Goal: Task Accomplishment & Management: Complete application form

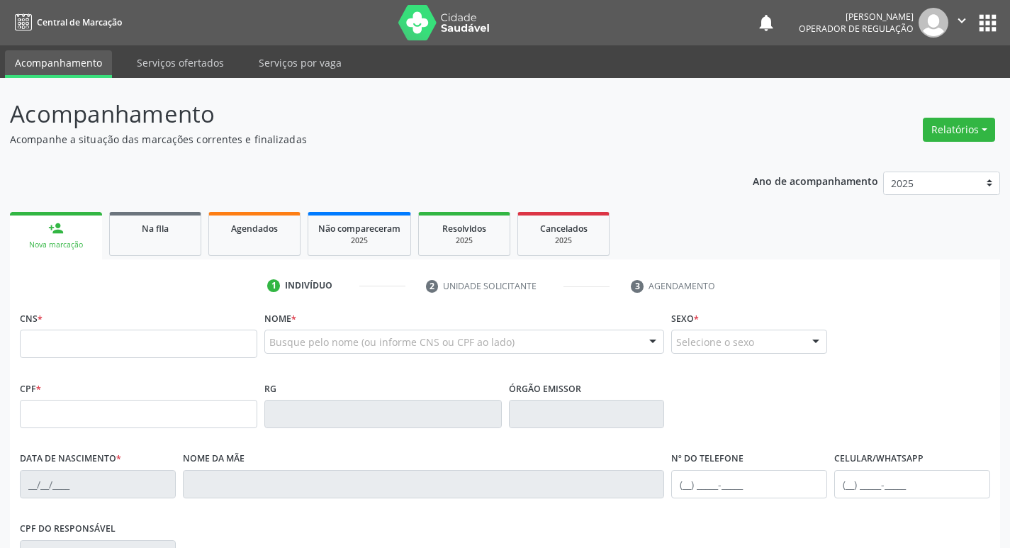
click at [182, 344] on input "text" at bounding box center [138, 344] width 237 height 28
type input "700 2059 0911 7230"
type input "039.564.794-08"
type input "[DATE]"
type input "[PERSON_NAME]"
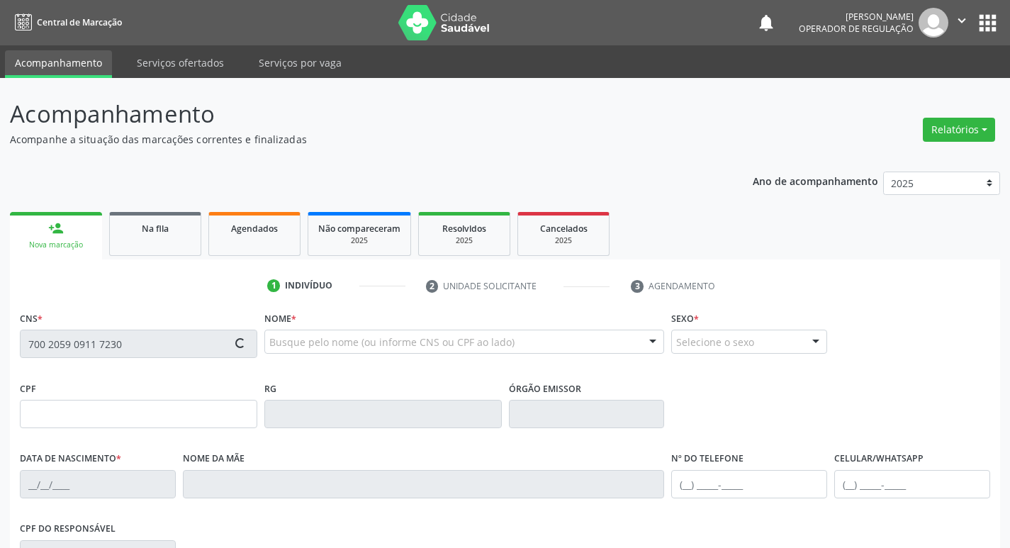
type input "[PHONE_NUMBER]"
type input "38"
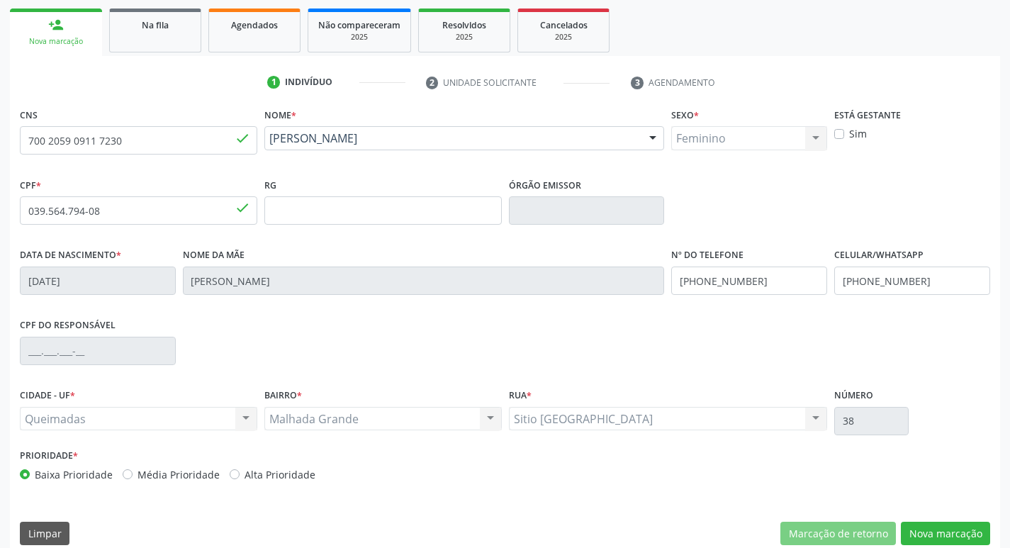
scroll to position [220, 0]
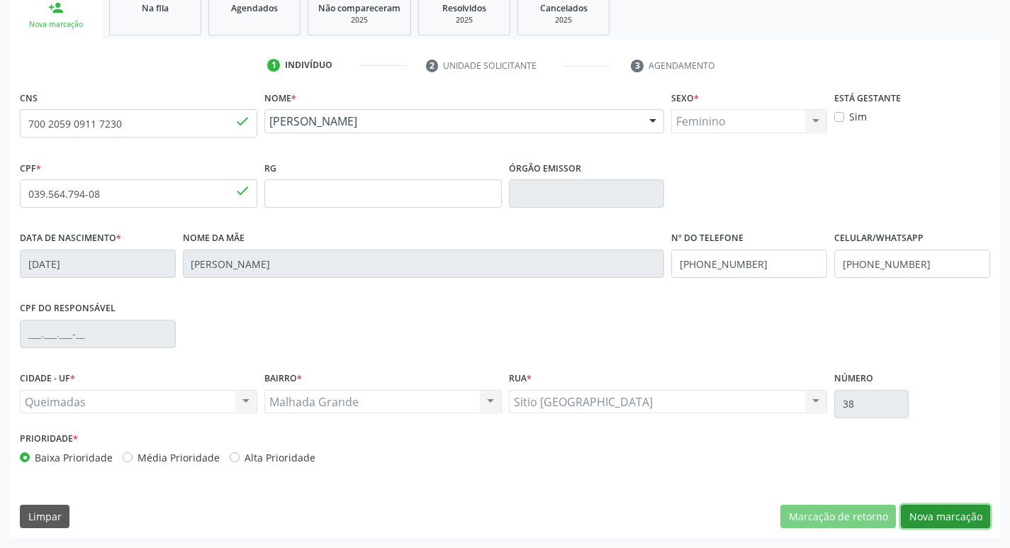
click at [965, 521] on button "Nova marcação" at bounding box center [945, 517] width 89 height 24
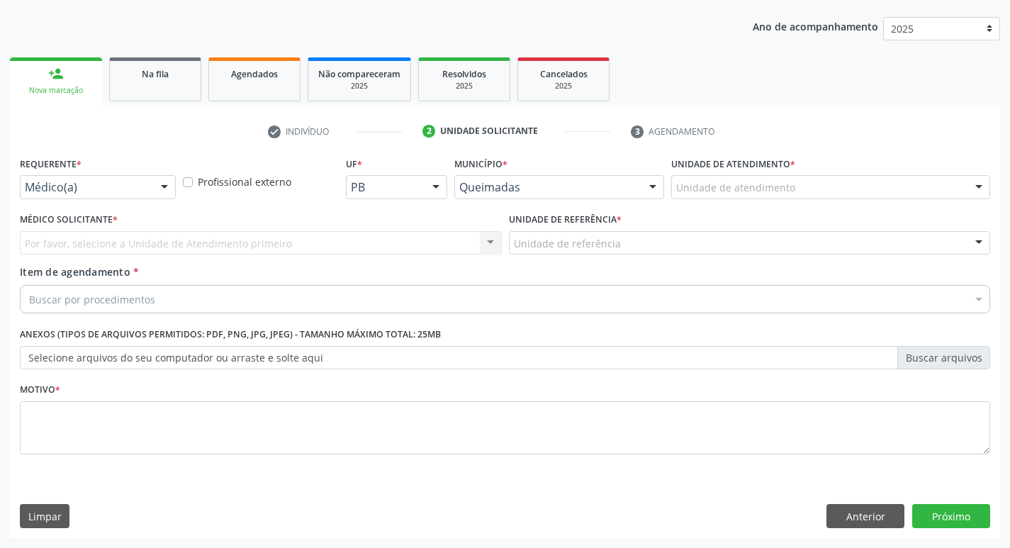
click at [145, 174] on div "Requerente * Médico(a) Médico(a) Enfermeiro(a) Paciente Nenhum resultado encont…" at bounding box center [98, 175] width 156 height 45
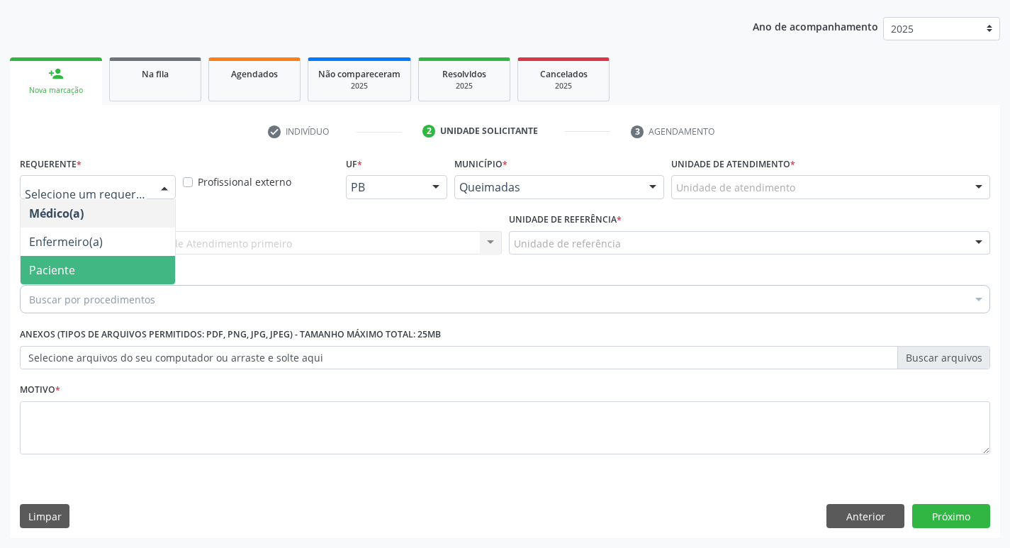
click at [125, 279] on span "Paciente" at bounding box center [98, 270] width 155 height 28
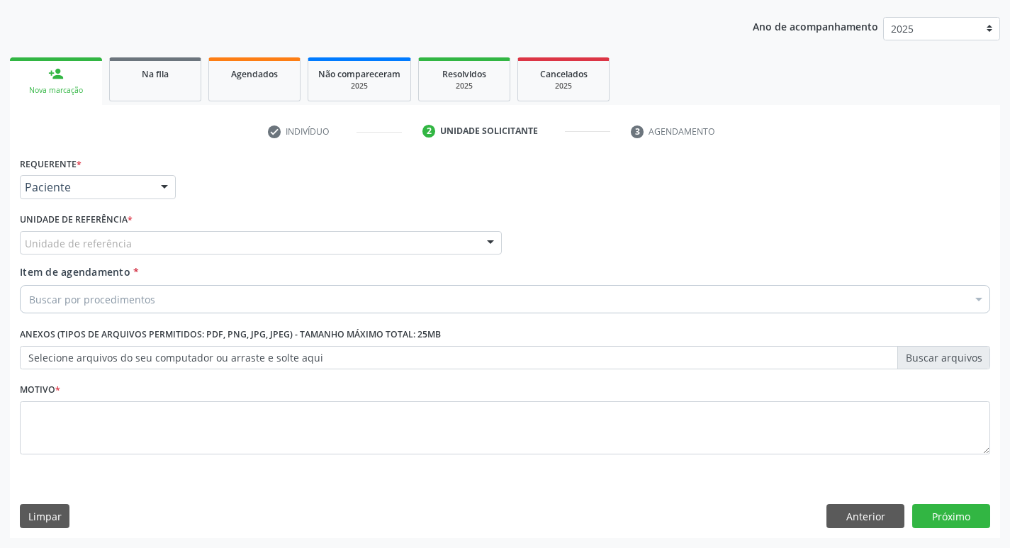
click at [139, 240] on div "Unidade de referência" at bounding box center [261, 243] width 482 height 24
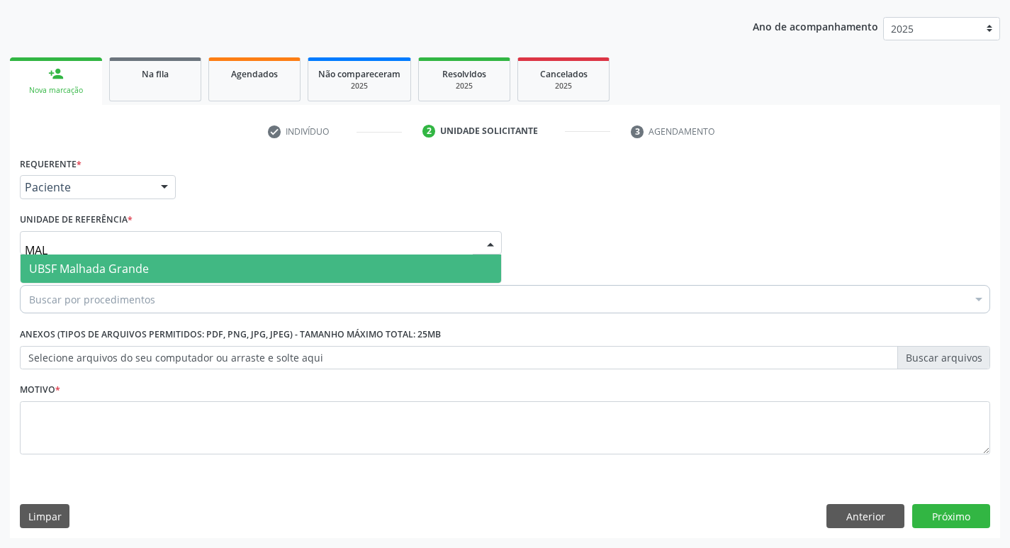
type input "MALH"
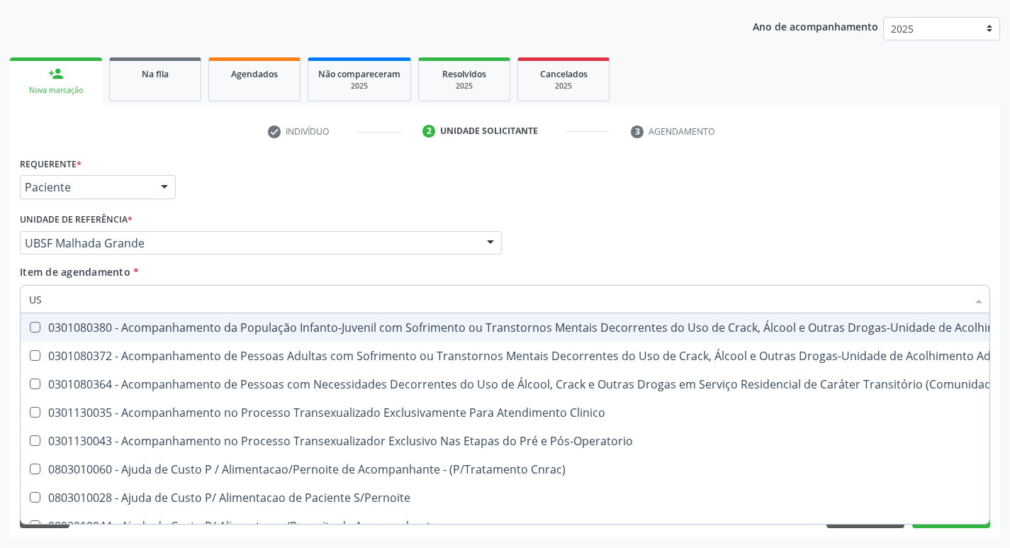
type input "USG"
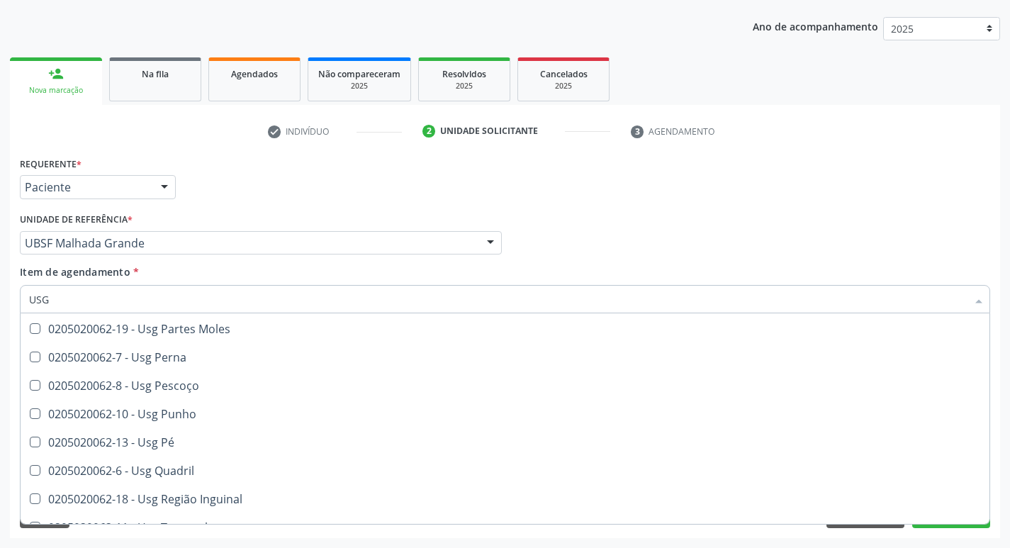
scroll to position [284, 0]
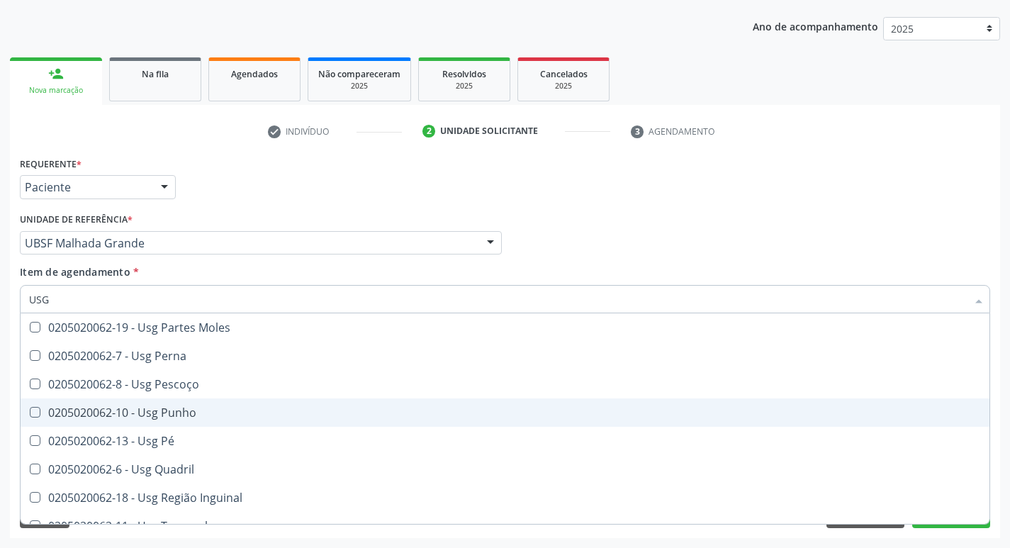
click at [215, 406] on span "0205020062-10 - Usg Punho" at bounding box center [505, 412] width 969 height 28
checkbox Punho "true"
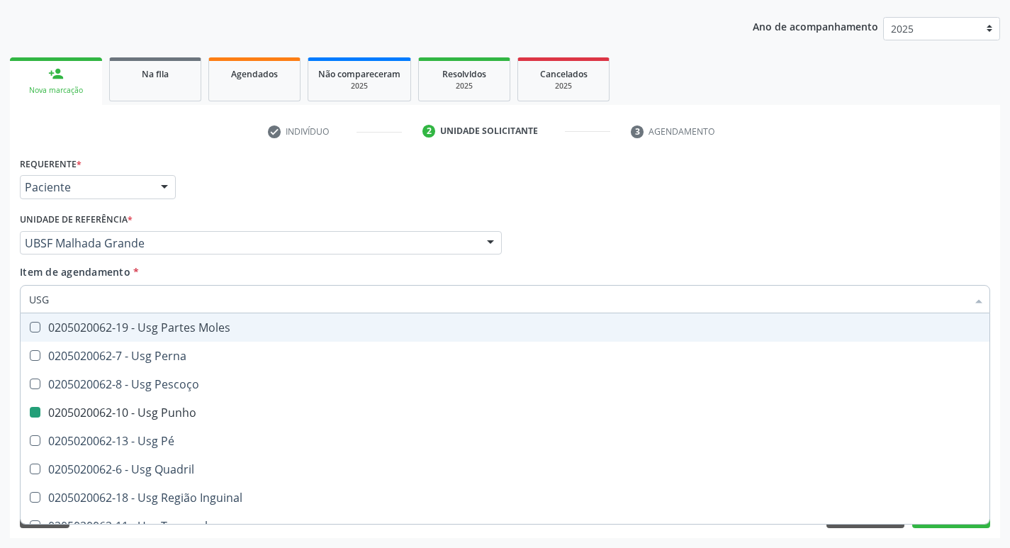
click at [682, 202] on div "Requerente * Paciente Médico(a) Enfermeiro(a) Paciente Nenhum resultado encontr…" at bounding box center [504, 180] width 977 height 55
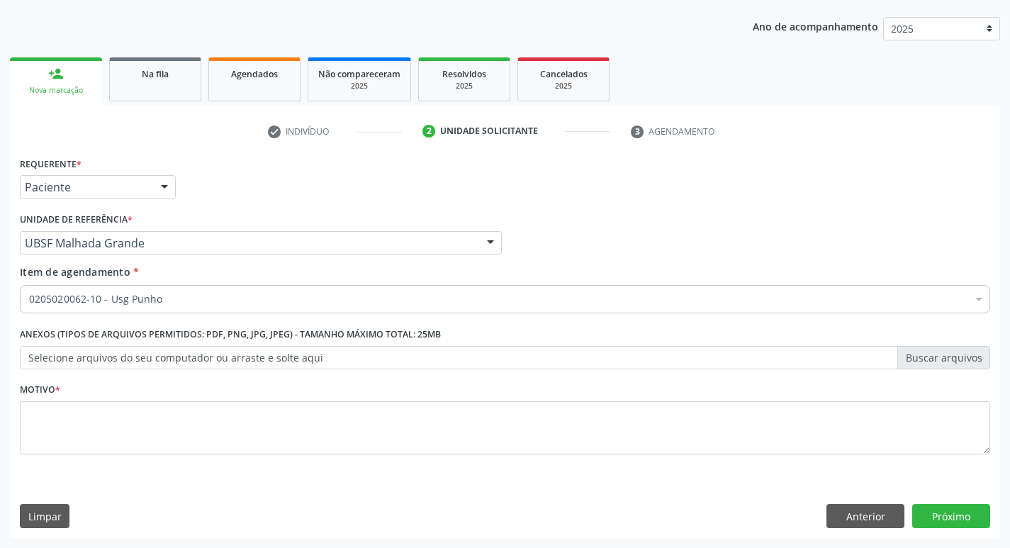
checkbox Punho "true"
checkbox Comprimido\) "false"
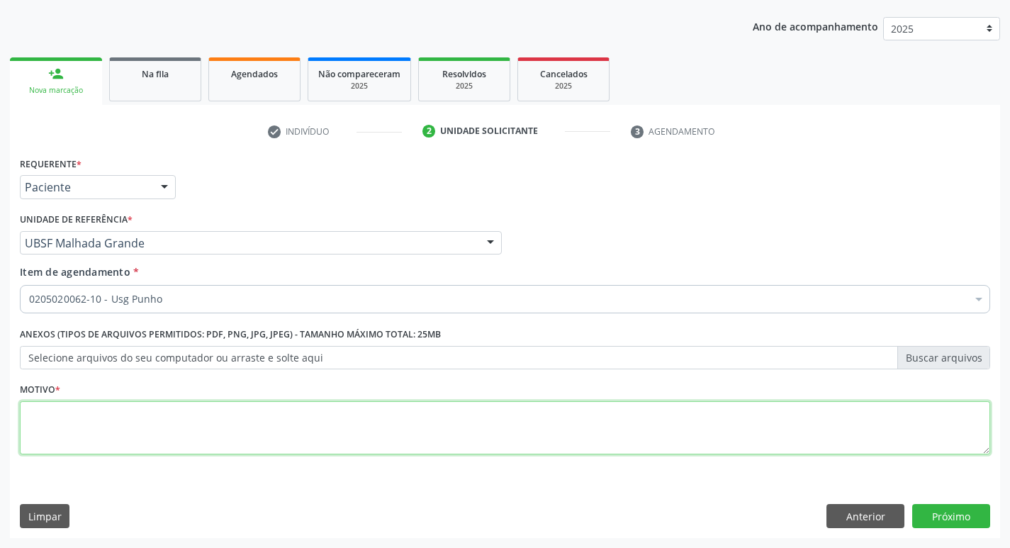
click at [111, 427] on textarea at bounding box center [505, 428] width 970 height 54
type textarea "AVALIAÇÃO"
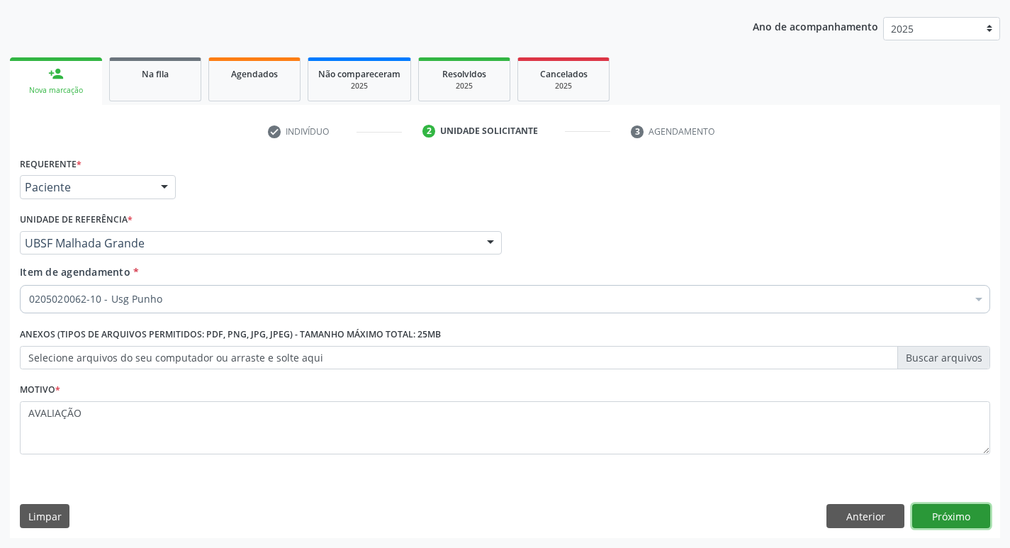
click at [957, 520] on button "Próximo" at bounding box center [951, 516] width 78 height 24
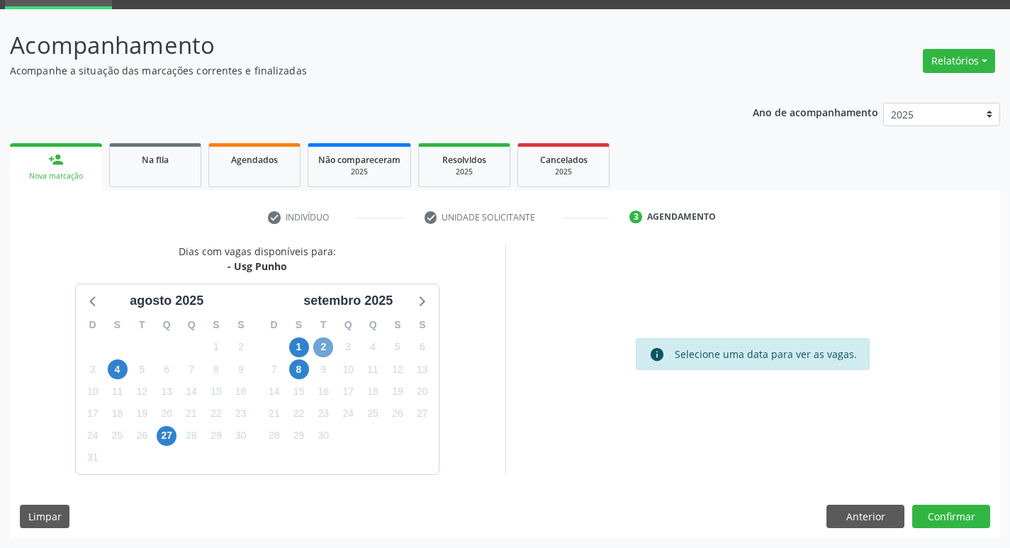
click at [327, 344] on span "2" at bounding box center [323, 347] width 20 height 20
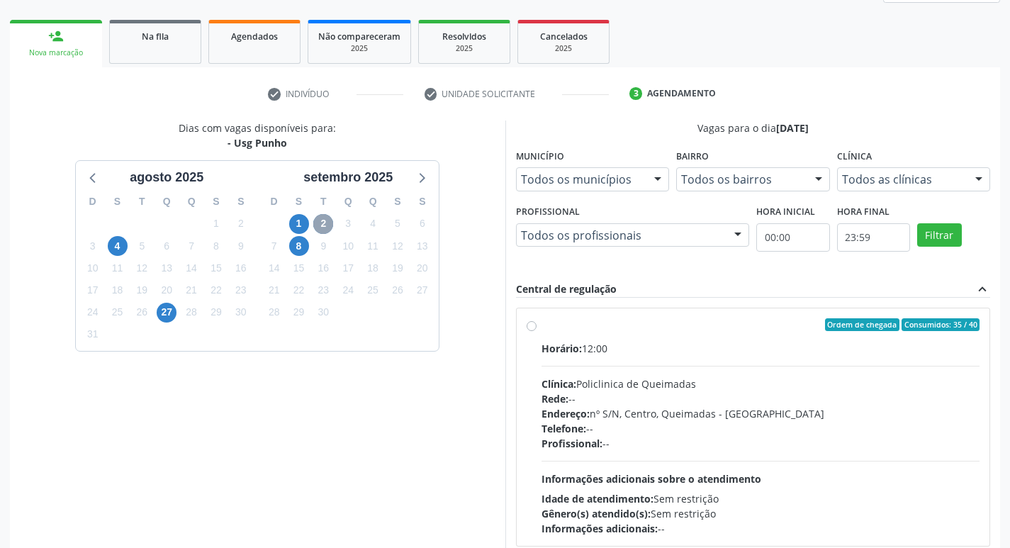
scroll to position [274, 0]
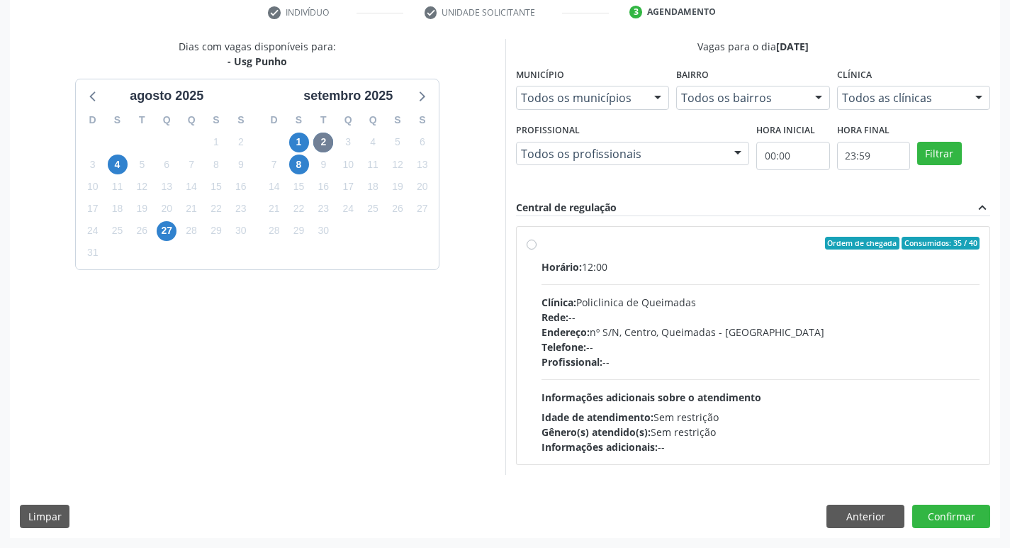
click at [747, 230] on div "Ordem de chegada Consumidos: 35 / 40 Horário: 12:00 Clínica: Policlinica de Que…" at bounding box center [753, 345] width 473 height 237
radio input "true"
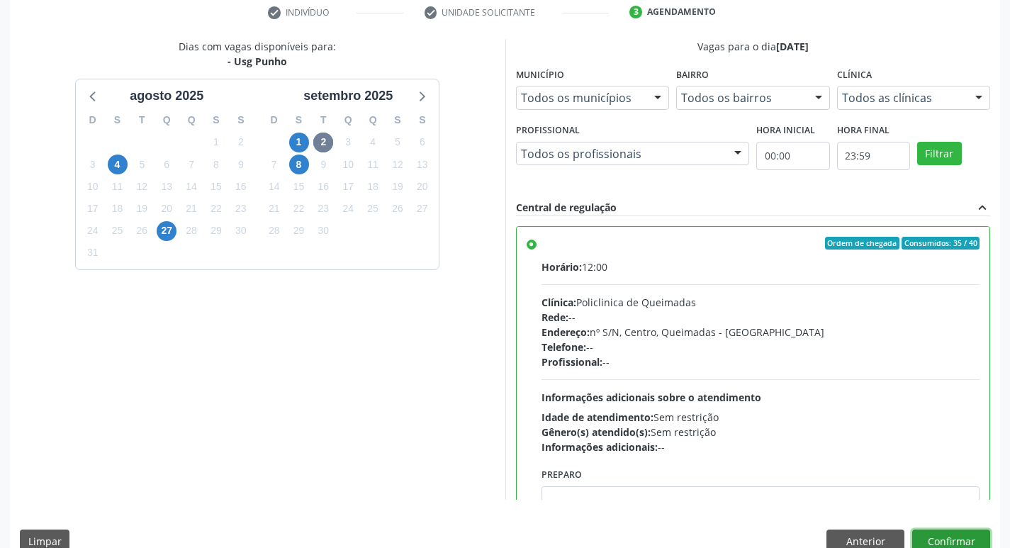
click at [958, 532] on button "Confirmar" at bounding box center [951, 541] width 78 height 24
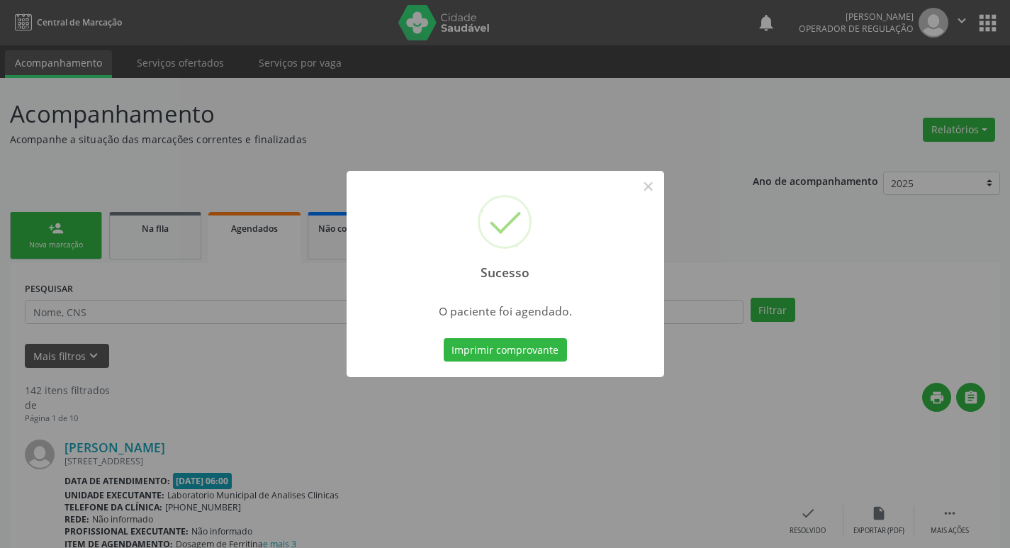
click at [364, 118] on div "Sucesso × O paciente foi agendado. Imprimir comprovante Cancel" at bounding box center [505, 274] width 1010 height 548
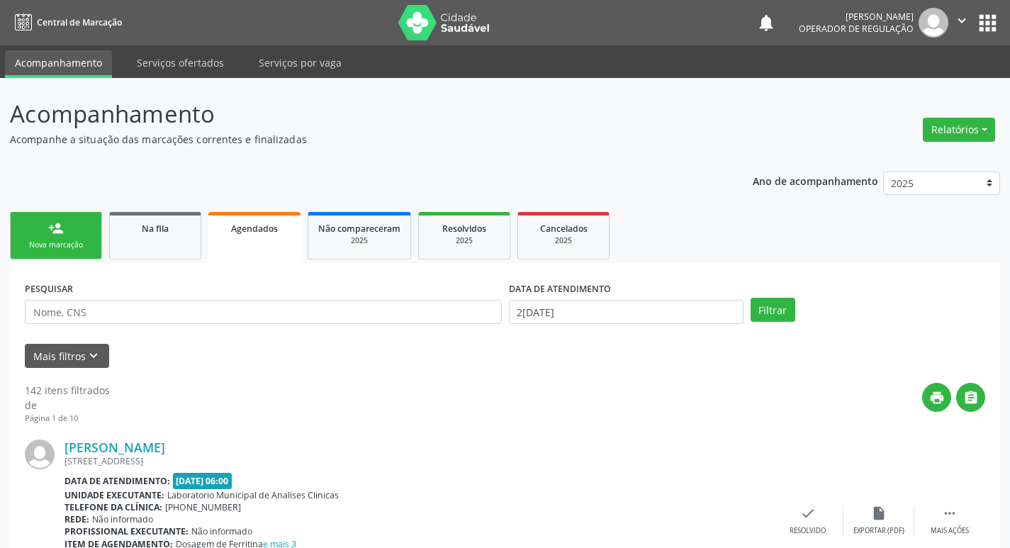
click at [63, 228] on div "person_add" at bounding box center [56, 228] width 16 height 16
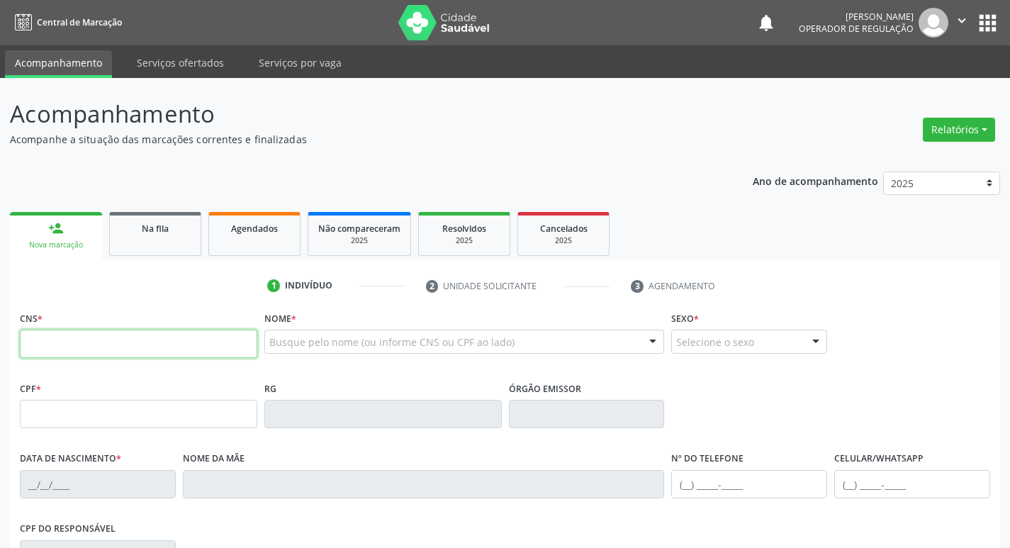
click at [140, 349] on input "text" at bounding box center [138, 344] width 237 height 28
type input "702 9095 4329 9075"
type input "162.170.894-24"
type input "[DATE]"
type input "[PERSON_NAME]"
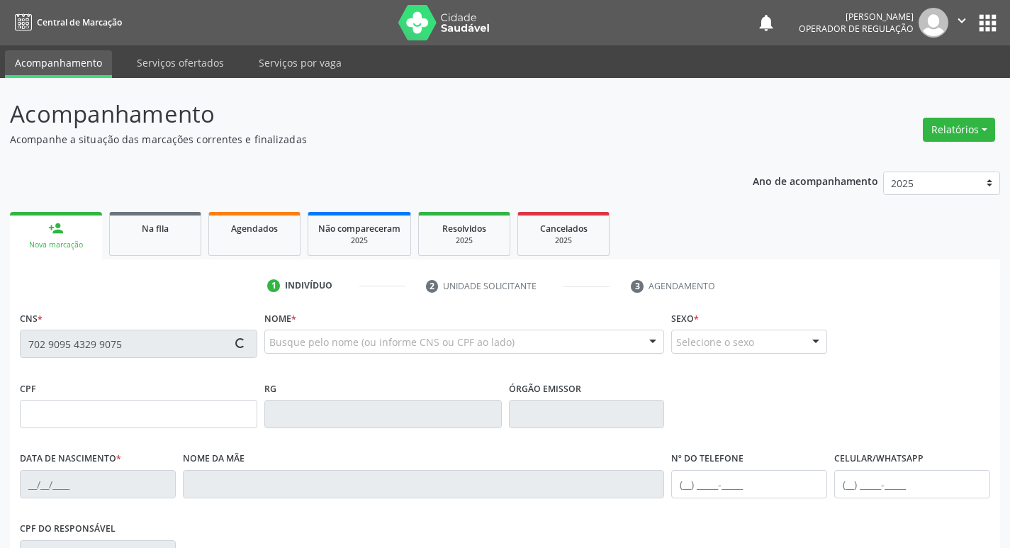
type input "[PHONE_NUMBER]"
type input "S/N"
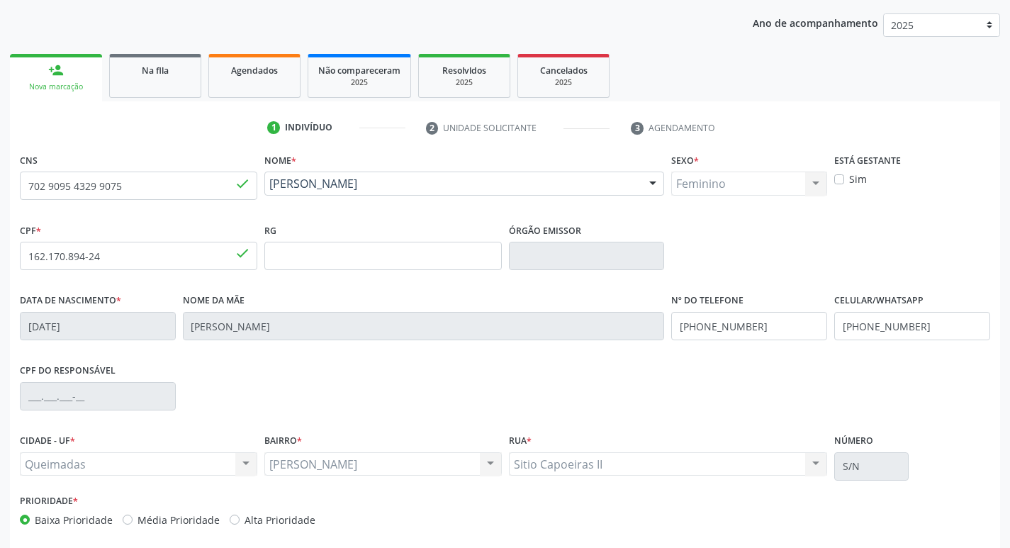
scroll to position [220, 0]
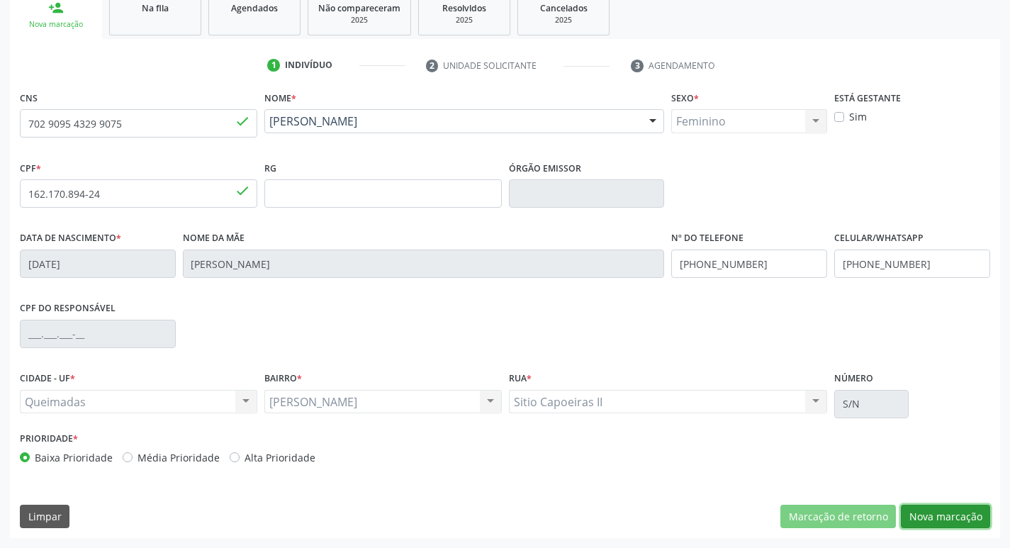
click at [922, 527] on button "Nova marcação" at bounding box center [945, 517] width 89 height 24
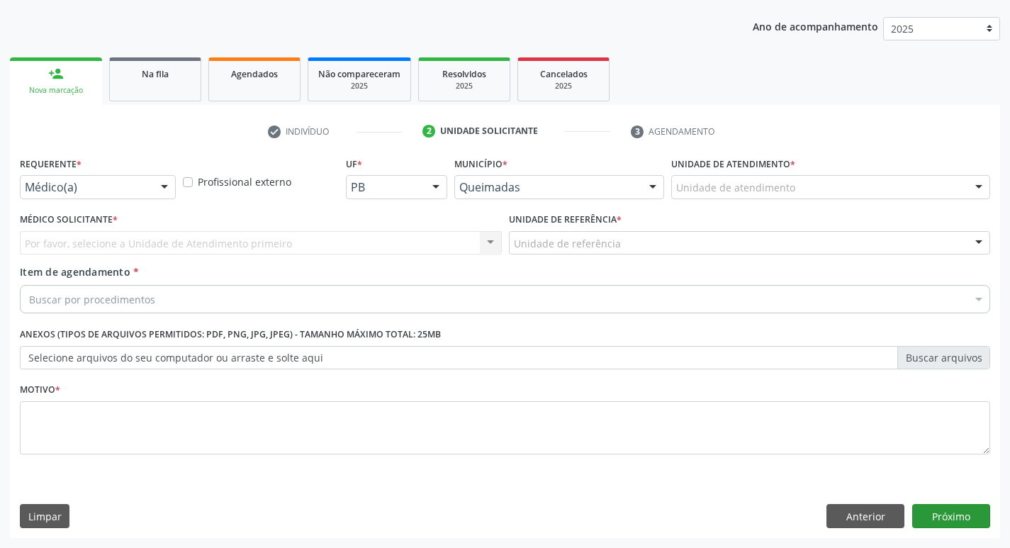
scroll to position [155, 0]
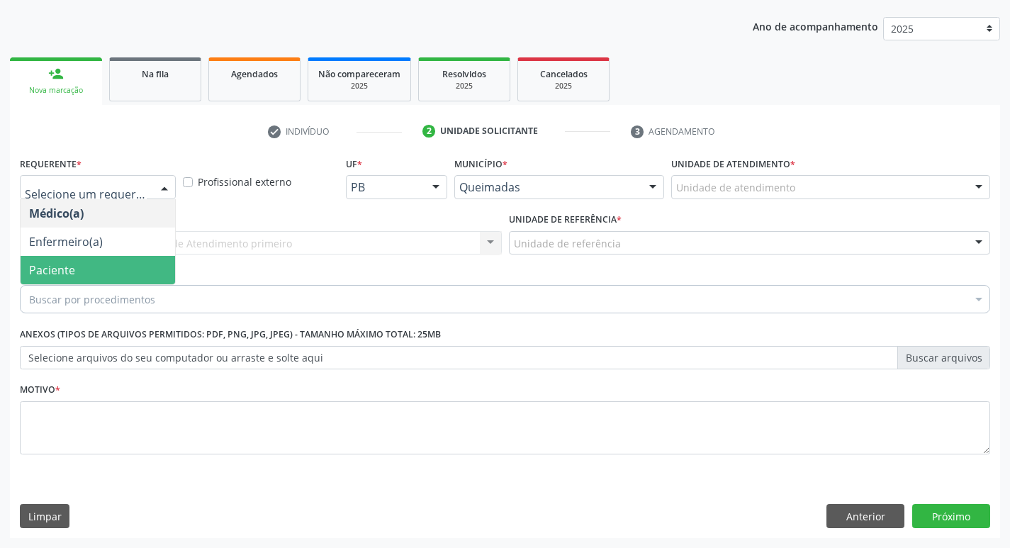
click at [103, 271] on span "Paciente" at bounding box center [98, 270] width 155 height 28
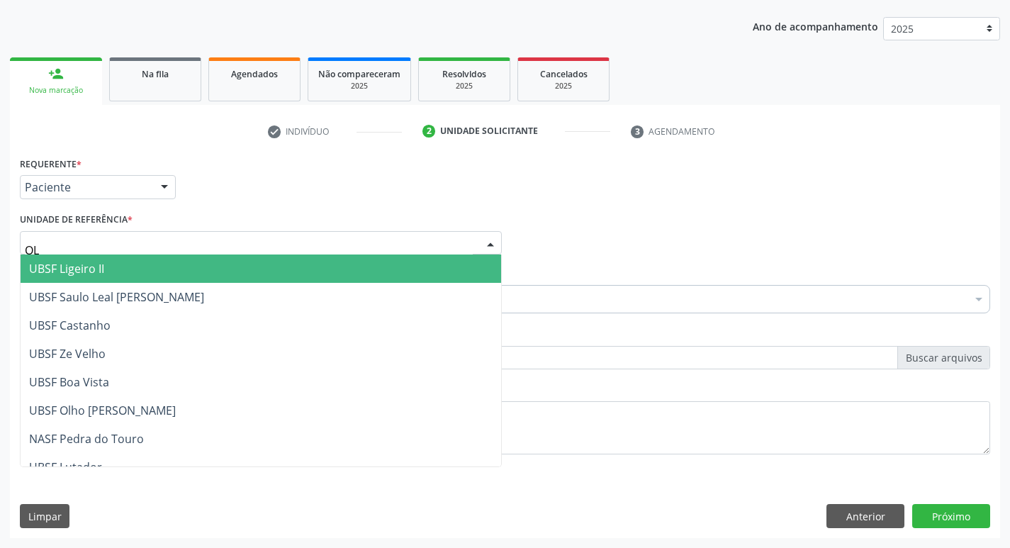
type input "OLH"
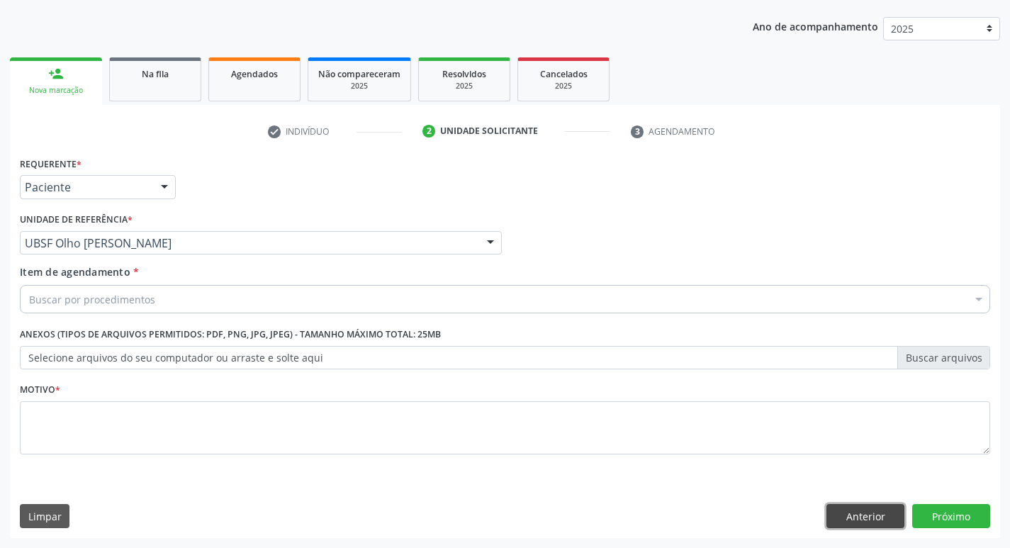
click at [881, 509] on button "Anterior" at bounding box center [865, 516] width 78 height 24
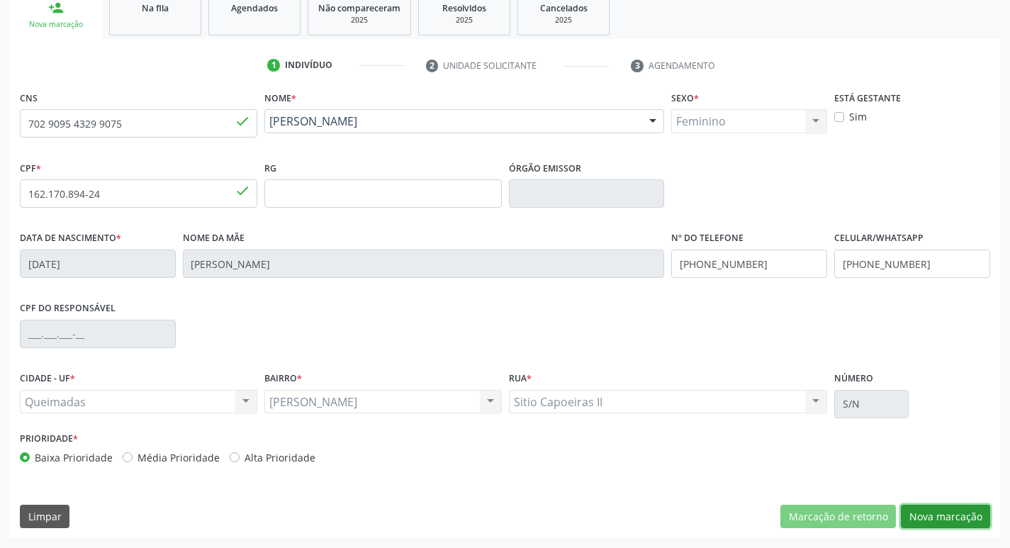
drag, startPoint x: 928, startPoint y: 514, endPoint x: 909, endPoint y: 519, distance: 19.8
click at [929, 515] on button "Nova marcação" at bounding box center [945, 517] width 89 height 24
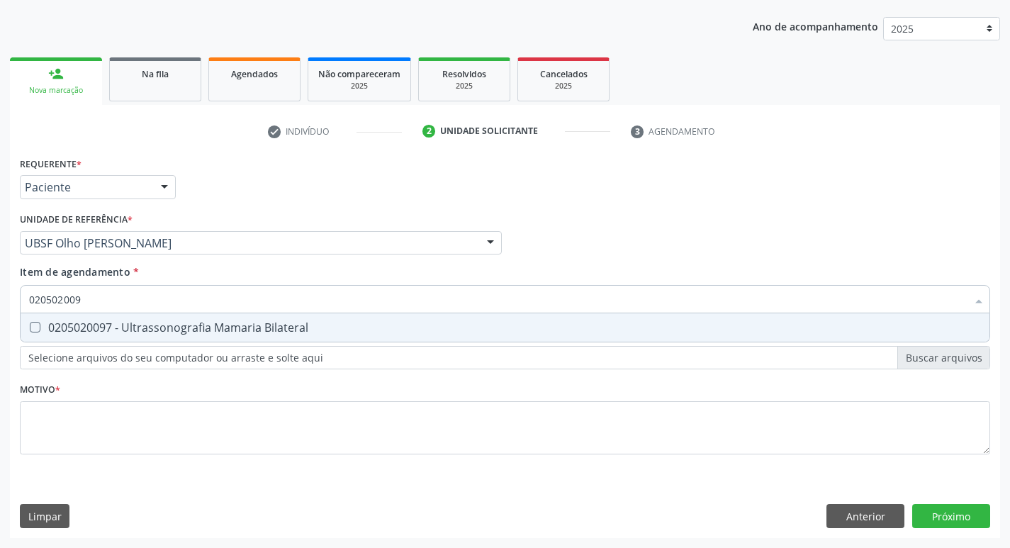
type input "0205020097"
click at [101, 328] on div "0205020097 - Ultrassonografia Mamaria Bilateral" at bounding box center [505, 327] width 952 height 11
checkbox Bilateral "true"
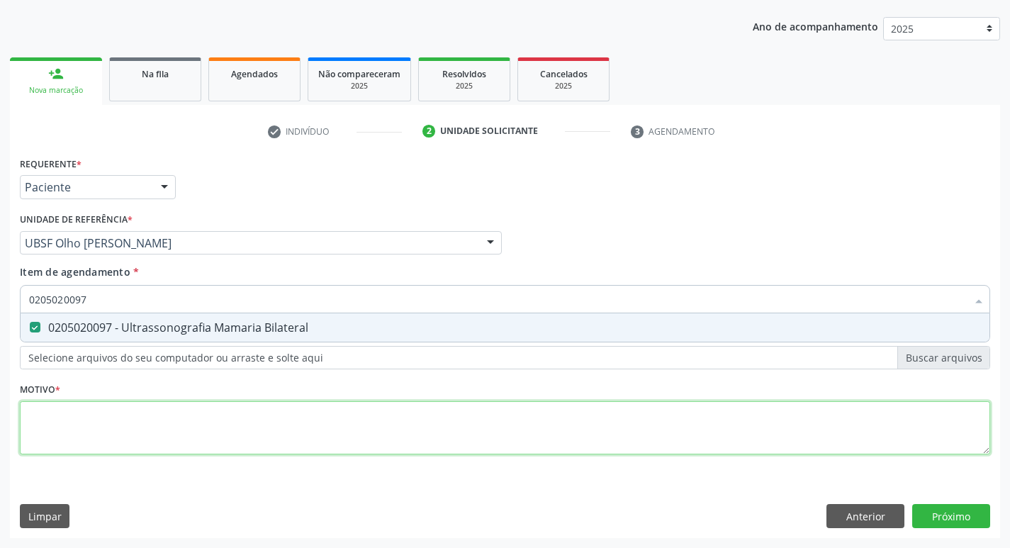
click at [96, 444] on div "Requerente * Paciente Médico(a) Enfermeiro(a) Paciente Nenhum resultado encontr…" at bounding box center [505, 313] width 970 height 321
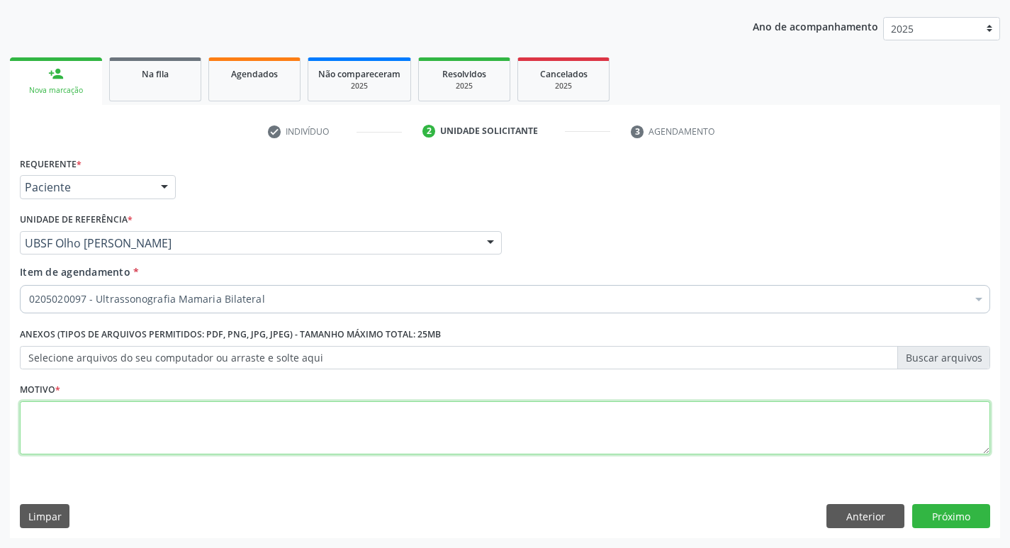
click at [152, 492] on div "Requerente * Paciente Médico(a) Enfermeiro(a) Paciente Nenhum resultado encontr…" at bounding box center [505, 345] width 990 height 385
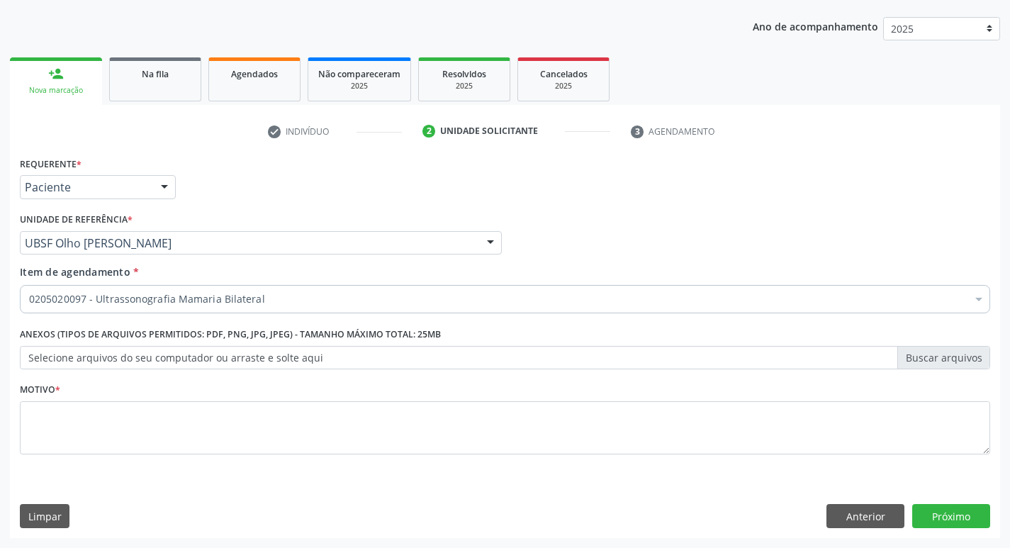
click at [171, 395] on div "Motivo *" at bounding box center [505, 416] width 970 height 75
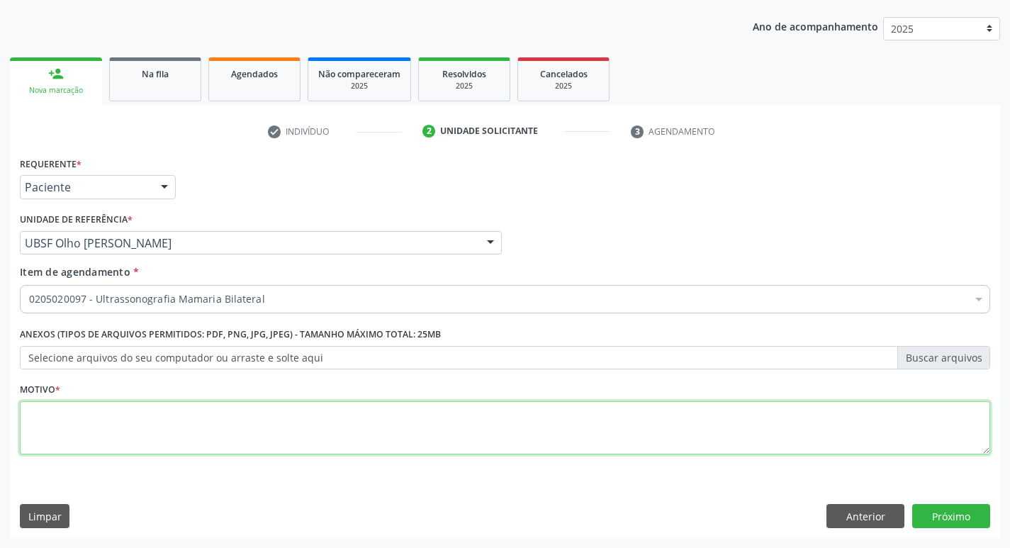
click at [191, 428] on textarea at bounding box center [505, 428] width 970 height 54
type textarea "NODULO"
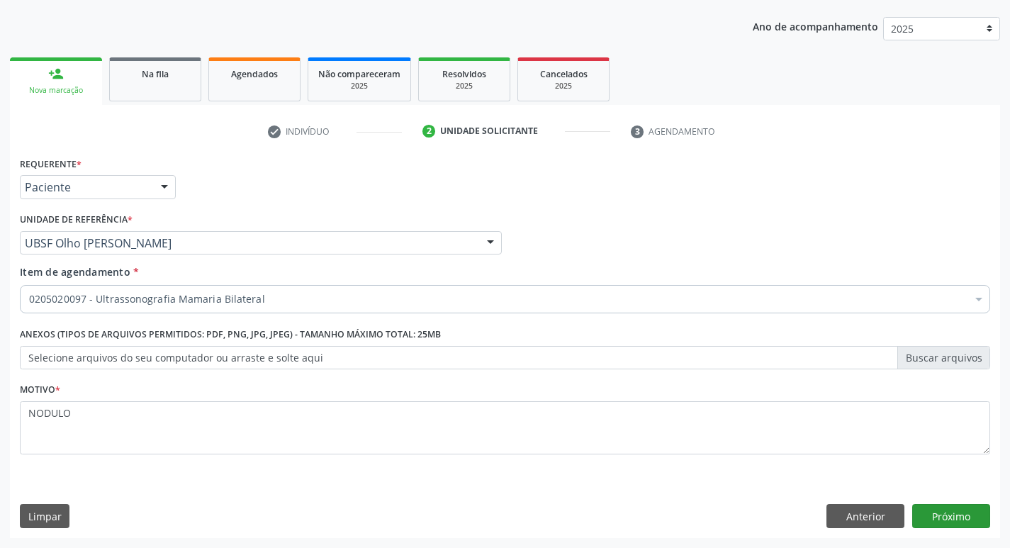
drag, startPoint x: 926, startPoint y: 503, endPoint x: 929, endPoint y: 512, distance: 9.0
click at [927, 503] on div "Requerente * Paciente Médico(a) Enfermeiro(a) Paciente Nenhum resultado encontr…" at bounding box center [505, 345] width 990 height 385
click at [931, 515] on button "Próximo" at bounding box center [951, 516] width 78 height 24
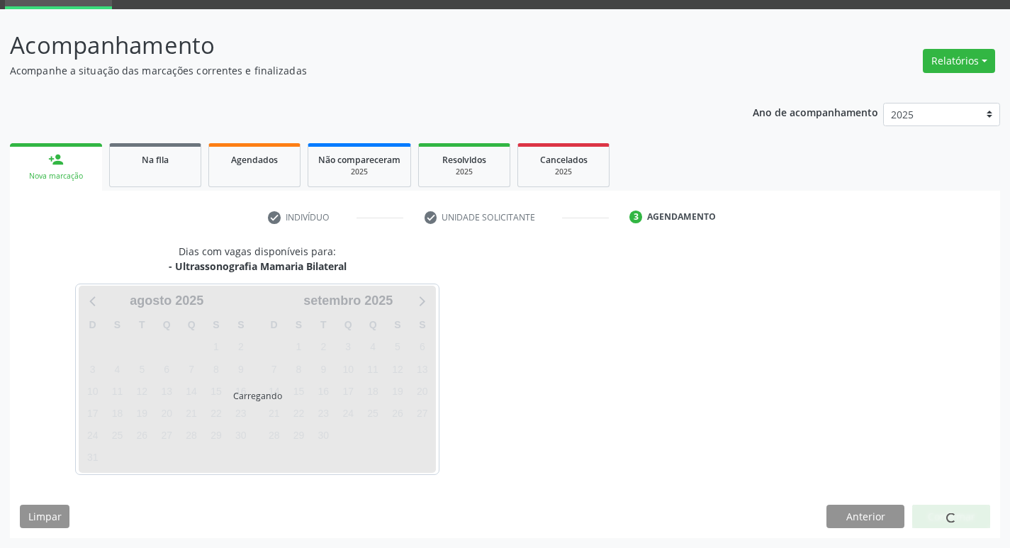
scroll to position [69, 0]
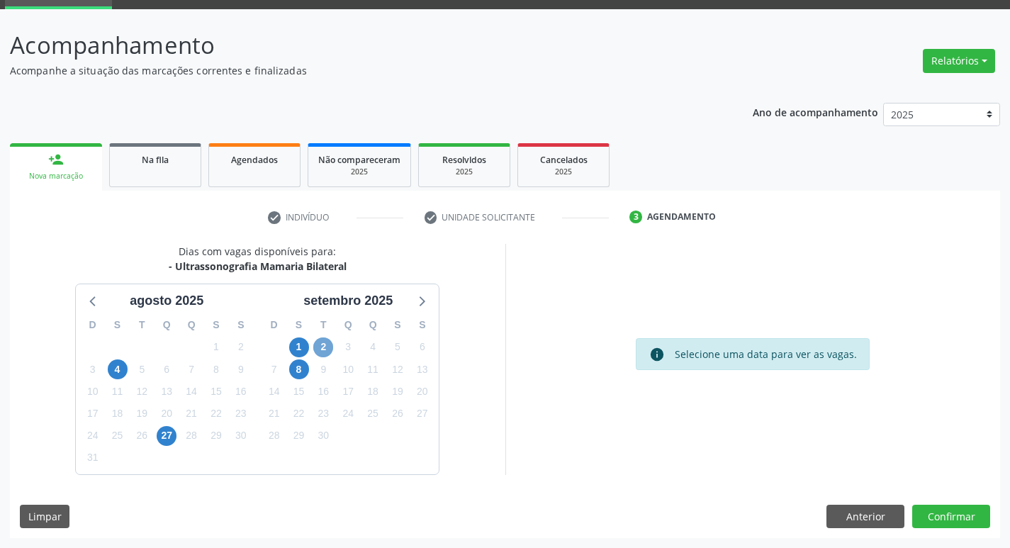
click at [329, 347] on span "2" at bounding box center [323, 347] width 20 height 20
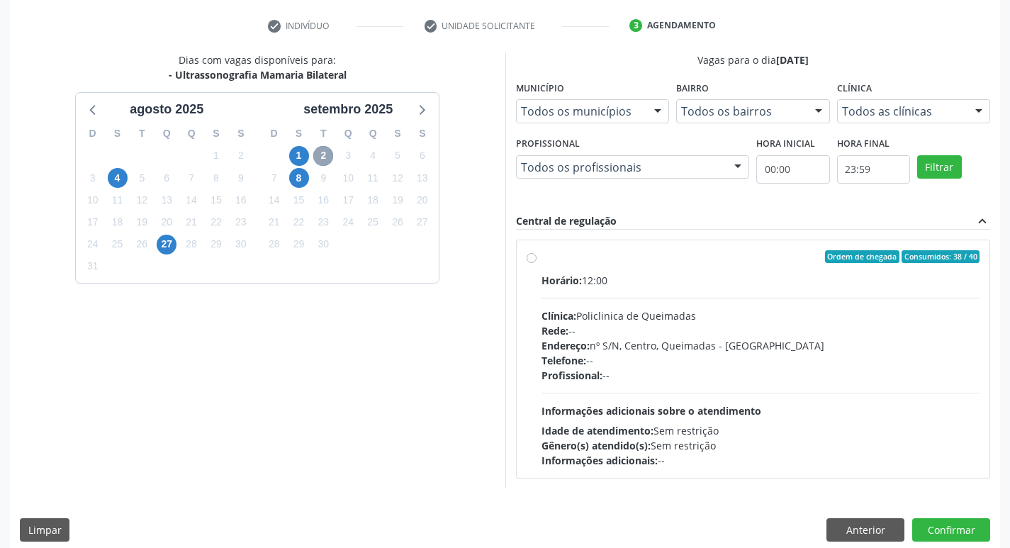
scroll to position [274, 0]
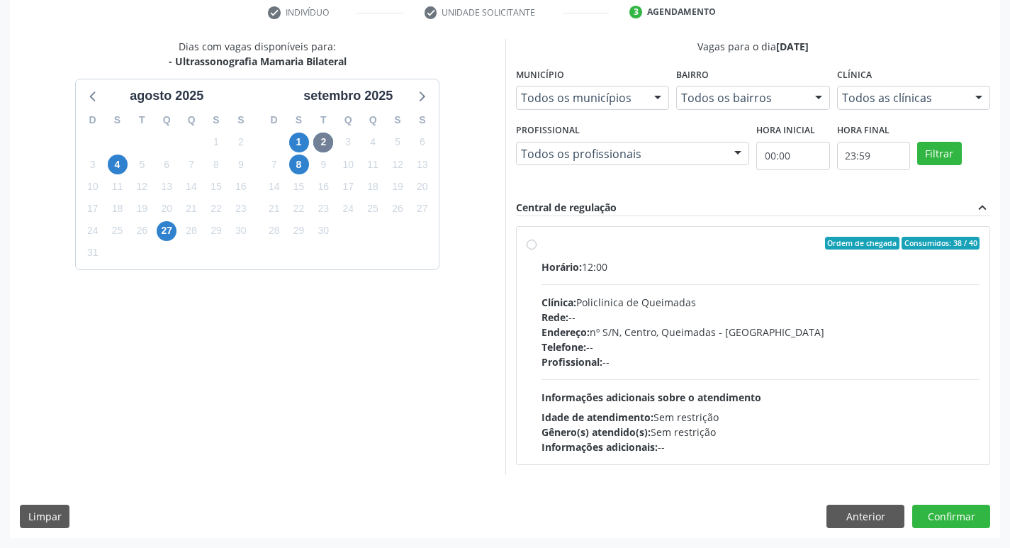
click at [726, 253] on label "Ordem de chegada Consumidos: 38 / 40 Horário: 12:00 Clínica: Policlinica de Que…" at bounding box center [761, 346] width 439 height 218
click at [537, 250] on input "Ordem de chegada Consumidos: 38 / 40 Horário: 12:00 Clínica: Policlinica de Que…" at bounding box center [532, 243] width 10 height 13
radio input "true"
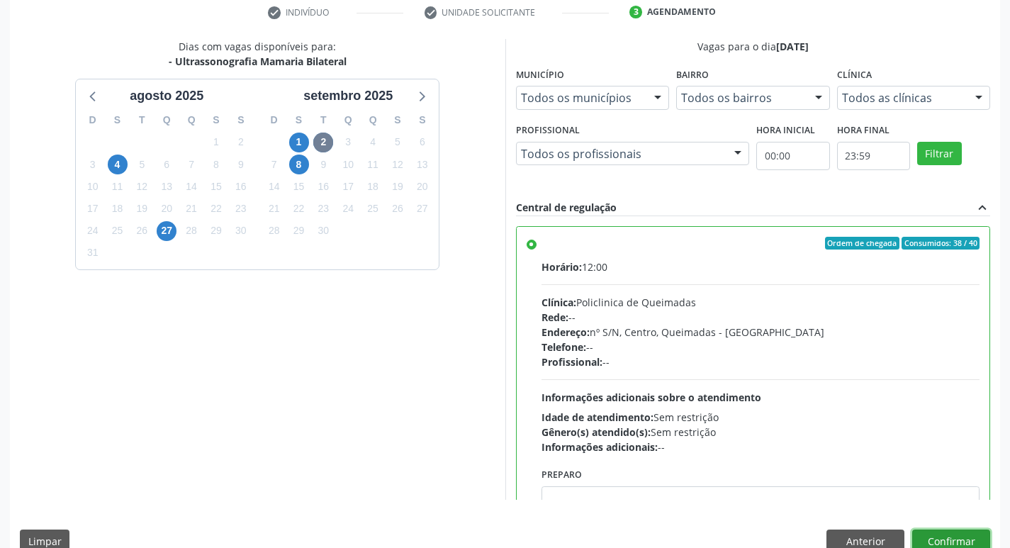
click at [940, 531] on button "Confirmar" at bounding box center [951, 541] width 78 height 24
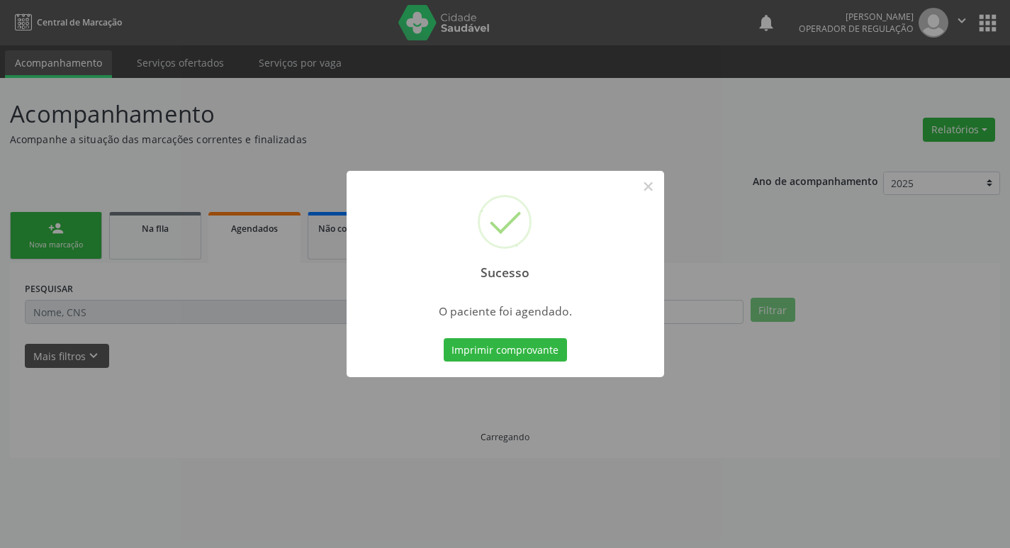
scroll to position [0, 0]
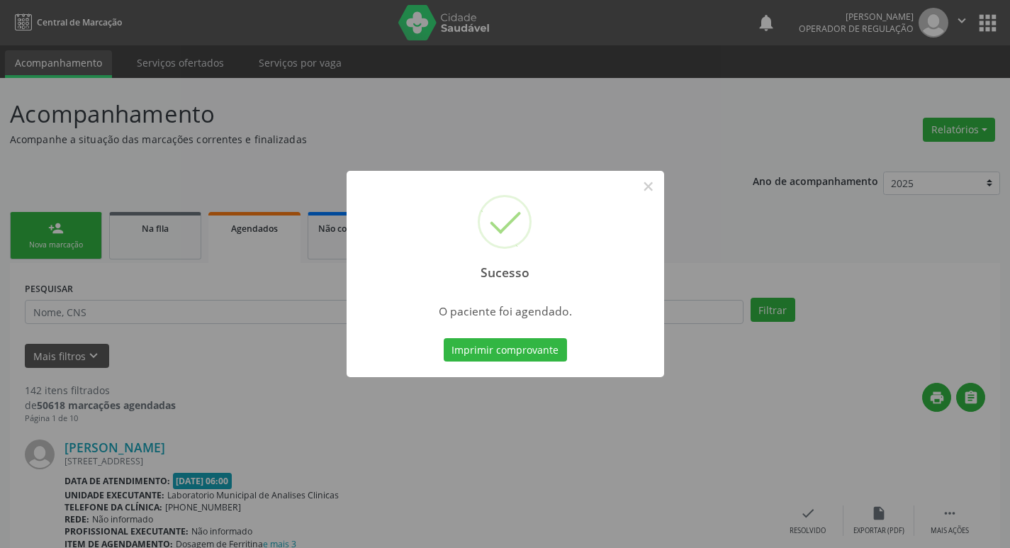
click at [591, 141] on div "Sucesso × O paciente foi agendado. Imprimir comprovante Cancel" at bounding box center [505, 274] width 1010 height 548
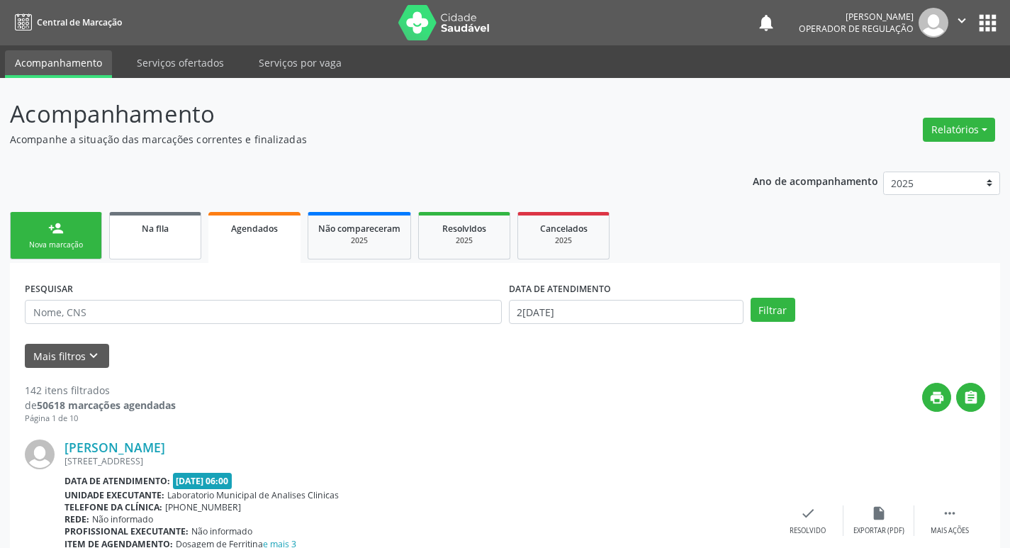
click at [177, 247] on link "Na fila" at bounding box center [155, 235] width 92 height 47
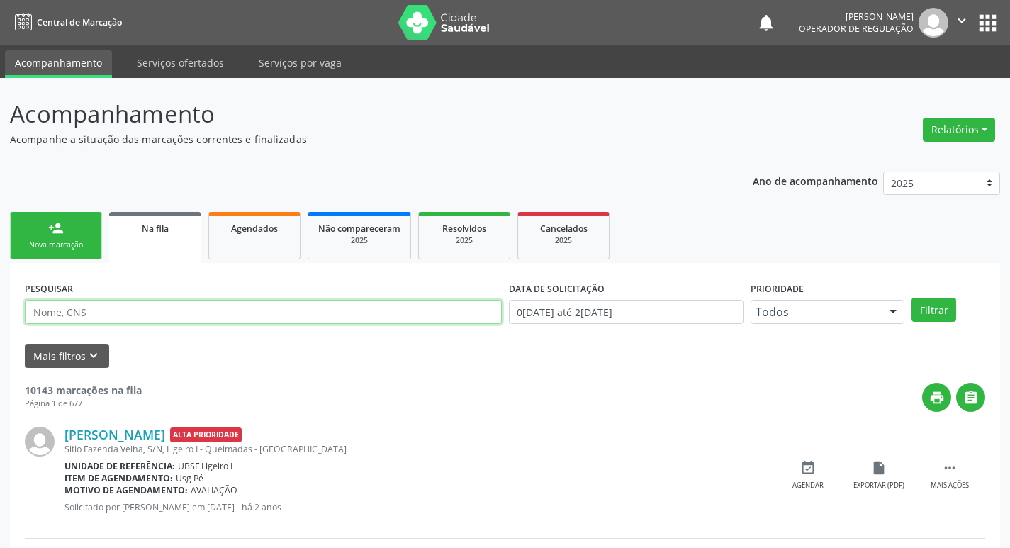
click at [164, 317] on input "text" at bounding box center [263, 312] width 477 height 24
type input "702406521792323"
click at [912, 298] on button "Filtrar" at bounding box center [934, 310] width 45 height 24
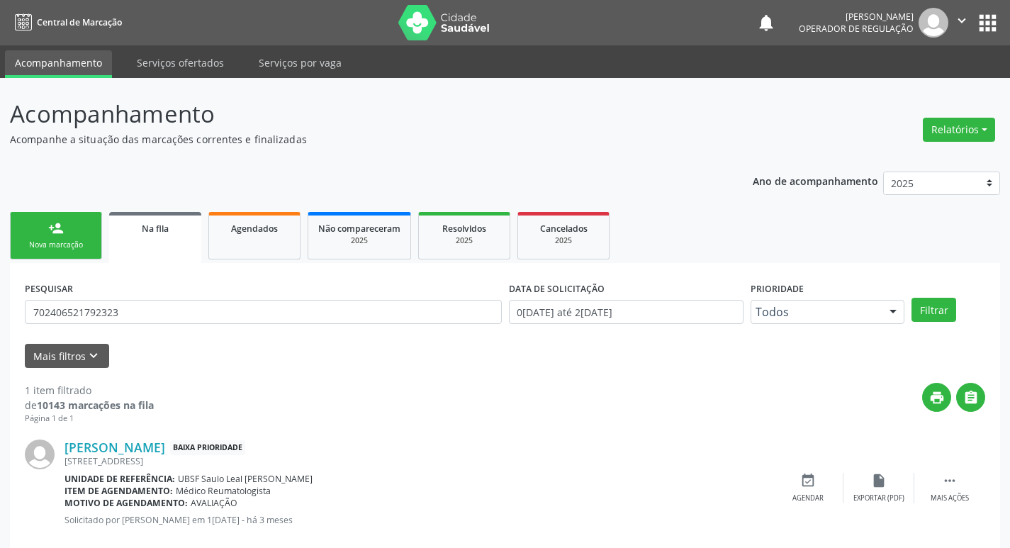
scroll to position [28, 0]
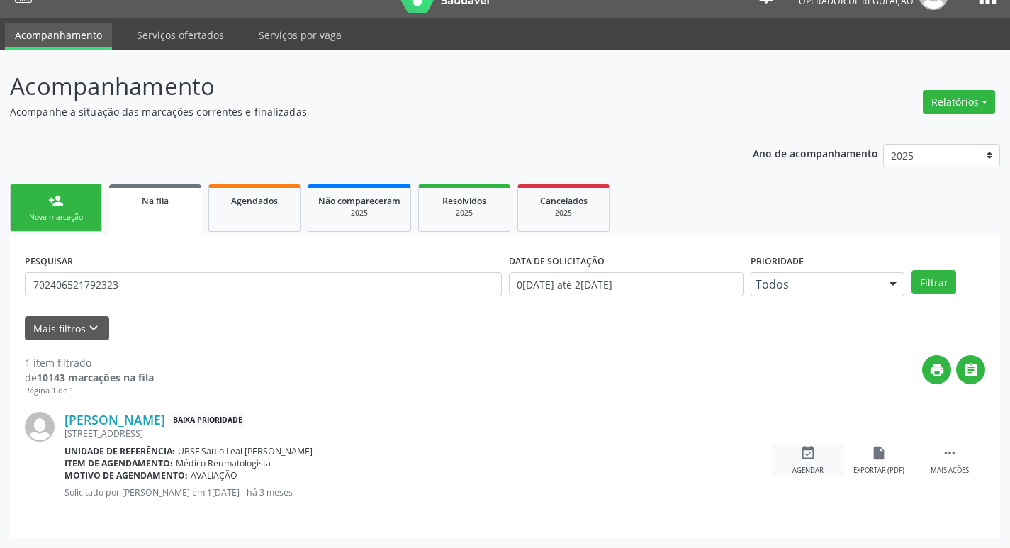
click at [819, 443] on div "[PERSON_NAME] Baixa Prioridade [STREET_ADDRESS] Unidade de referência: UBSF Sau…" at bounding box center [505, 460] width 960 height 126
click at [819, 448] on div "event_available Agendar" at bounding box center [808, 460] width 71 height 30
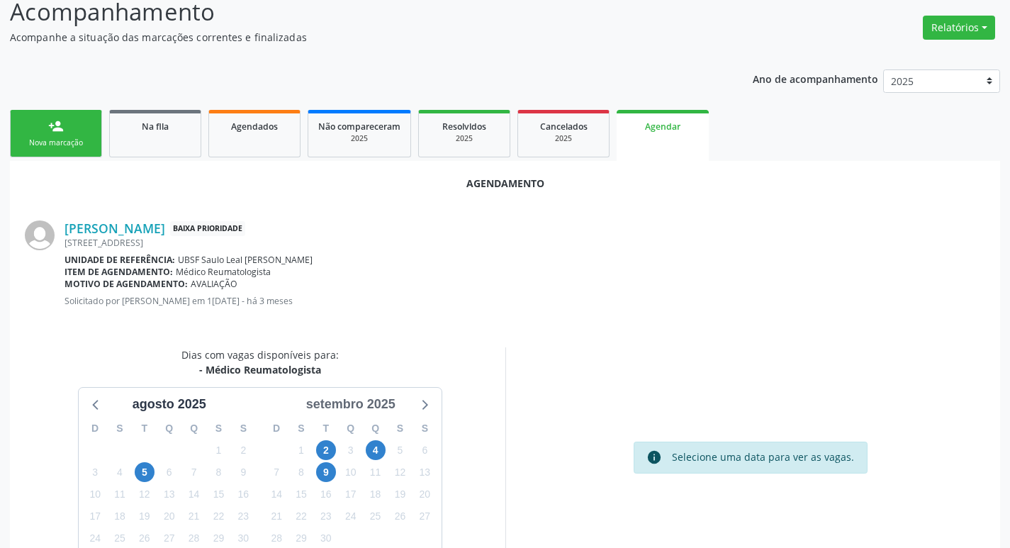
scroll to position [190, 0]
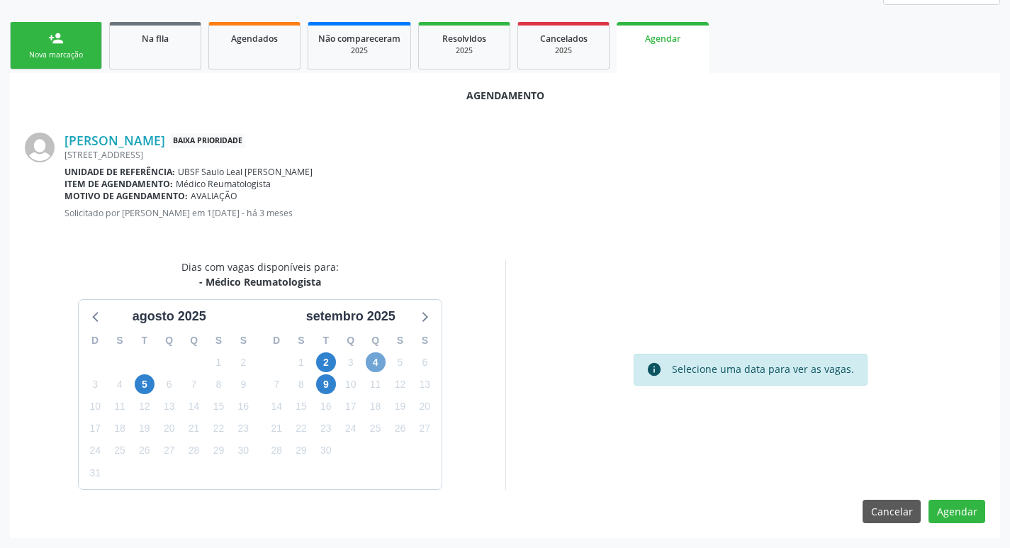
click at [379, 367] on span "4" at bounding box center [376, 362] width 20 height 20
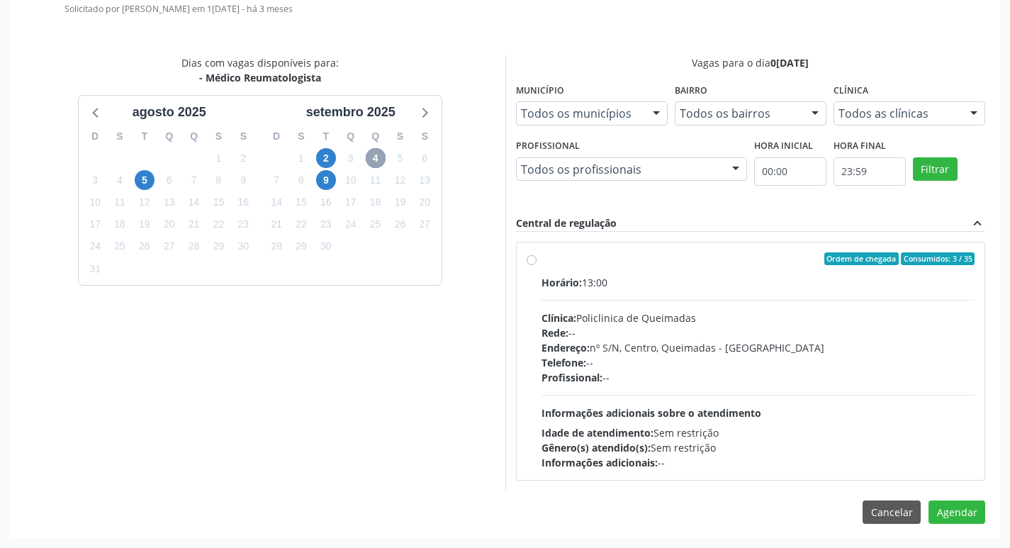
scroll to position [395, 0]
click at [650, 268] on label "Ordem de chegada Consumidos: 3 / 35 Horário: 13:00 Clínica: Policlinica de Quei…" at bounding box center [759, 361] width 434 height 218
click at [537, 264] on input "Ordem de chegada Consumidos: 3 / 35 Horário: 13:00 Clínica: Policlinica de Quei…" at bounding box center [532, 258] width 10 height 13
radio input "true"
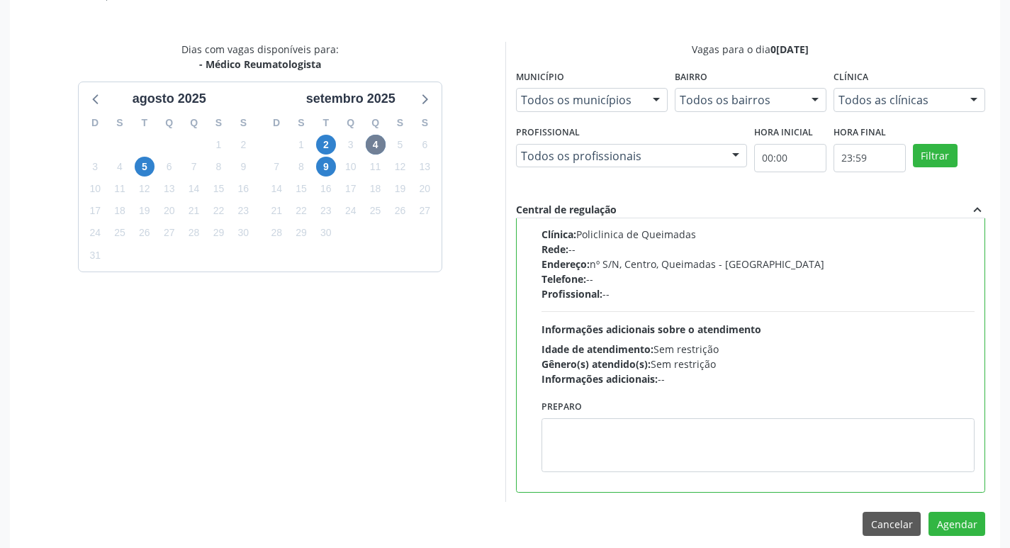
scroll to position [420, 0]
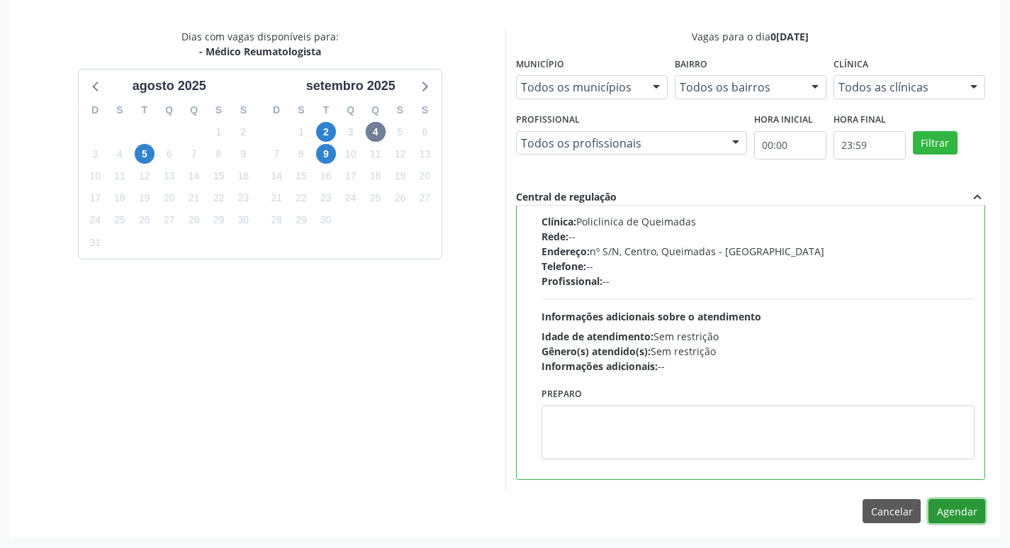
click at [950, 511] on button "Agendar" at bounding box center [957, 511] width 57 height 24
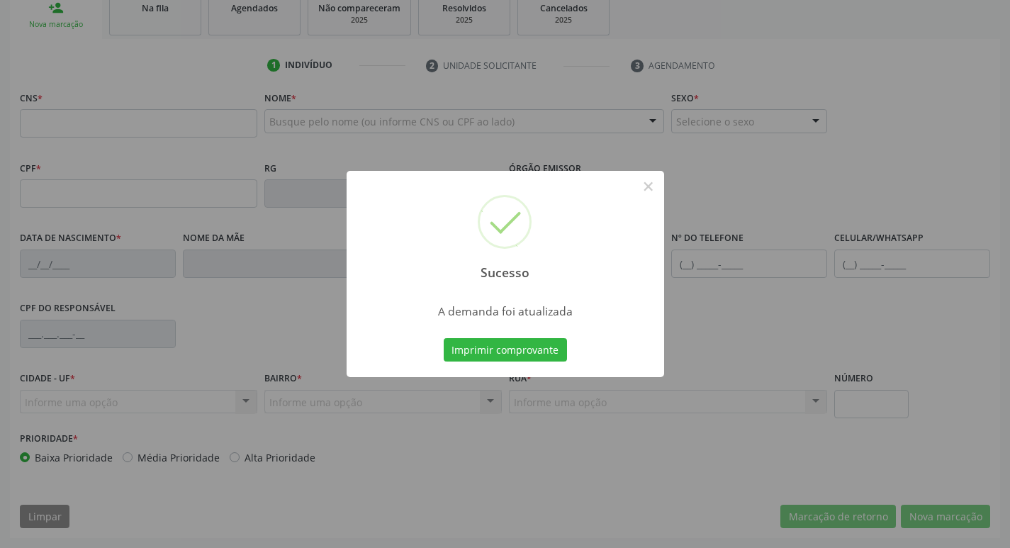
scroll to position [220, 0]
click at [77, 58] on div "Sucesso × A demanda foi atualizada Imprimir comprovante Cancel" at bounding box center [505, 274] width 1010 height 548
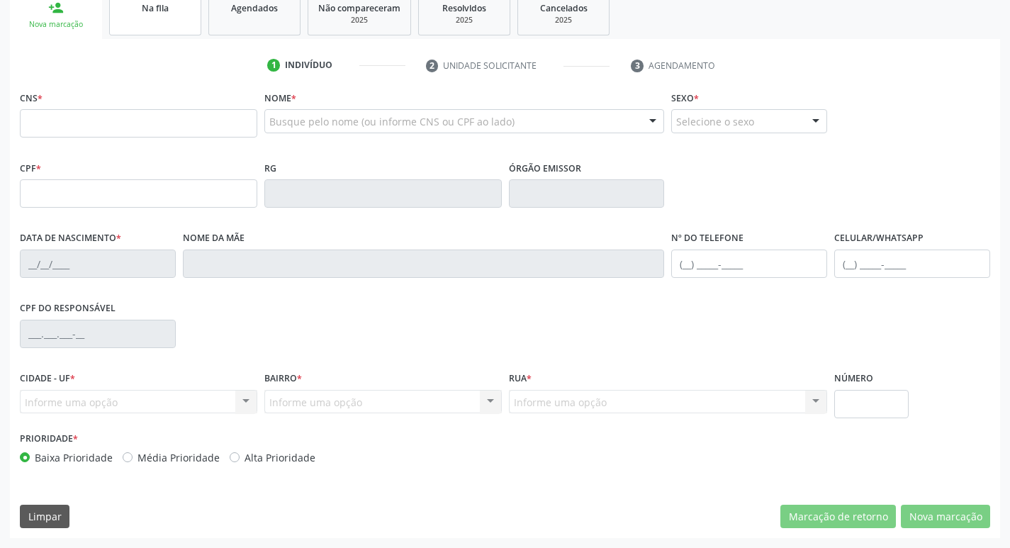
click at [142, 17] on link "Na fila" at bounding box center [155, 13] width 92 height 44
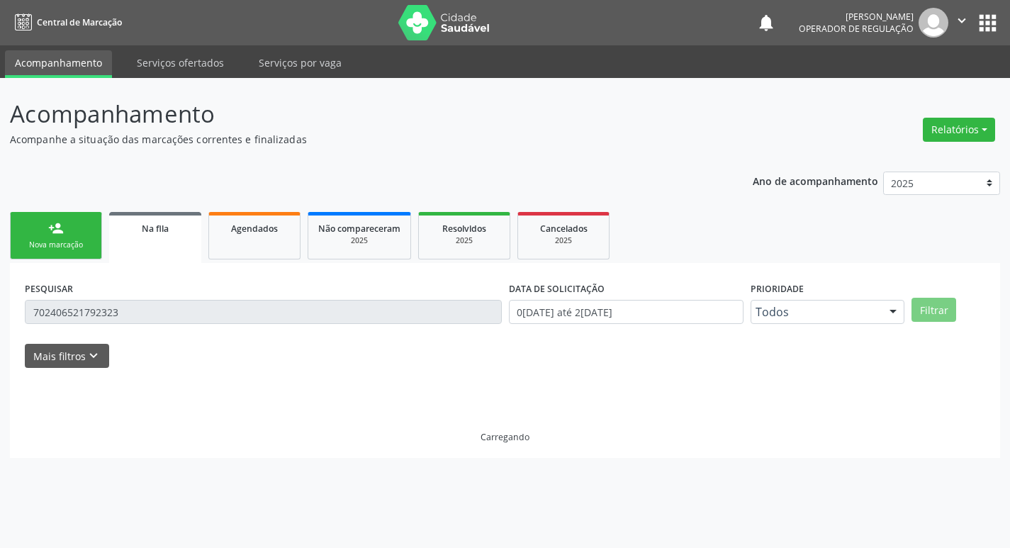
scroll to position [0, 0]
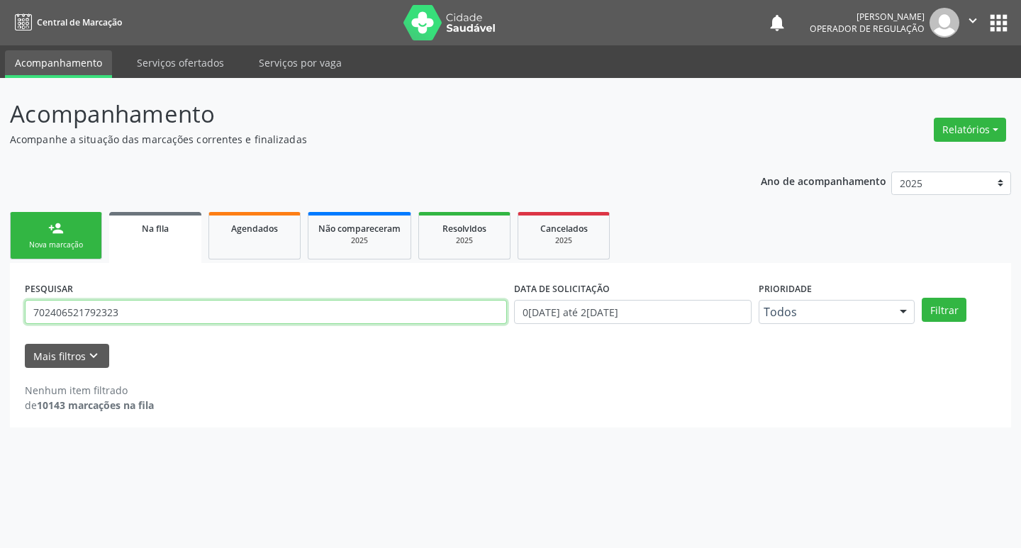
drag, startPoint x: 205, startPoint y: 313, endPoint x: 0, endPoint y: 315, distance: 204.9
click at [0, 315] on div "Acompanhamento Acompanhe a situação das marcações correntes e finalizadas Relat…" at bounding box center [510, 313] width 1021 height 470
click at [242, 317] on input "text" at bounding box center [266, 312] width 482 height 24
click at [921, 298] on button "Filtrar" at bounding box center [943, 310] width 45 height 24
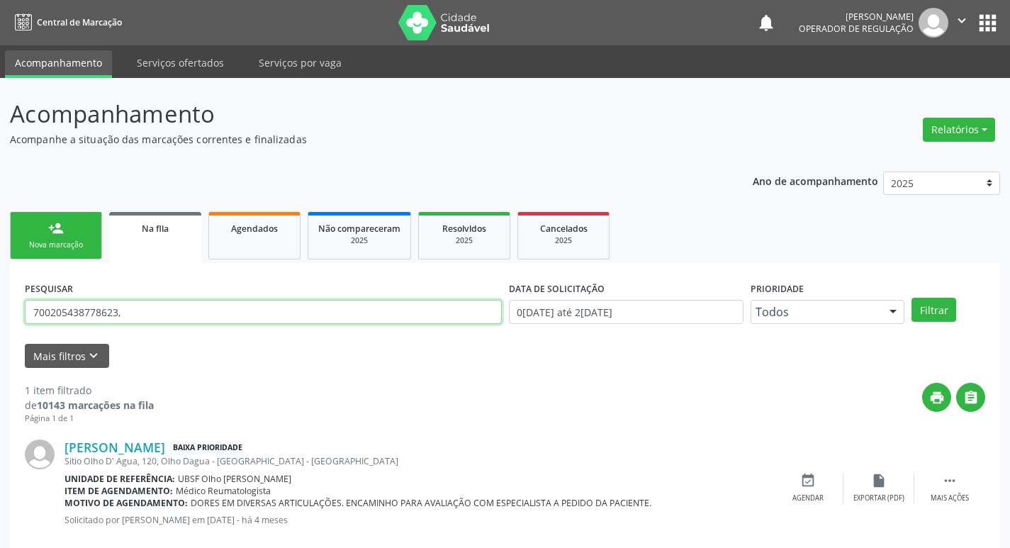
click at [233, 308] on input "700205438778623," at bounding box center [263, 312] width 477 height 24
type input "700205438778623"
click at [912, 298] on button "Filtrar" at bounding box center [934, 310] width 45 height 24
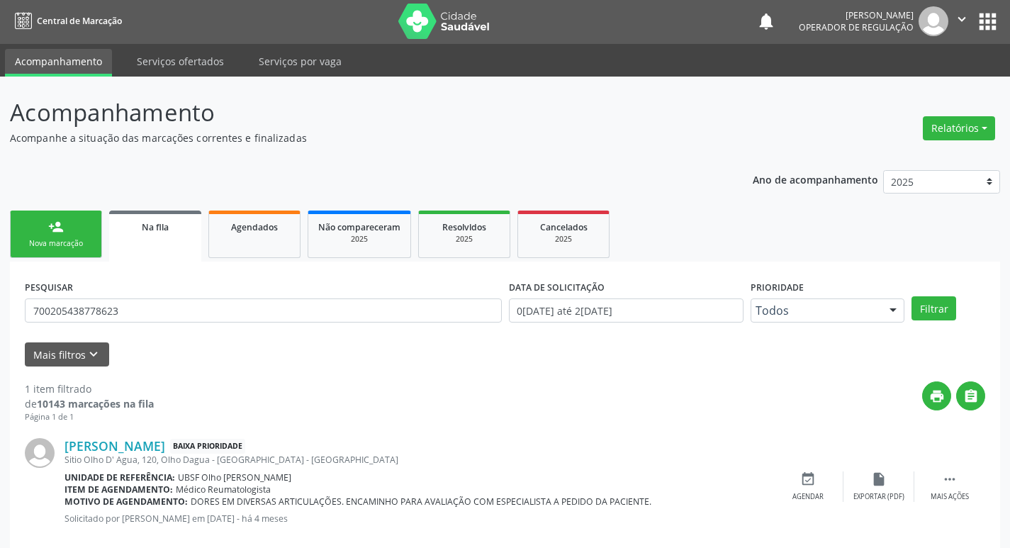
scroll to position [28, 0]
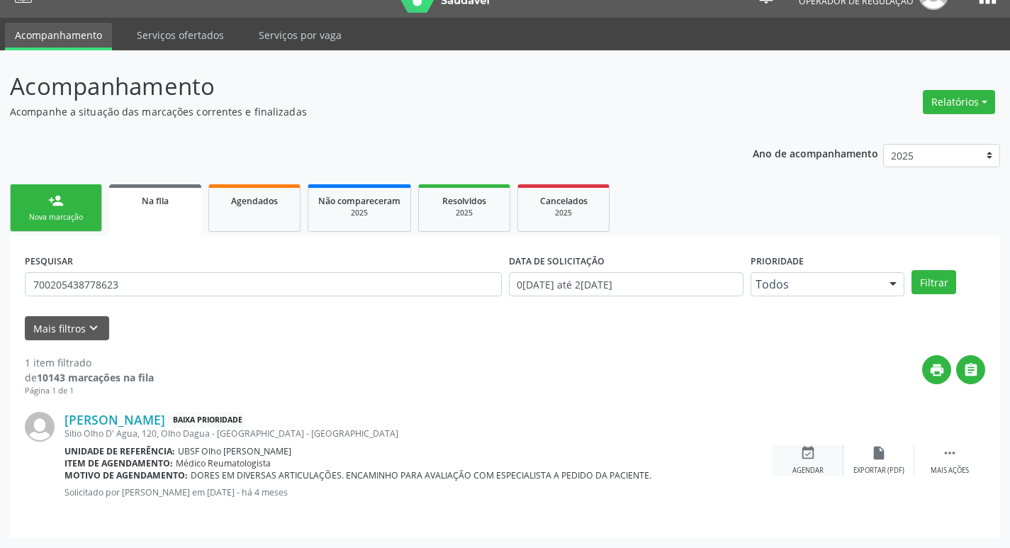
click at [806, 447] on icon "event_available" at bounding box center [808, 453] width 16 height 16
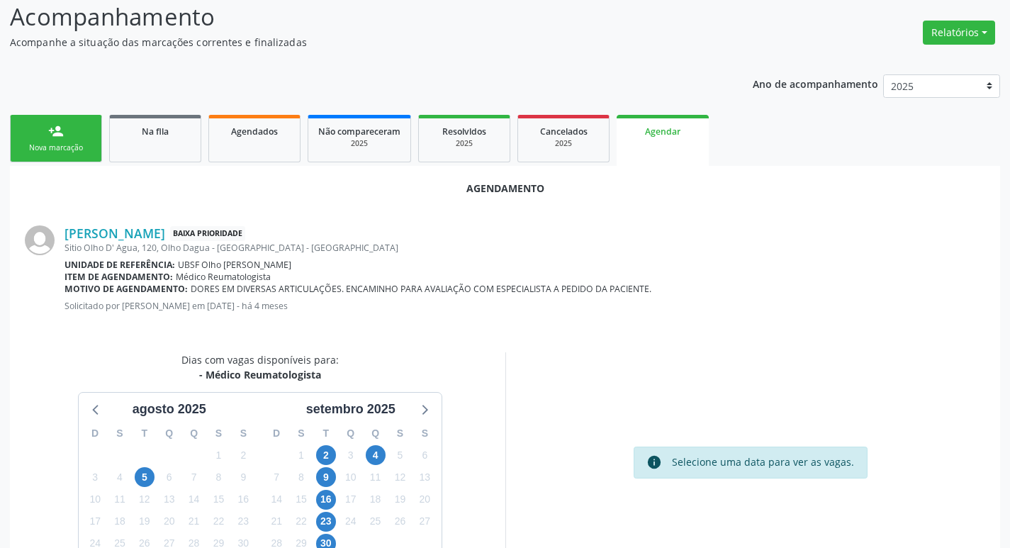
scroll to position [190, 0]
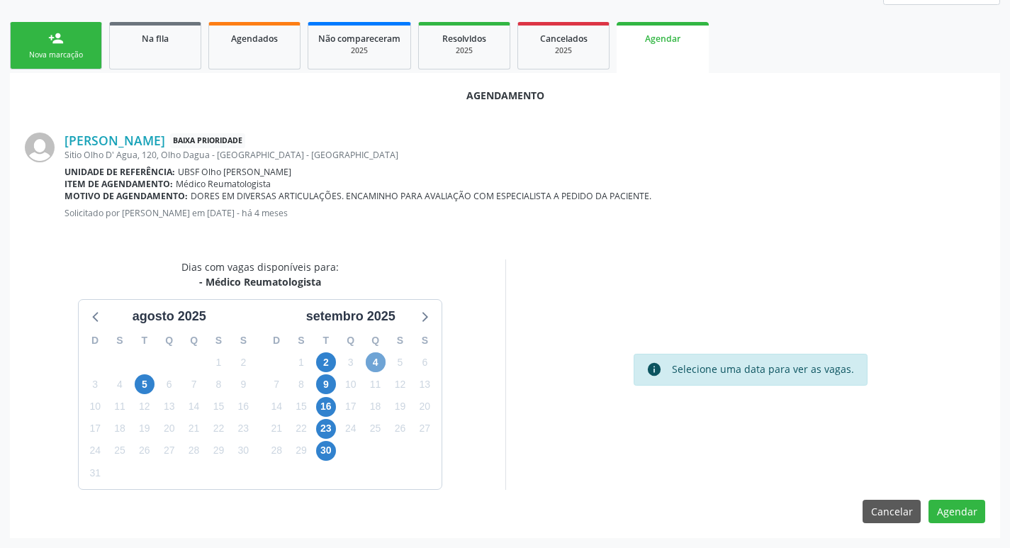
click at [377, 358] on span "4" at bounding box center [376, 362] width 20 height 20
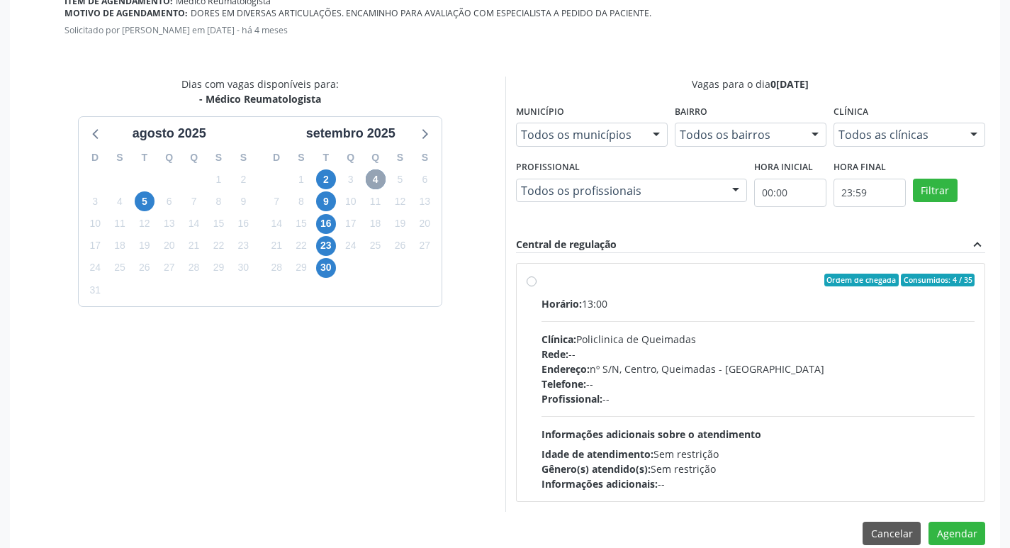
scroll to position [395, 0]
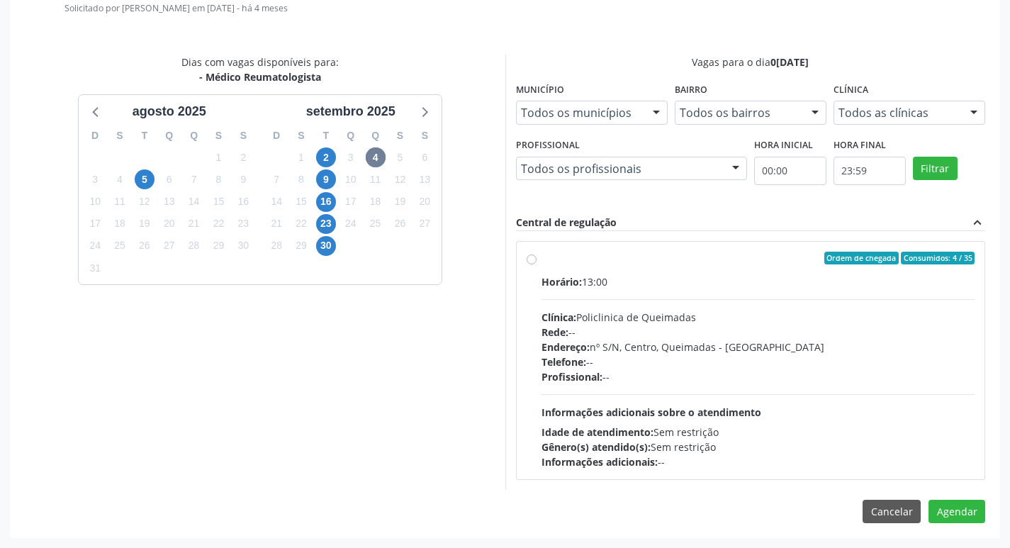
click at [601, 257] on div "Ordem de chegada Consumidos: 4 / 35" at bounding box center [759, 258] width 434 height 13
click at [537, 257] on input "Ordem de chegada Consumidos: 4 / 35 Horário: 13:00 Clínica: Policlinica de Quei…" at bounding box center [532, 258] width 10 height 13
radio input "true"
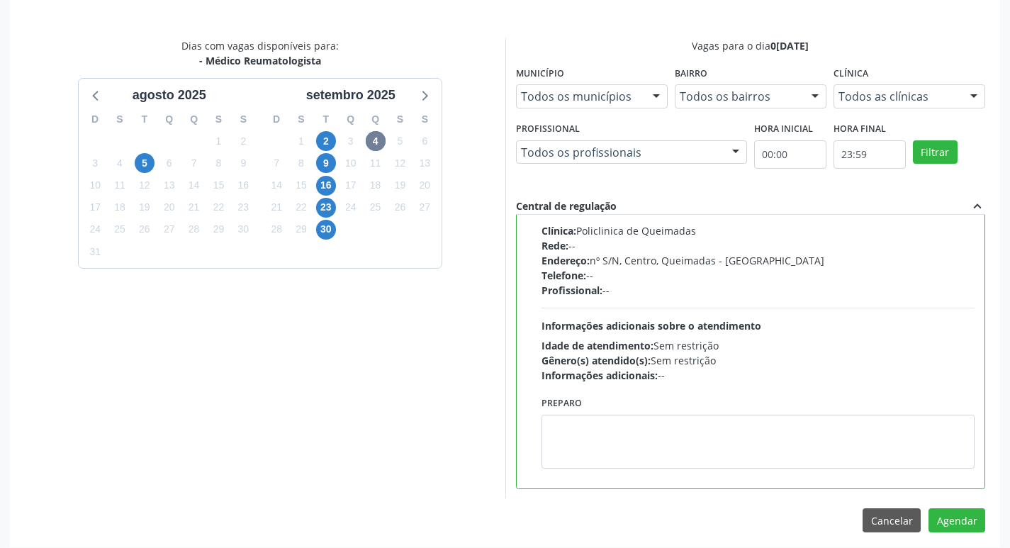
scroll to position [420, 0]
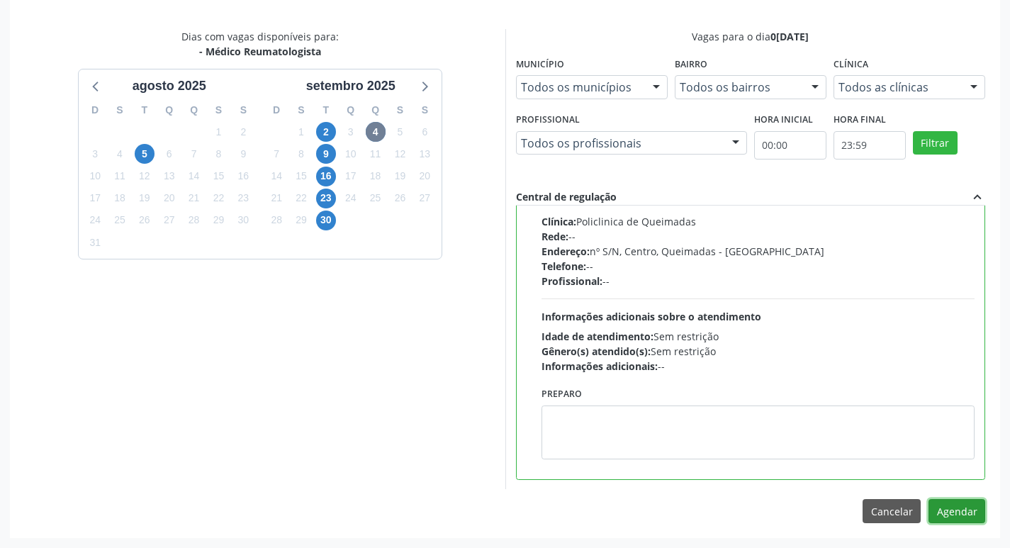
click at [975, 519] on button "Agendar" at bounding box center [957, 511] width 57 height 24
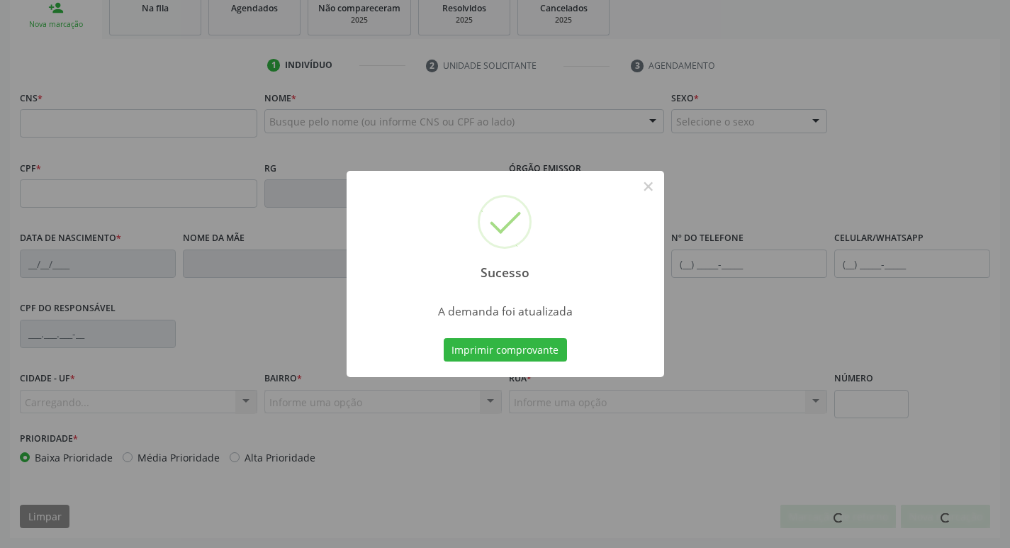
scroll to position [220, 0]
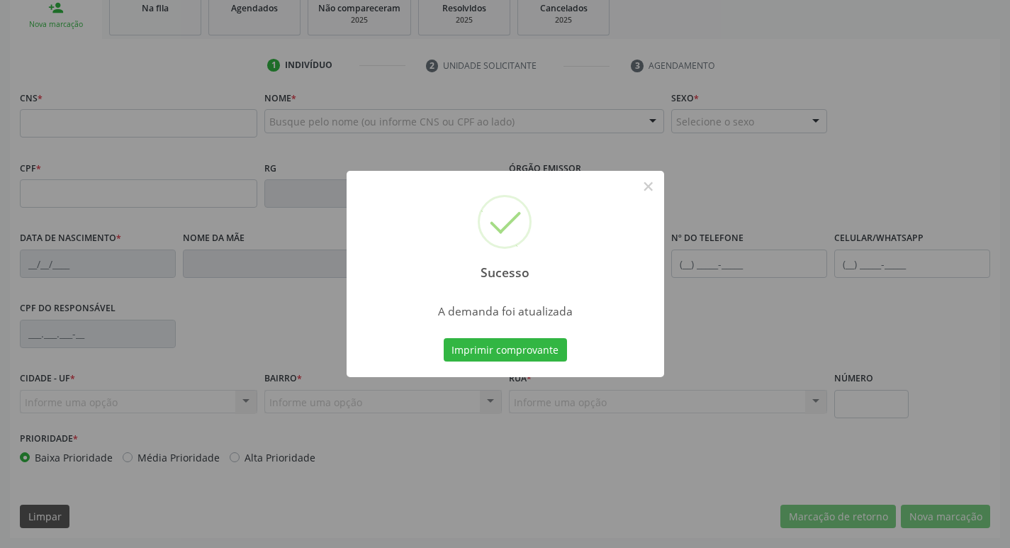
click at [306, 133] on div "Sucesso × A demanda foi atualizada Imprimir comprovante Cancel" at bounding box center [505, 274] width 1010 height 548
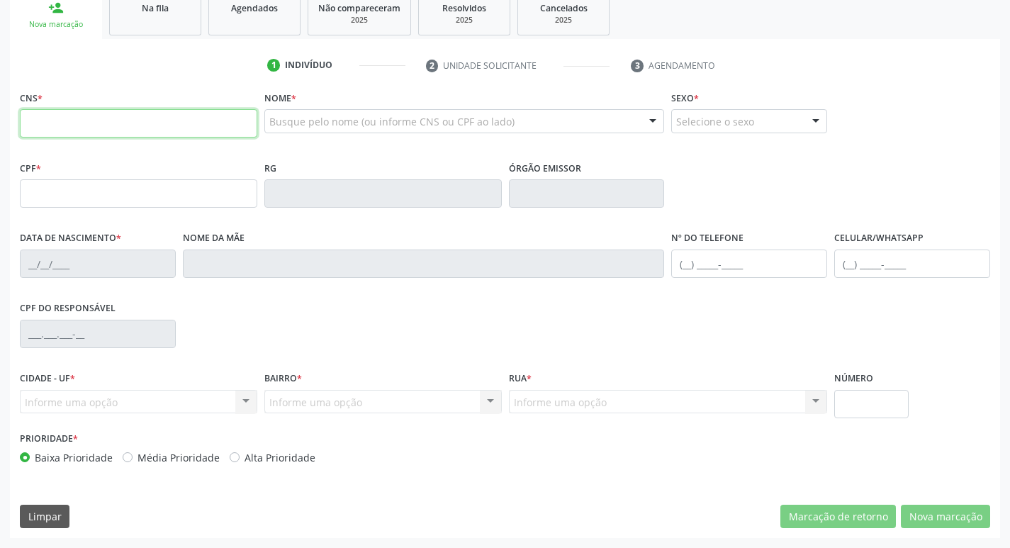
click at [167, 133] on input "text" at bounding box center [138, 123] width 237 height 28
type input "703"
click at [176, 27] on link "Na fila" at bounding box center [155, 13] width 92 height 44
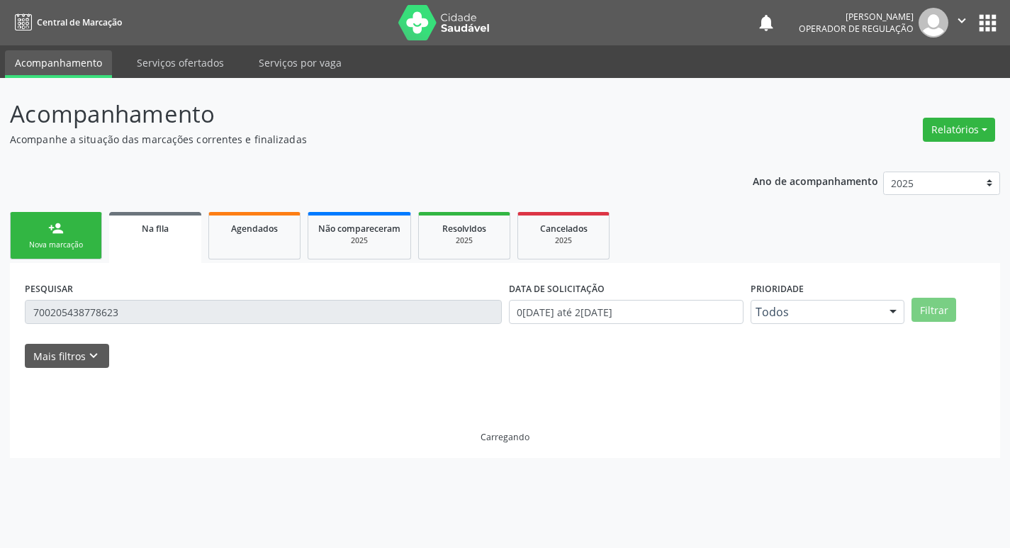
scroll to position [0, 0]
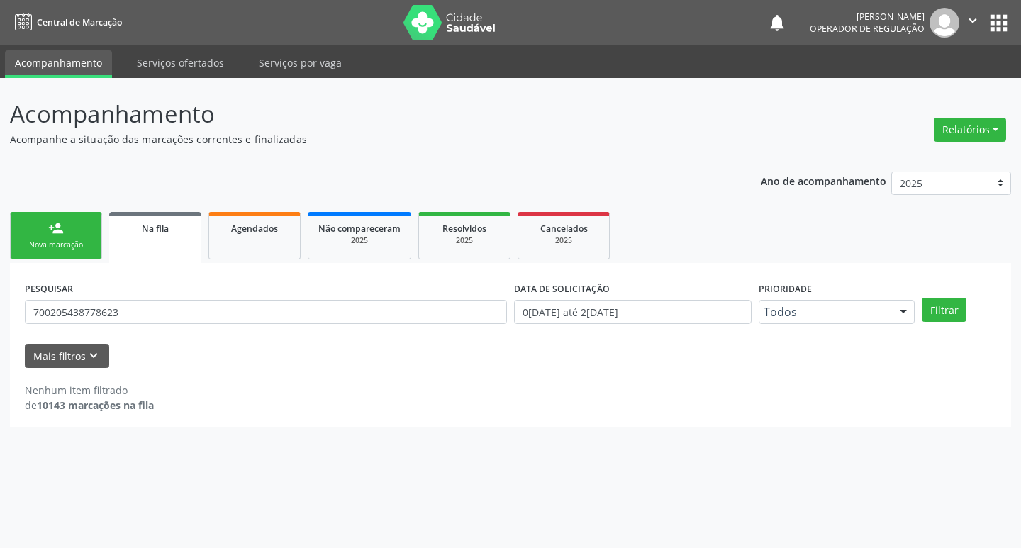
click at [0, 327] on div "Acompanhamento Acompanhe a situação das marcações correntes e finalizadas Relat…" at bounding box center [510, 313] width 1021 height 470
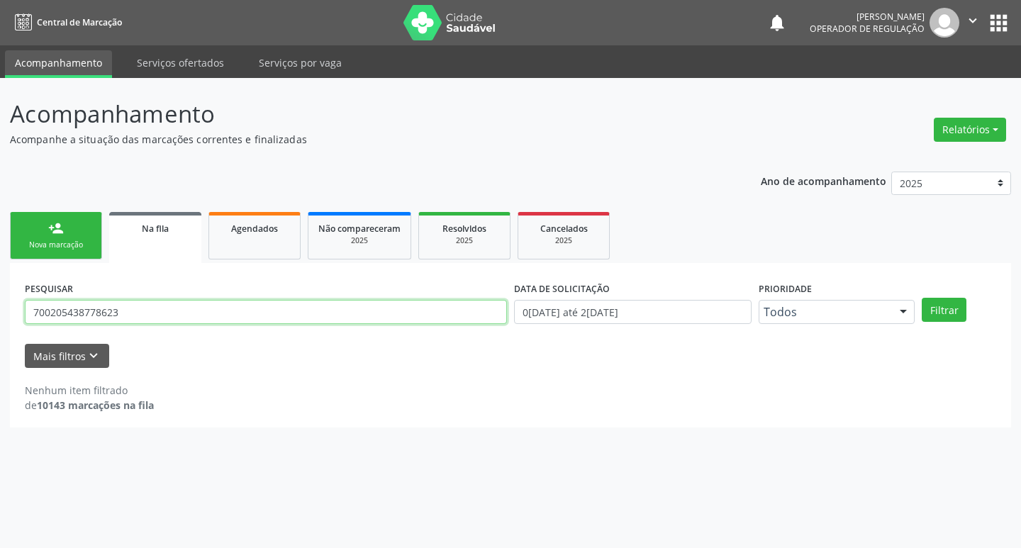
click at [140, 319] on input "700205438778623" at bounding box center [266, 312] width 482 height 24
drag, startPoint x: 140, startPoint y: 319, endPoint x: 0, endPoint y: 318, distance: 139.6
click at [0, 318] on div "Acompanhamento Acompanhe a situação das marcações correntes e finalizadas Relat…" at bounding box center [510, 313] width 1021 height 470
click at [122, 311] on input "text" at bounding box center [266, 312] width 482 height 24
type input "703003862106976"
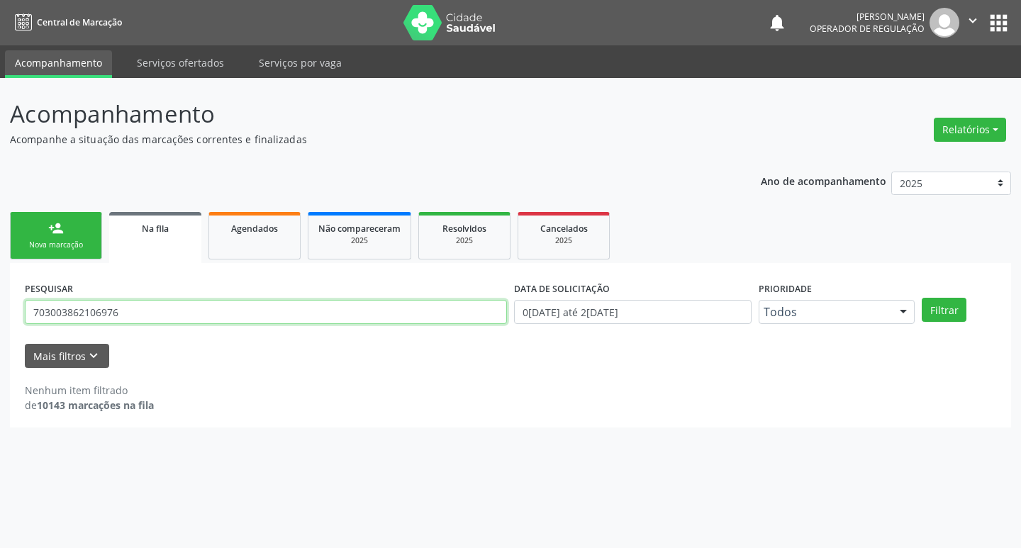
click at [921, 298] on button "Filtrar" at bounding box center [943, 310] width 45 height 24
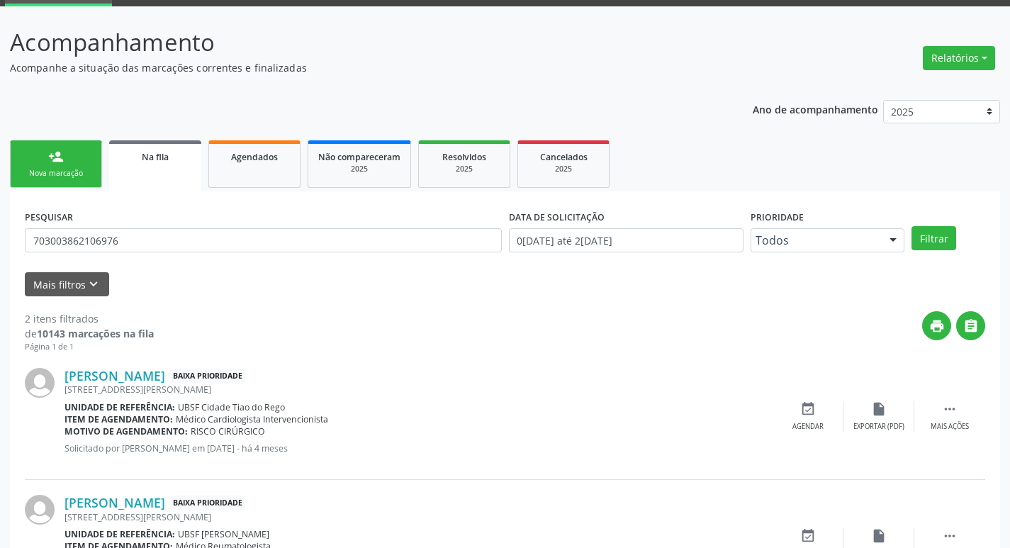
scroll to position [155, 0]
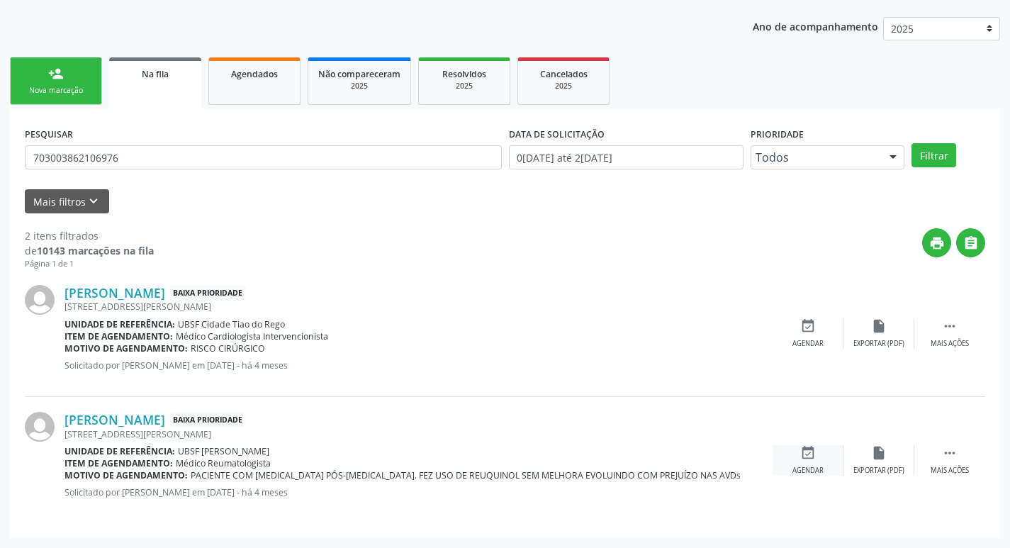
click at [817, 458] on div "event_available Agendar" at bounding box center [808, 460] width 71 height 30
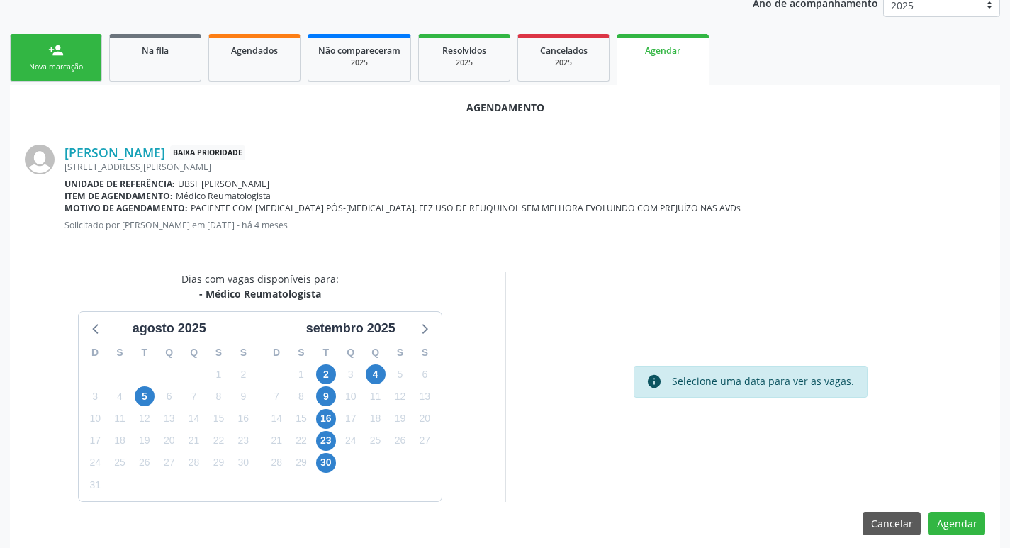
scroll to position [190, 0]
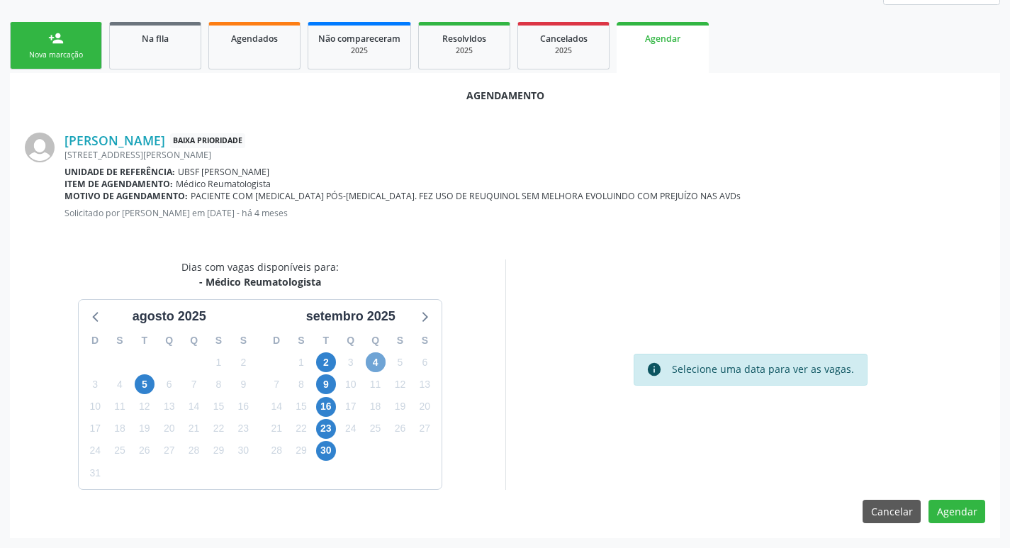
click at [377, 367] on span "4" at bounding box center [376, 362] width 20 height 20
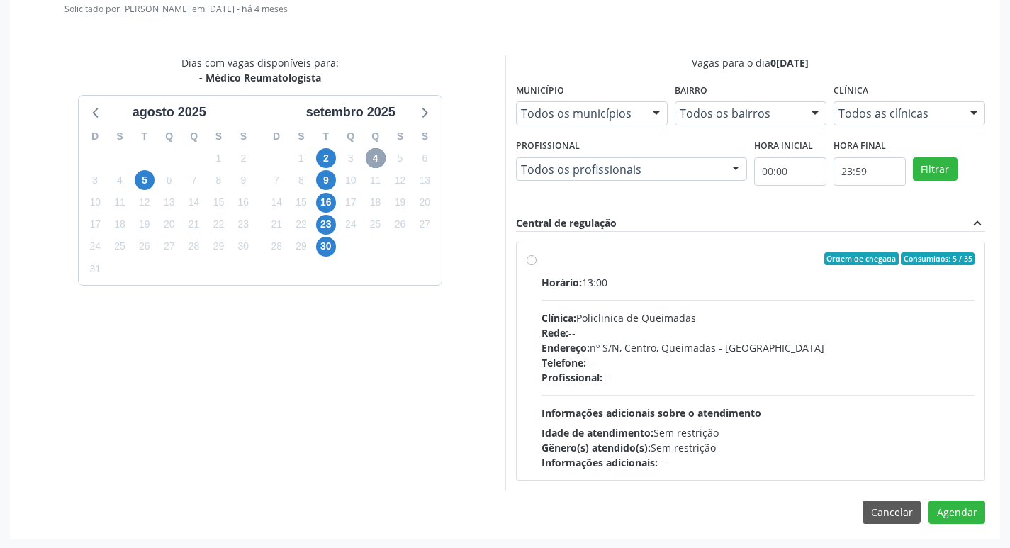
scroll to position [395, 0]
click at [594, 271] on label "Ordem de chegada Consumidos: 5 / 35 Horário: 13:00 Clínica: Policlinica de Quei…" at bounding box center [759, 361] width 434 height 218
click at [537, 264] on input "Ordem de chegada Consumidos: 5 / 35 Horário: 13:00 Clínica: Policlinica de Quei…" at bounding box center [532, 258] width 10 height 13
radio input "true"
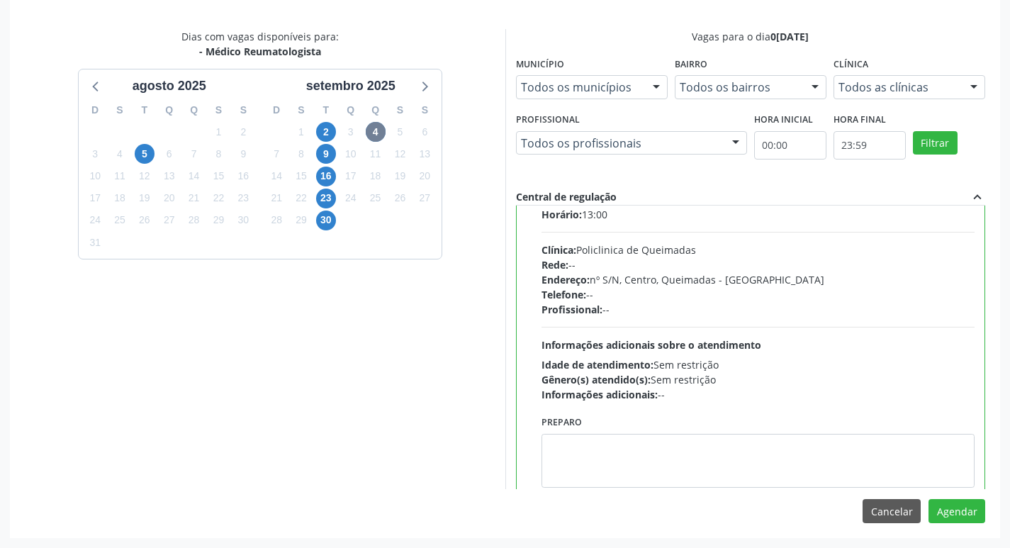
scroll to position [0, 0]
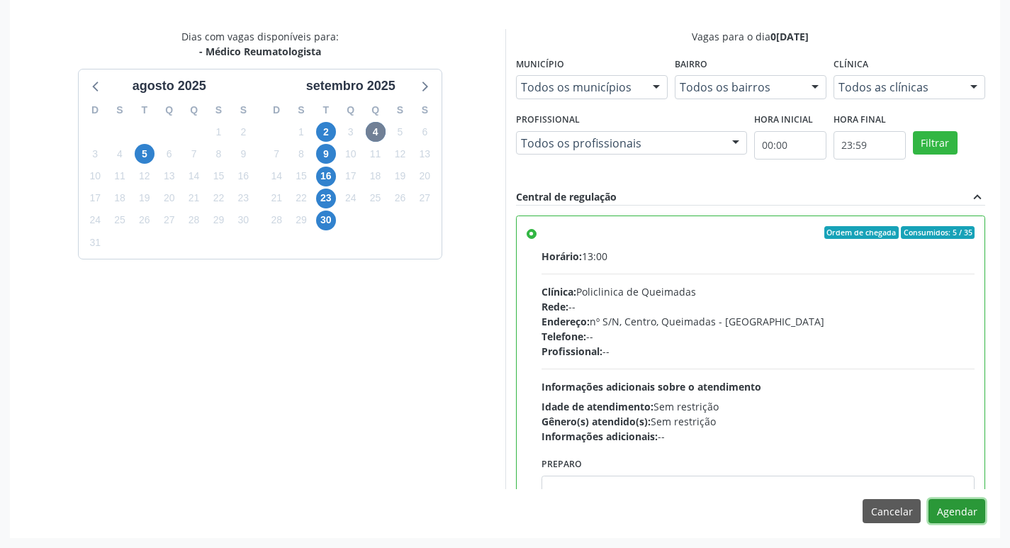
click at [960, 505] on button "Agendar" at bounding box center [957, 511] width 57 height 24
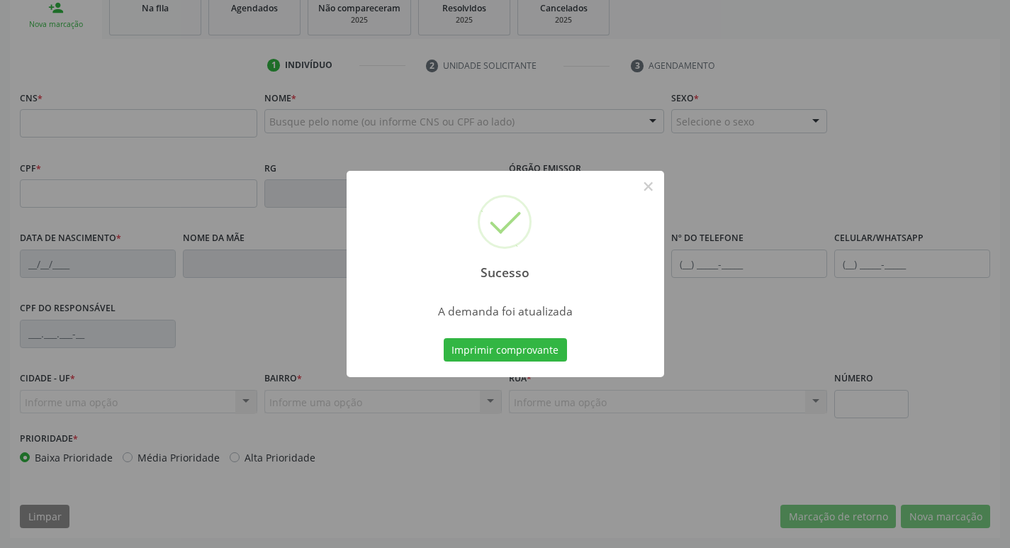
scroll to position [220, 0]
click at [155, 89] on div "Sucesso × A demanda foi atualizada Imprimir comprovante Cancel" at bounding box center [505, 274] width 1010 height 548
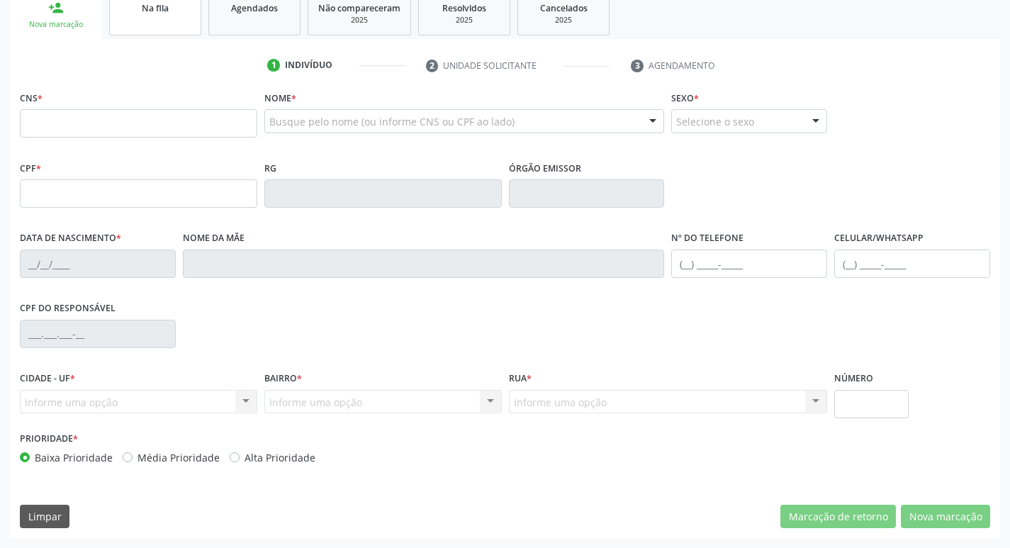
click at [152, 28] on link "Na fila" at bounding box center [155, 13] width 92 height 44
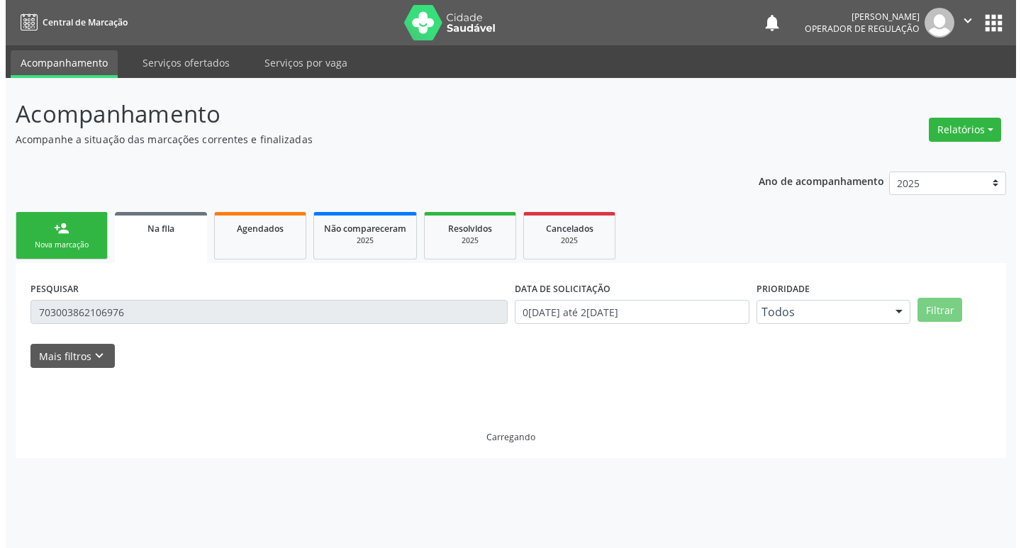
scroll to position [0, 0]
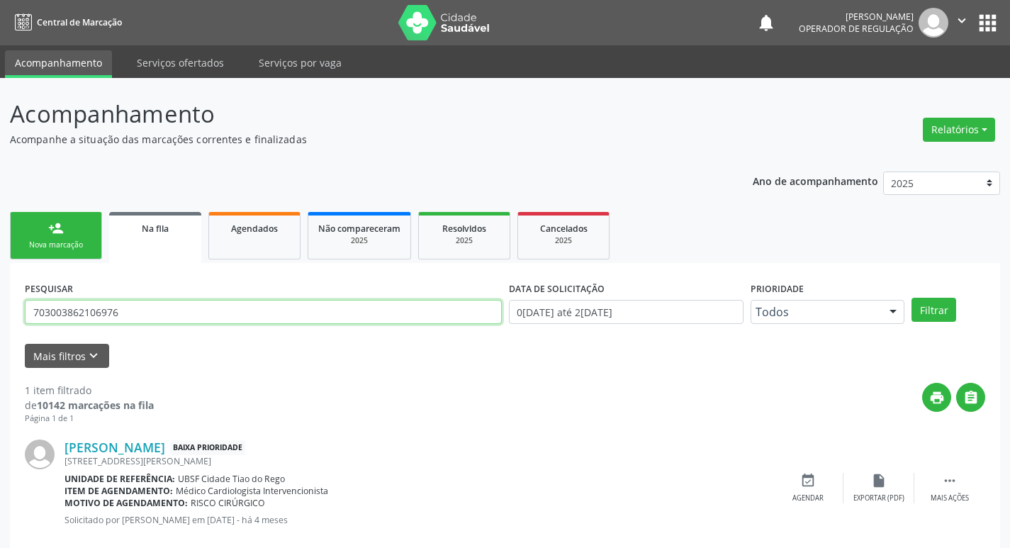
drag, startPoint x: 118, startPoint y: 318, endPoint x: 37, endPoint y: 318, distance: 81.5
click at [38, 318] on input "703003862106976" at bounding box center [263, 312] width 477 height 24
type input "7"
type input "702000834105080"
click at [912, 298] on button "Filtrar" at bounding box center [934, 310] width 45 height 24
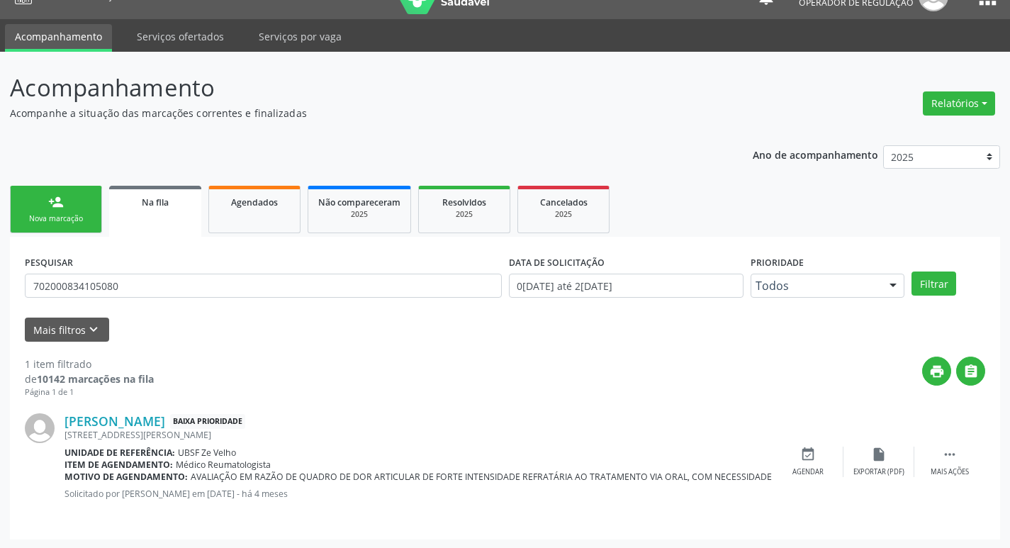
scroll to position [28, 0]
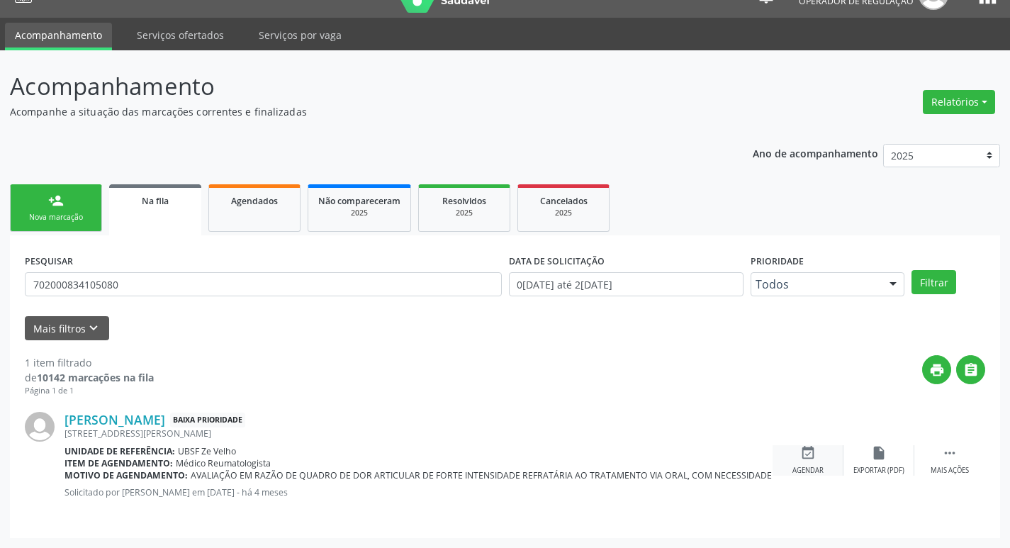
click at [810, 460] on icon "event_available" at bounding box center [808, 453] width 16 height 16
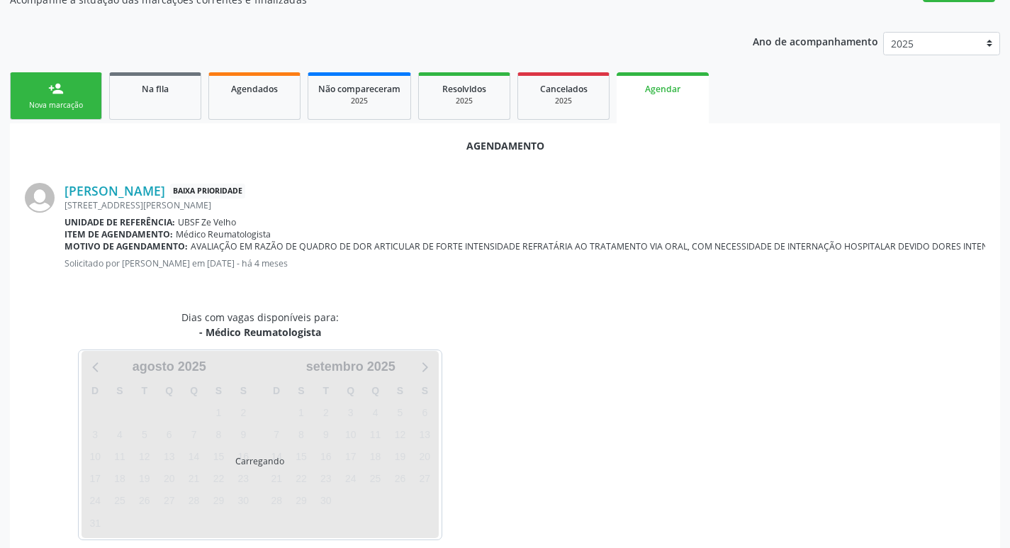
scroll to position [157, 0]
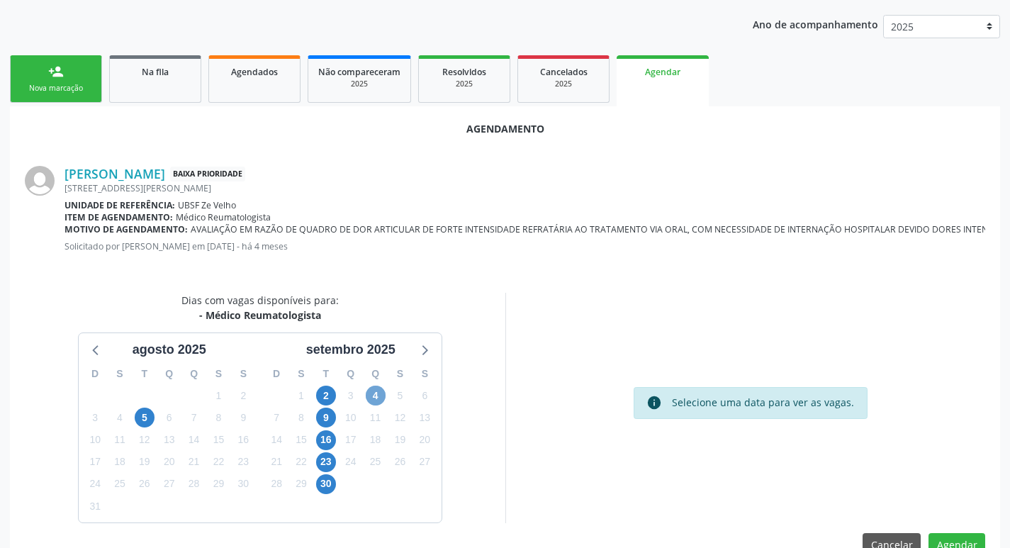
click at [379, 396] on span "4" at bounding box center [376, 396] width 20 height 20
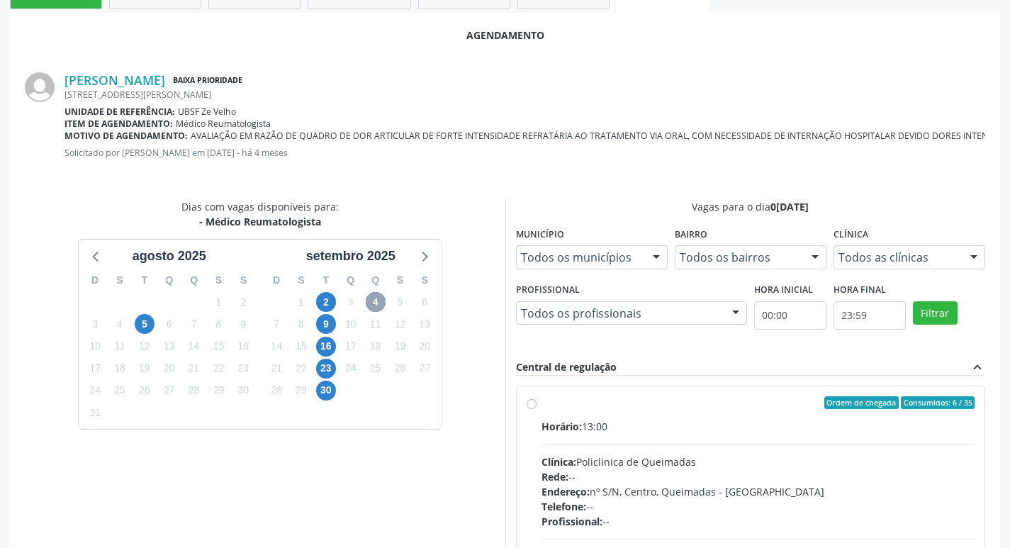
scroll to position [395, 0]
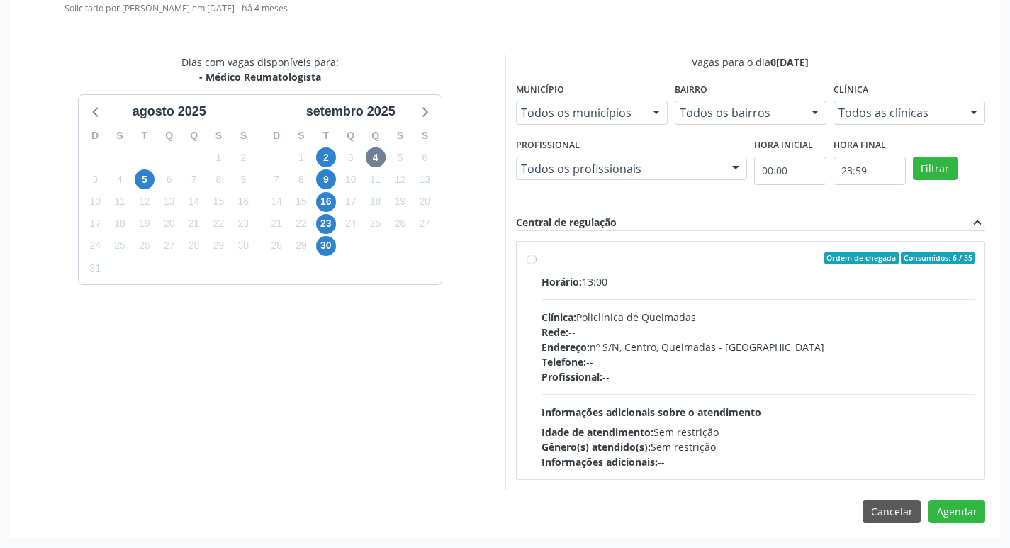
click at [691, 276] on div "Horário: 13:00" at bounding box center [759, 281] width 434 height 15
click at [537, 264] on input "Ordem de chegada Consumidos: 6 / 35 Horário: 13:00 Clínica: Policlinica de Quei…" at bounding box center [532, 258] width 10 height 13
radio input "true"
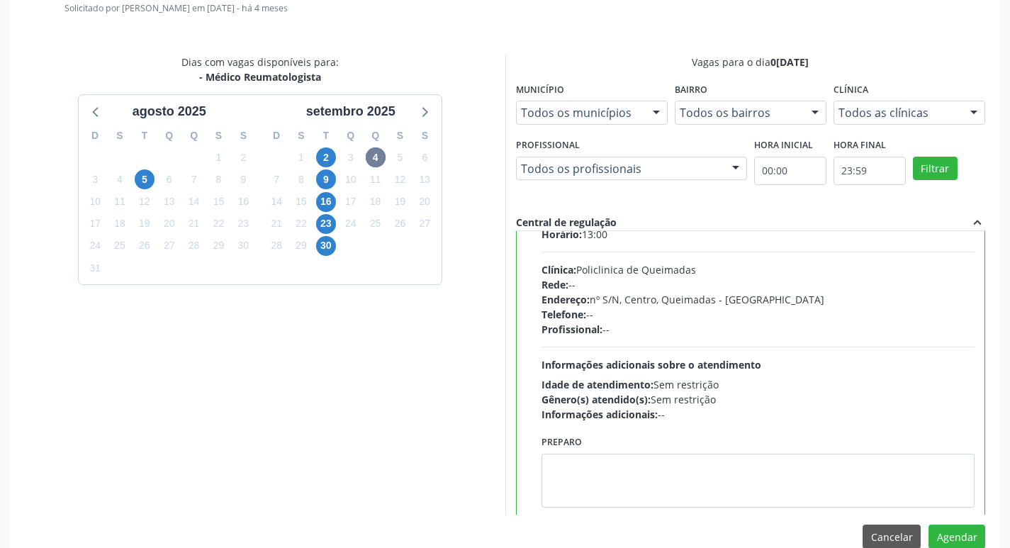
scroll to position [70, 0]
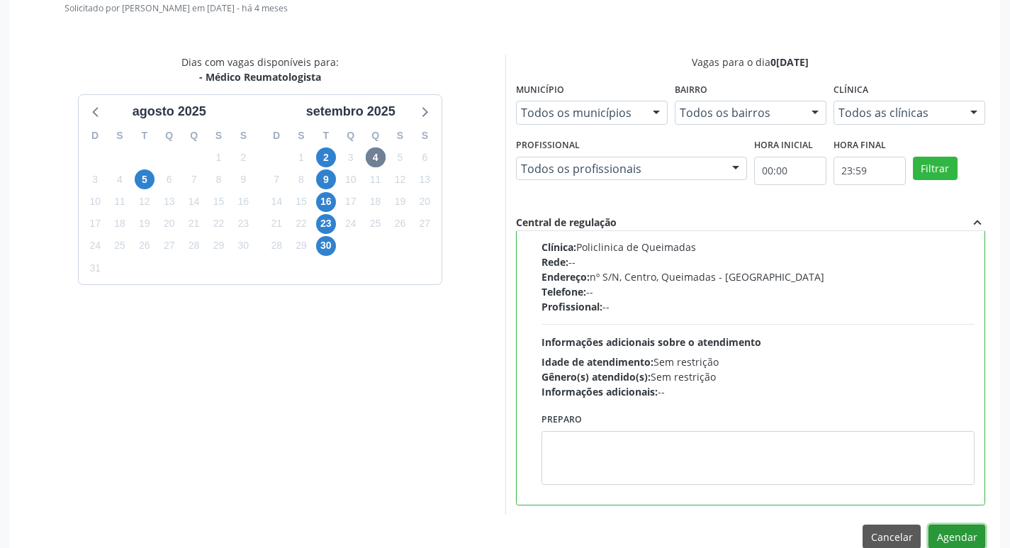
click at [957, 532] on button "Agendar" at bounding box center [957, 537] width 57 height 24
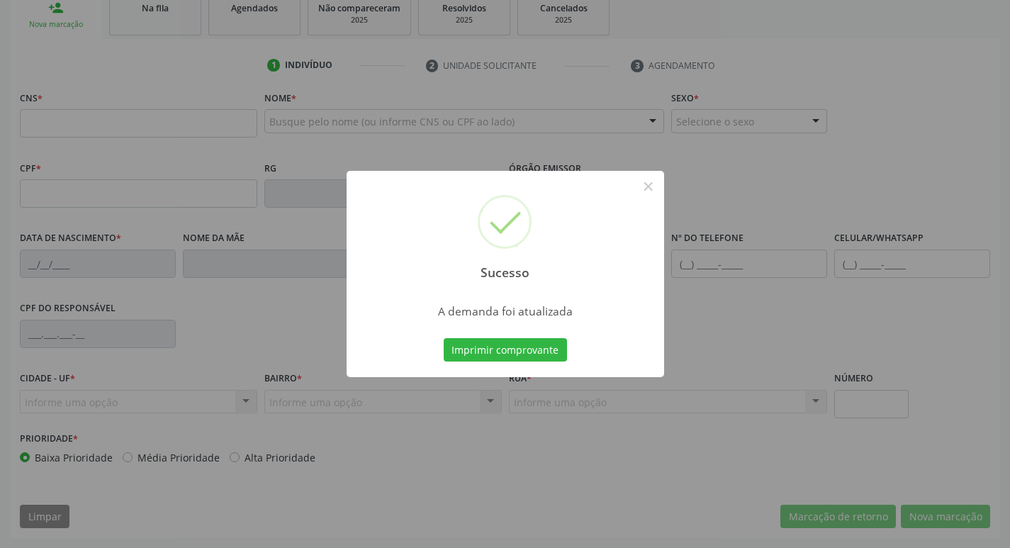
scroll to position [220, 0]
click at [196, 79] on div "Sucesso × A demanda foi atualizada Imprimir comprovante Cancel" at bounding box center [505, 274] width 1010 height 548
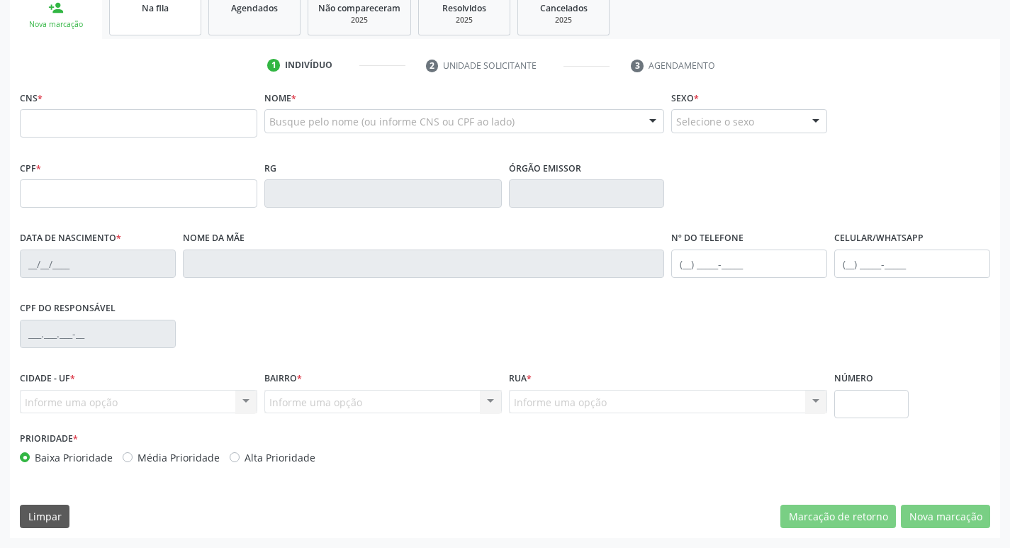
click at [130, 10] on div "Na fila" at bounding box center [155, 7] width 71 height 15
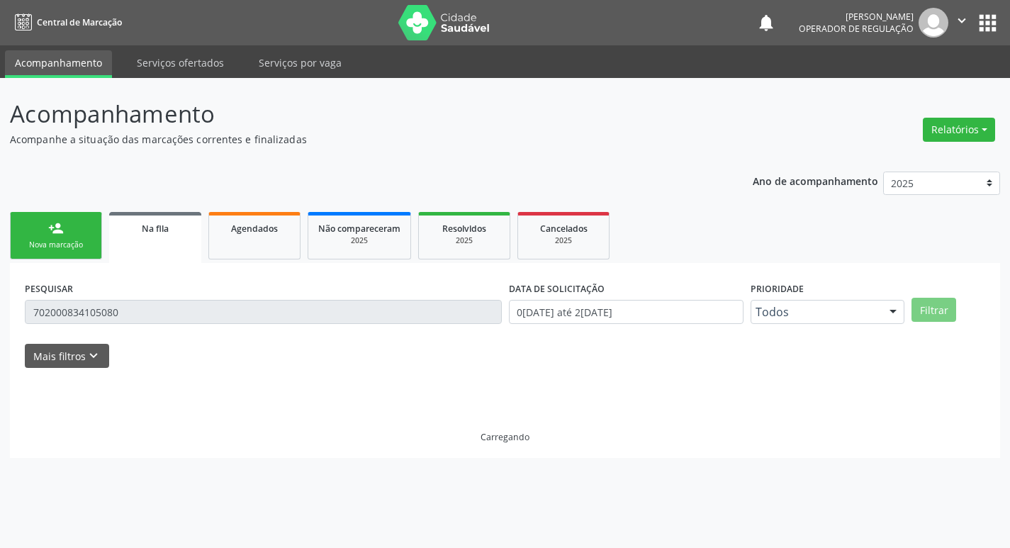
scroll to position [0, 0]
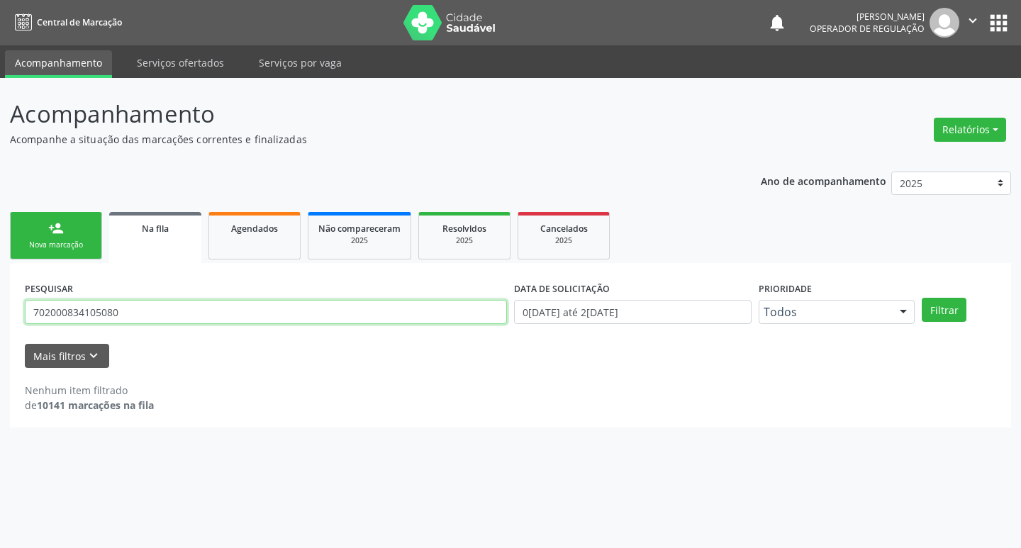
drag, startPoint x: 49, startPoint y: 321, endPoint x: 0, endPoint y: 321, distance: 48.9
click at [0, 321] on div "Acompanhamento Acompanhe a situação das marcações correntes e finalizadas Relat…" at bounding box center [510, 313] width 1021 height 470
click at [219, 306] on input "702000834105080" at bounding box center [266, 312] width 482 height 24
drag, startPoint x: 118, startPoint y: 308, endPoint x: 0, endPoint y: 308, distance: 117.7
click at [0, 308] on div "Acompanhamento Acompanhe a situação das marcações correntes e finalizadas Relat…" at bounding box center [510, 313] width 1021 height 470
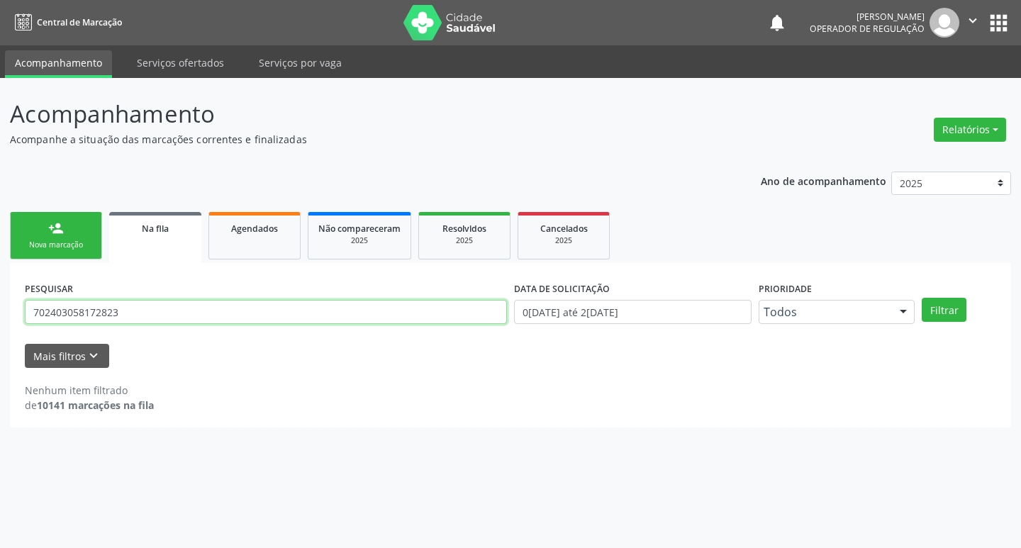
type input "702403058172823"
click at [921, 298] on button "Filtrar" at bounding box center [943, 310] width 45 height 24
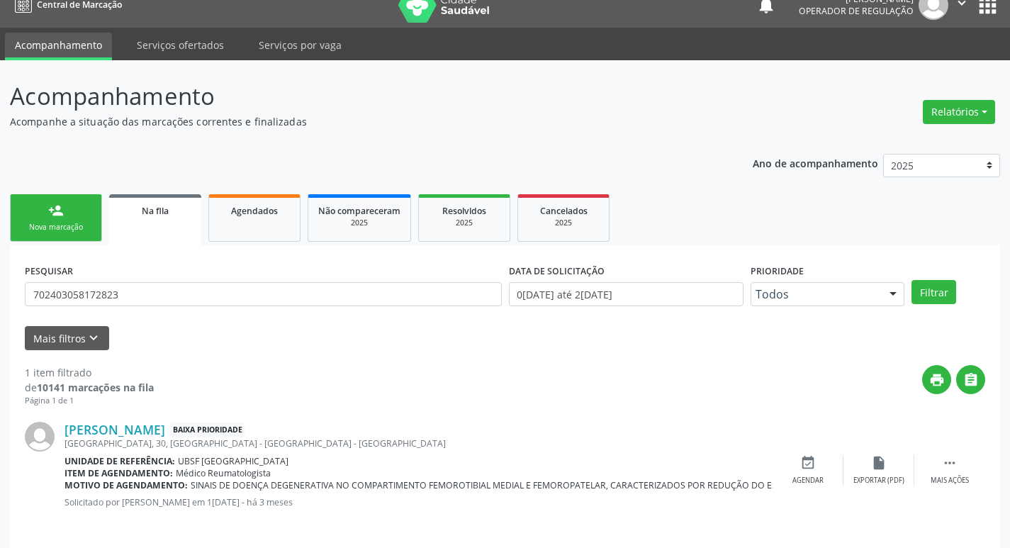
scroll to position [28, 0]
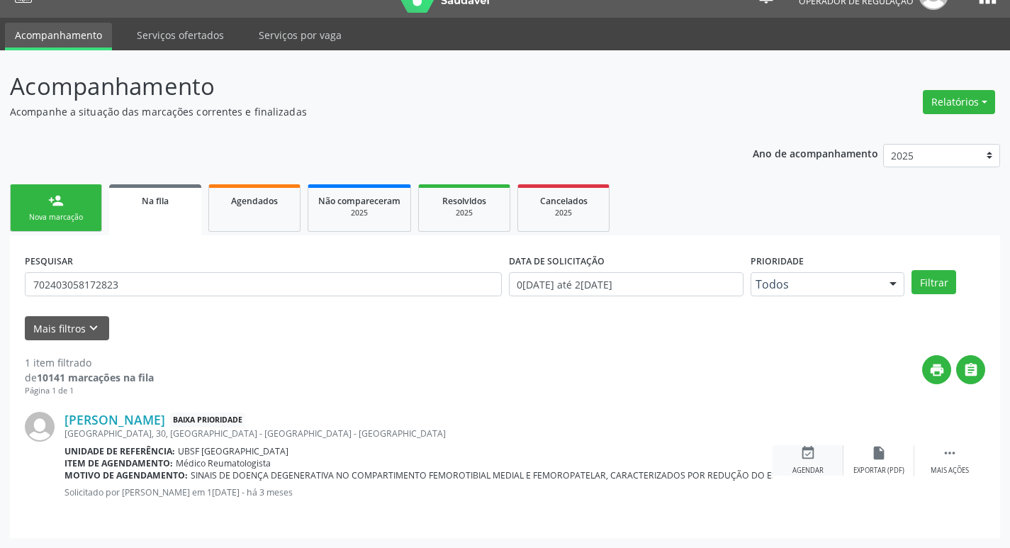
click at [822, 468] on div "Agendar" at bounding box center [807, 471] width 31 height 10
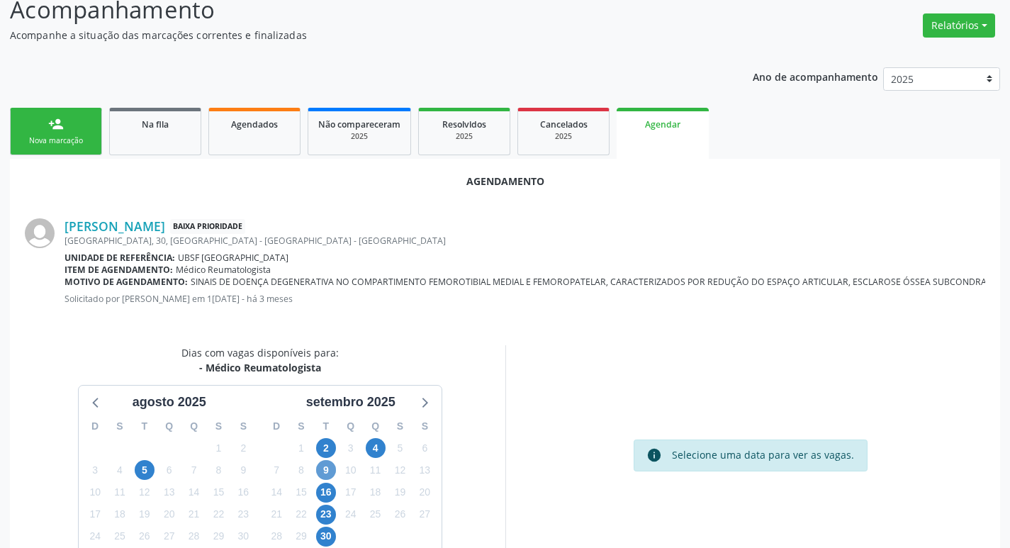
scroll to position [190, 0]
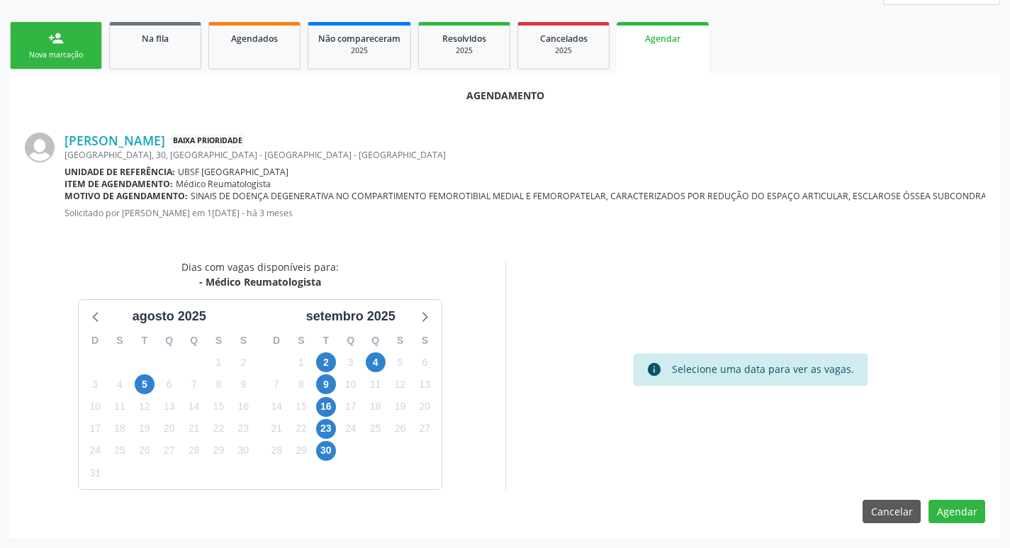
click at [389, 361] on div "5" at bounding box center [400, 363] width 25 height 22
click at [377, 361] on span "4" at bounding box center [376, 362] width 20 height 20
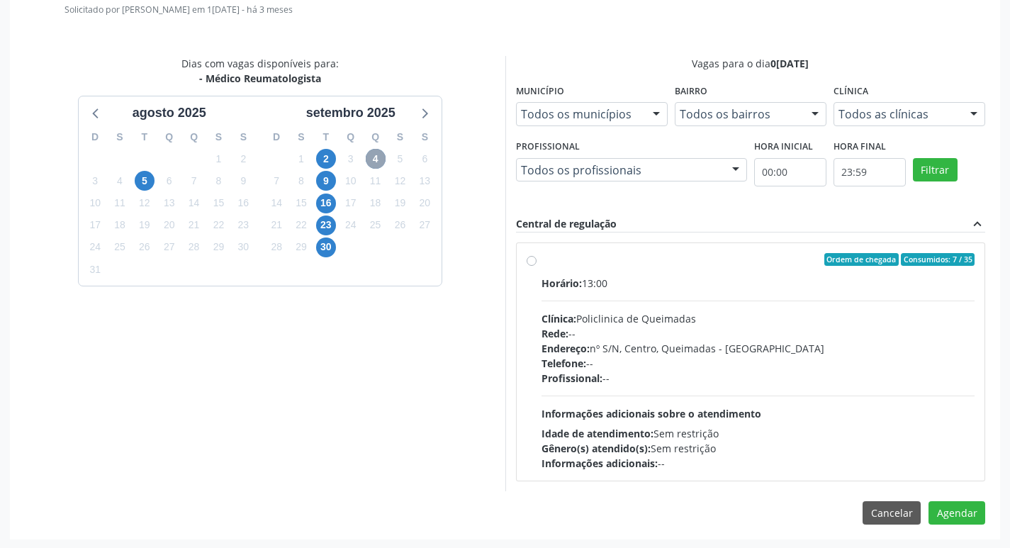
scroll to position [395, 0]
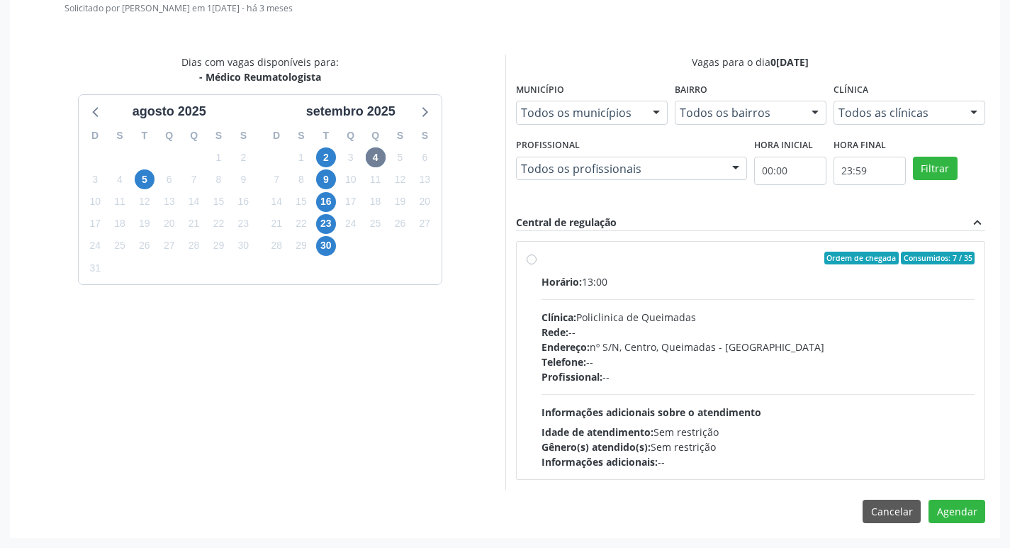
click at [727, 257] on div "Ordem de chegada Consumidos: 7 / 35" at bounding box center [759, 258] width 434 height 13
click at [537, 257] on input "Ordem de chegada Consumidos: 7 / 35 Horário: 13:00 Clínica: Policlinica de Quei…" at bounding box center [532, 258] width 10 height 13
radio input "true"
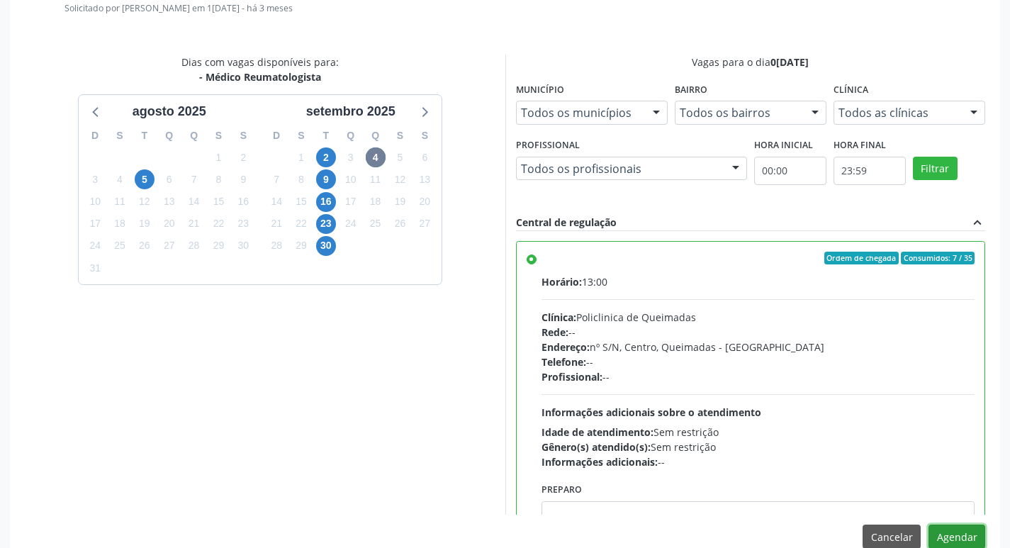
click at [957, 535] on button "Agendar" at bounding box center [957, 537] width 57 height 24
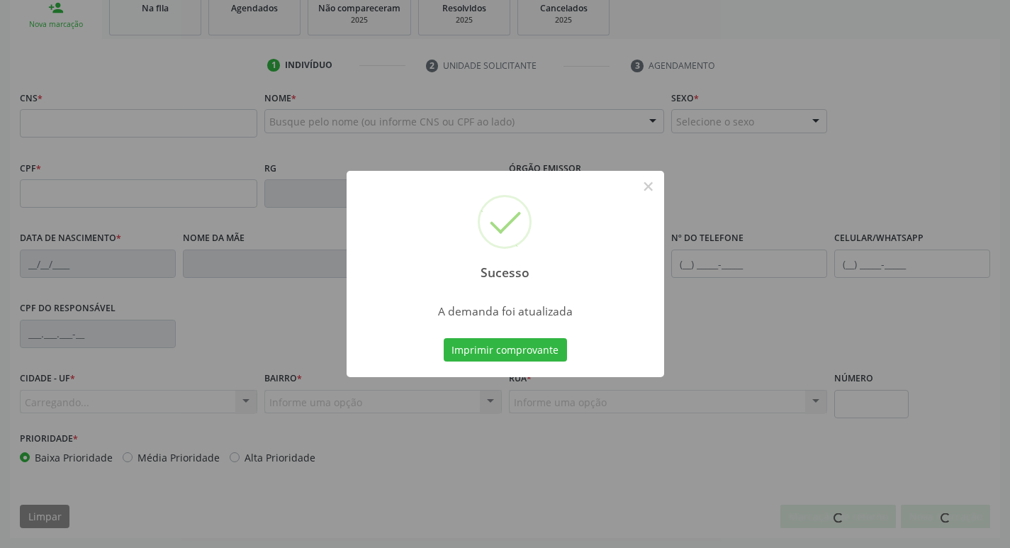
scroll to position [220, 0]
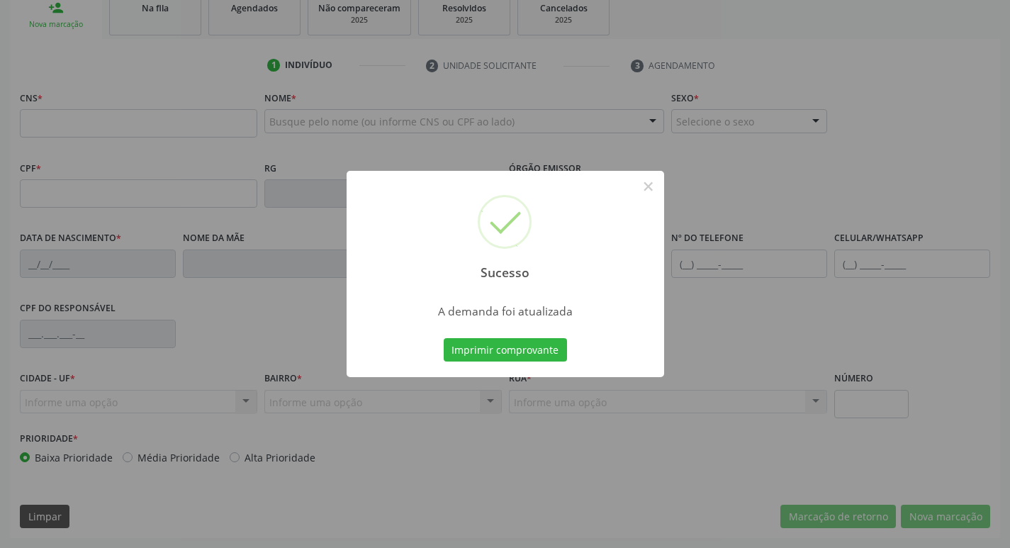
click at [380, 91] on div "Sucesso × A demanda foi atualizada Imprimir comprovante Cancel" at bounding box center [505, 274] width 1010 height 548
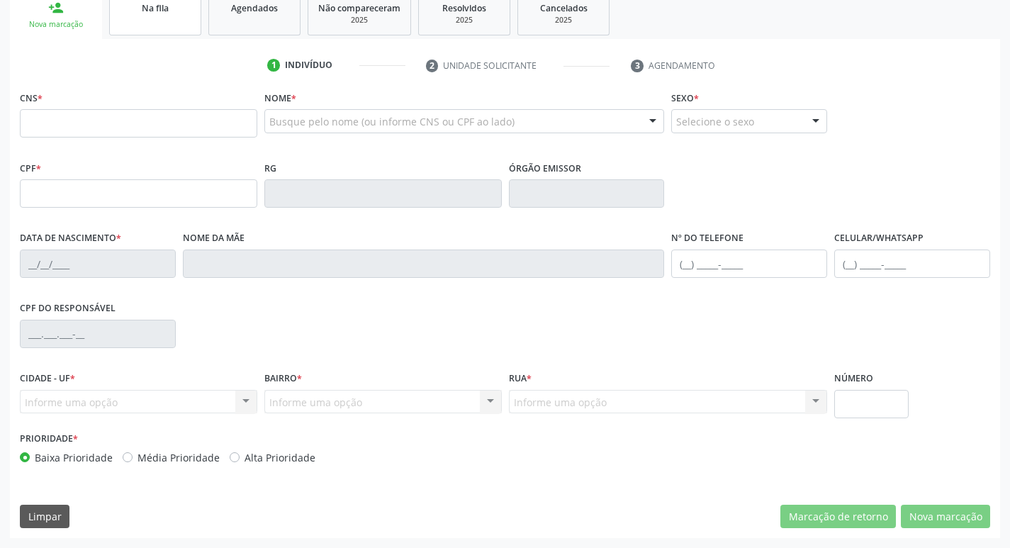
click at [186, 17] on link "Na fila" at bounding box center [155, 13] width 92 height 44
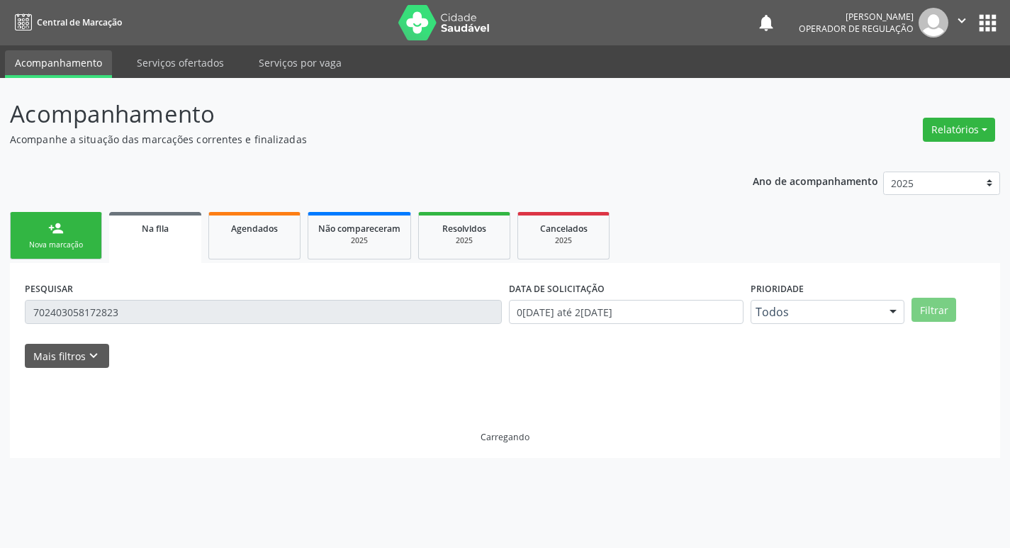
scroll to position [0, 0]
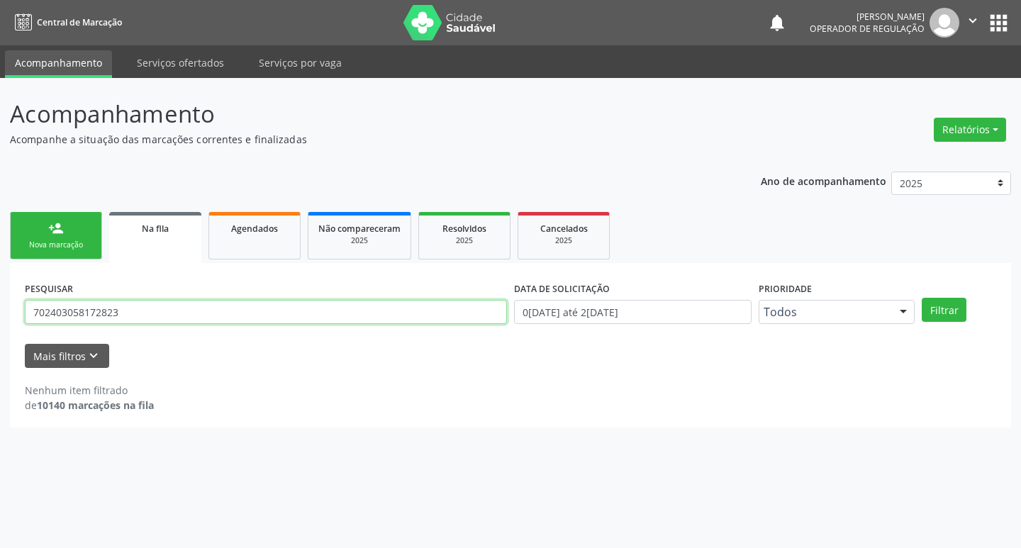
drag, startPoint x: 133, startPoint y: 311, endPoint x: 0, endPoint y: 311, distance: 132.5
click at [0, 311] on div "Acompanhamento Acompanhe a situação das marcações correntes e finalizadas Relat…" at bounding box center [510, 313] width 1021 height 470
type input "702804695808262"
click at [921, 298] on button "Filtrar" at bounding box center [943, 310] width 45 height 24
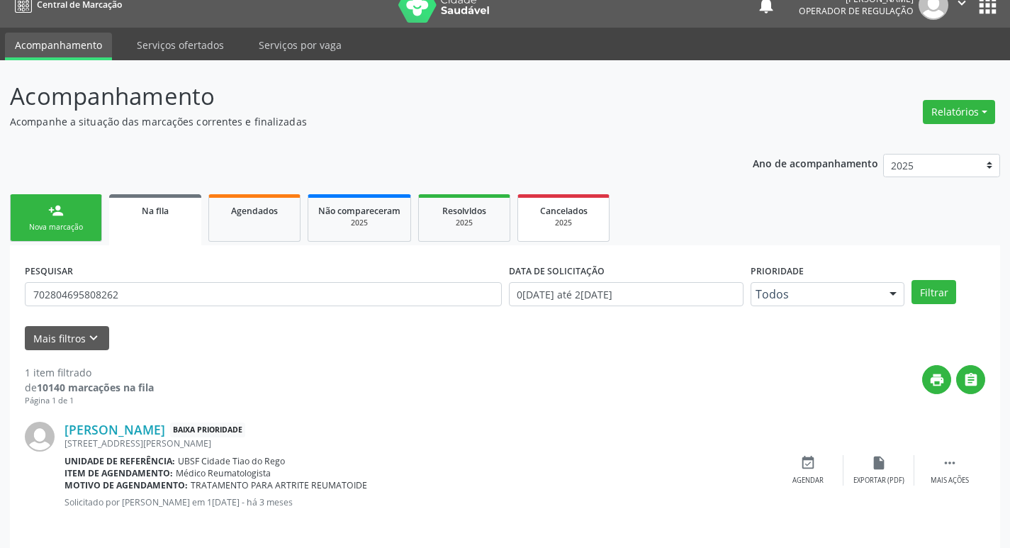
scroll to position [28, 0]
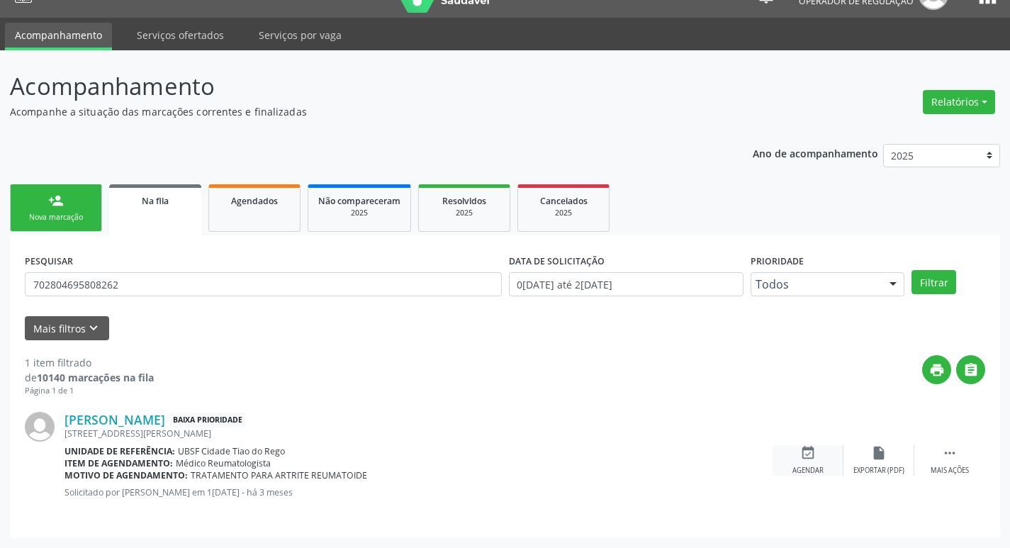
click at [811, 460] on icon "event_available" at bounding box center [808, 453] width 16 height 16
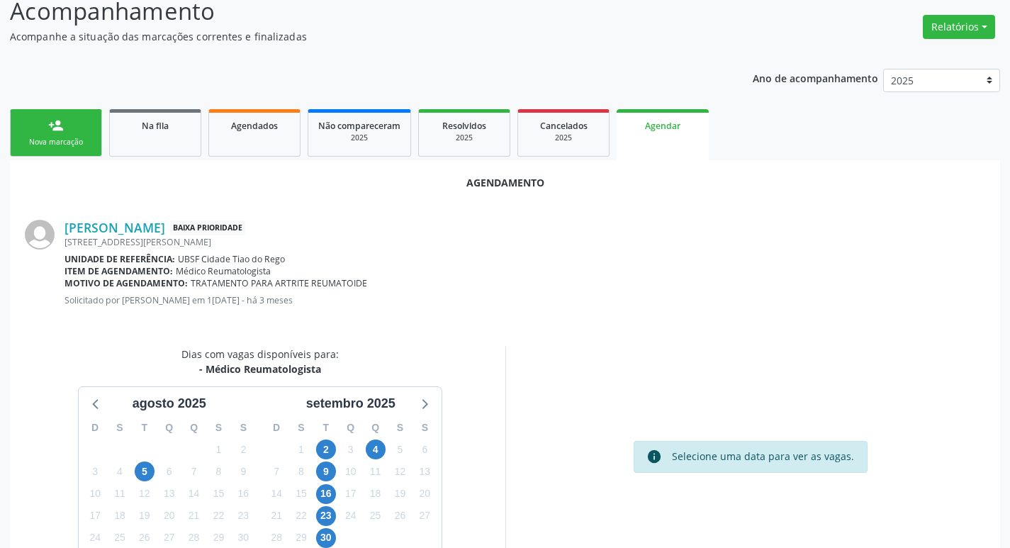
scroll to position [190, 0]
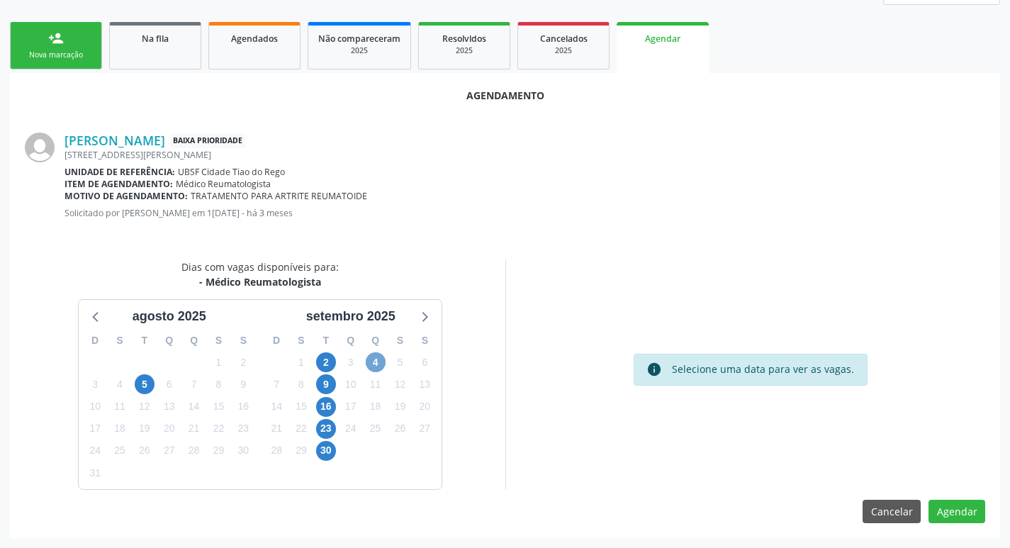
click at [379, 364] on span "4" at bounding box center [376, 362] width 20 height 20
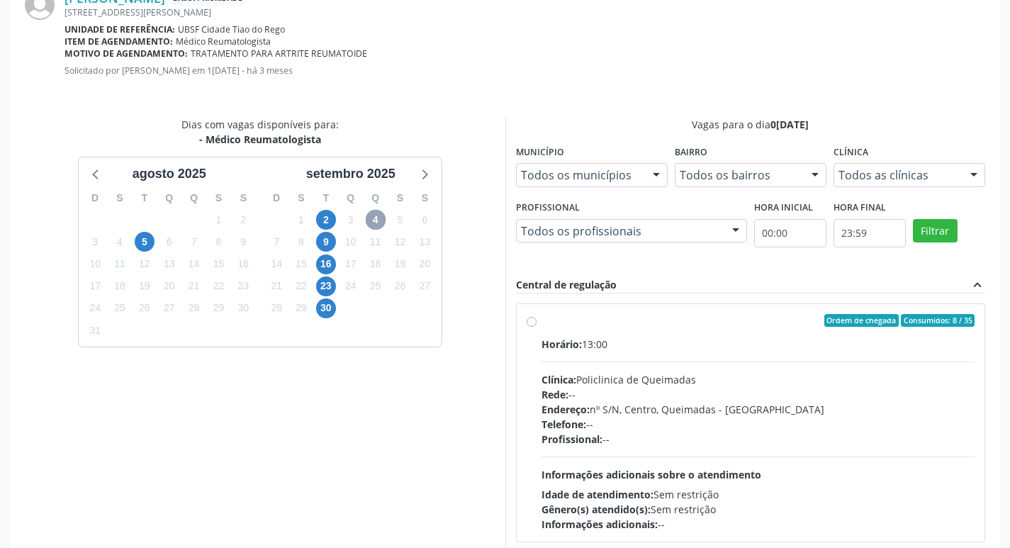
scroll to position [395, 0]
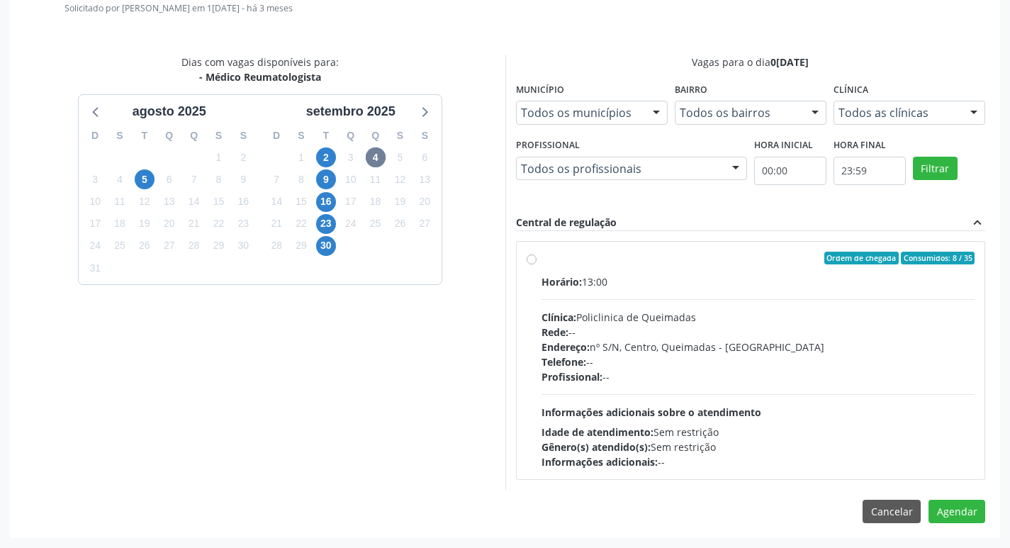
click at [719, 258] on div "Ordem de chegada Consumidos: 8 / 35" at bounding box center [759, 258] width 434 height 13
click at [537, 258] on input "Ordem de chegada Consumidos: 8 / 35 Horário: 13:00 Clínica: Policlinica de Quei…" at bounding box center [532, 258] width 10 height 13
radio input "true"
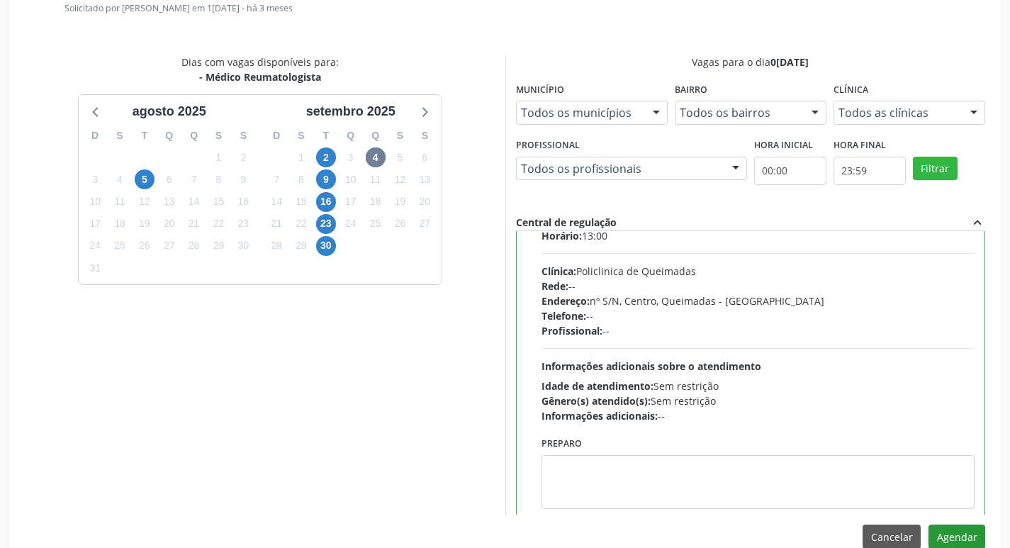
scroll to position [70, 0]
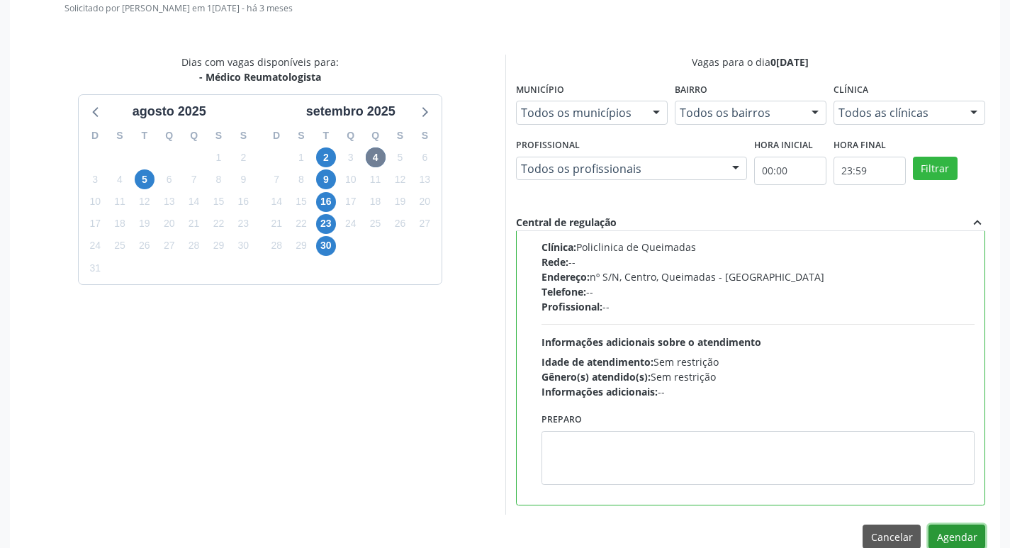
click at [951, 534] on button "Agendar" at bounding box center [957, 537] width 57 height 24
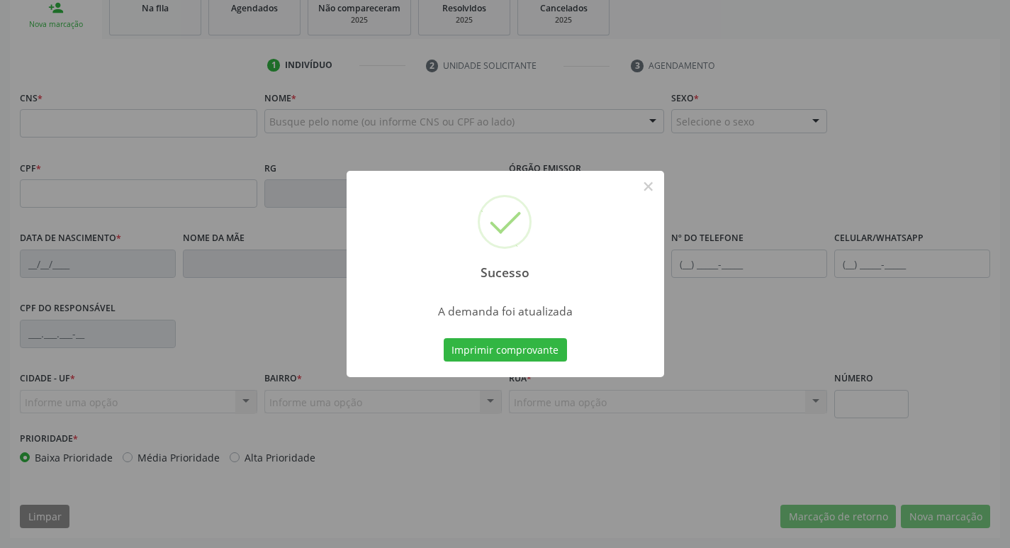
scroll to position [220, 0]
drag, startPoint x: 425, startPoint y: 116, endPoint x: 209, endPoint y: 3, distance: 244.1
click at [426, 116] on div "Sucesso × A demanda foi atualizada Imprimir comprovante Cancel" at bounding box center [505, 274] width 1010 height 548
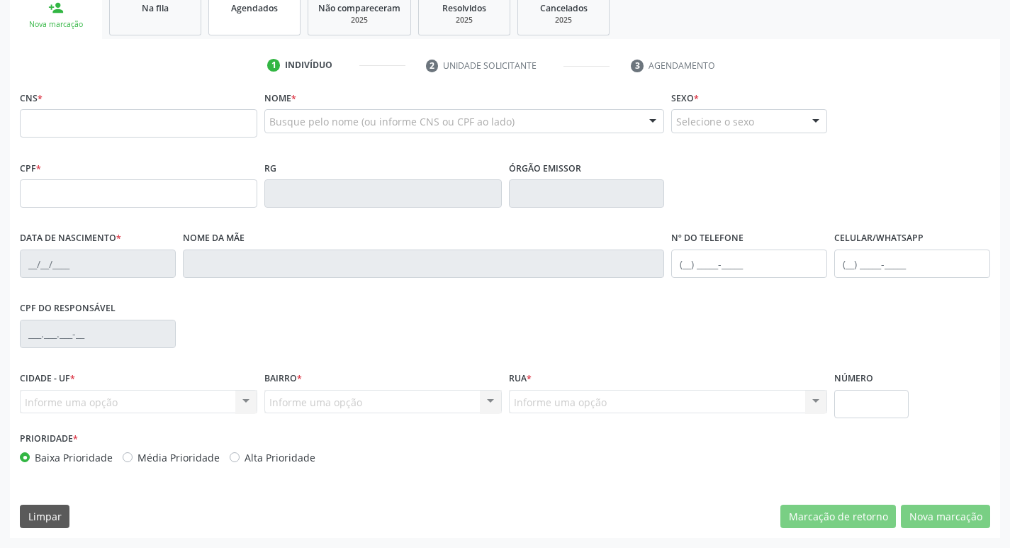
click at [222, 13] on div "Agendados" at bounding box center [254, 7] width 71 height 15
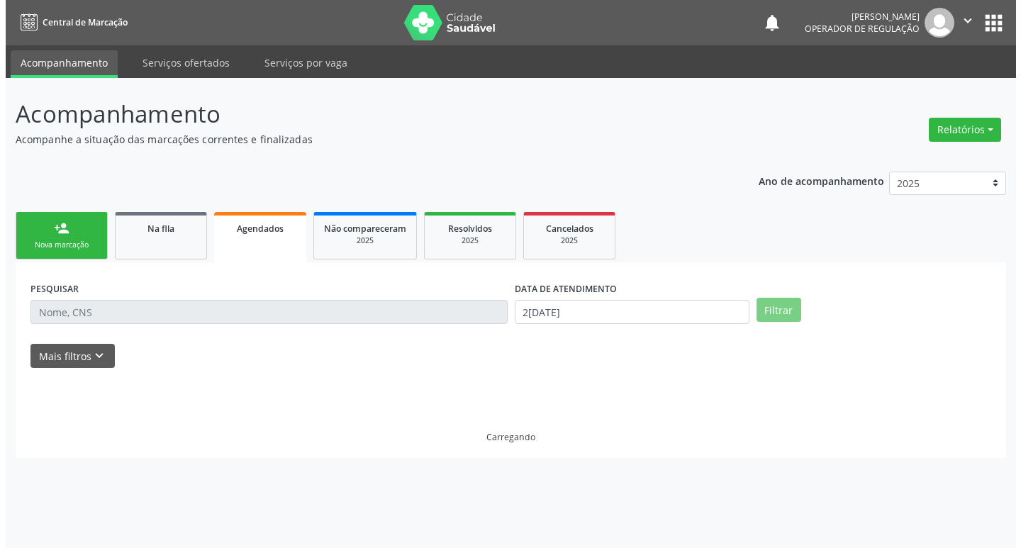
scroll to position [0, 0]
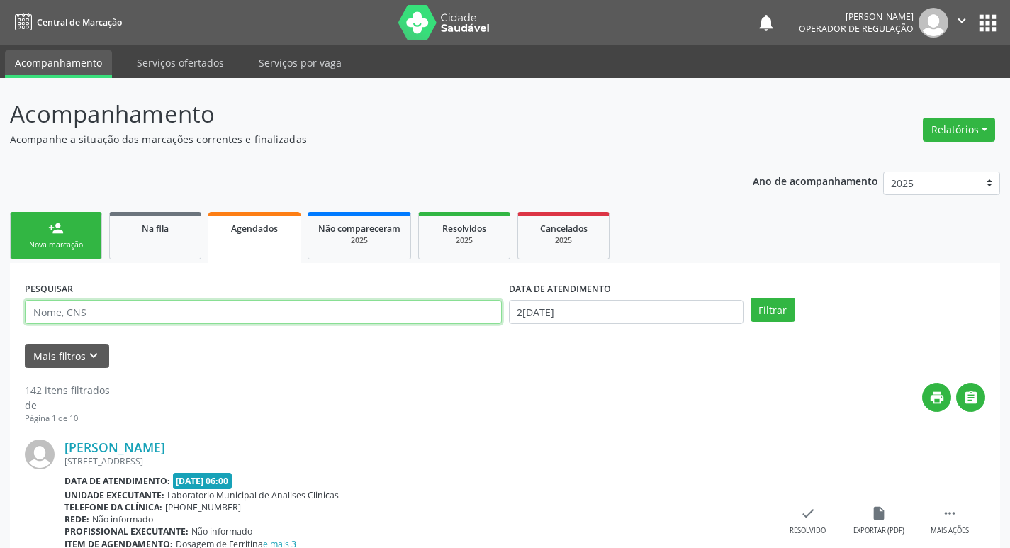
click at [172, 302] on input "text" at bounding box center [263, 312] width 477 height 24
type input "706808238085124"
click at [751, 298] on button "Filtrar" at bounding box center [773, 310] width 45 height 24
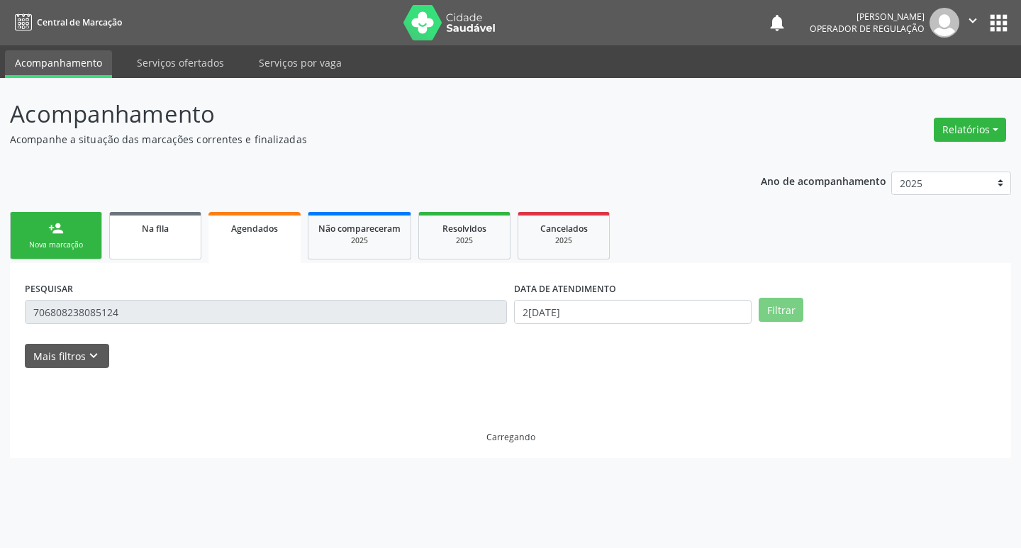
click at [159, 239] on link "Na fila" at bounding box center [155, 235] width 92 height 47
click at [77, 228] on link "person_add Nova marcação" at bounding box center [56, 235] width 92 height 47
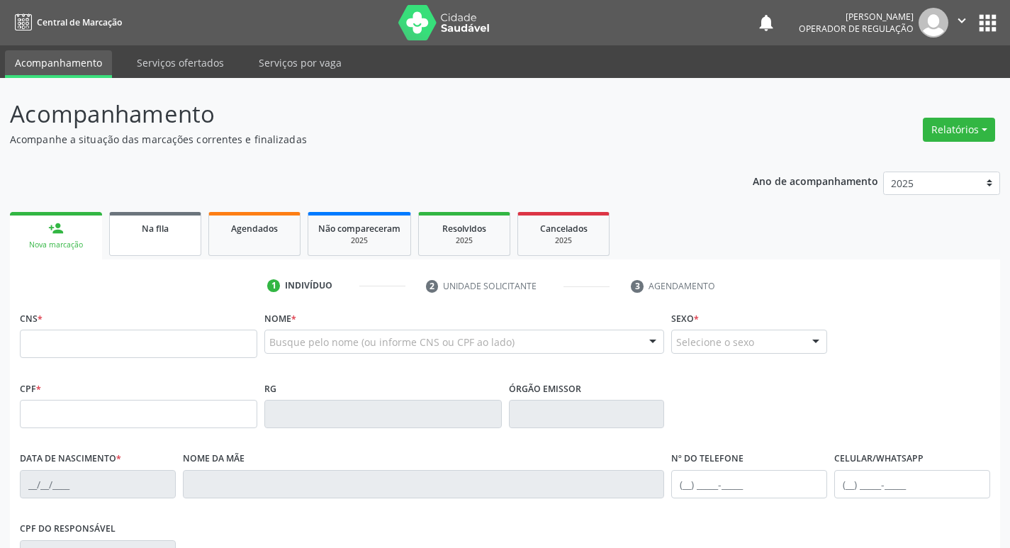
drag, startPoint x: 200, startPoint y: 245, endPoint x: 185, endPoint y: 245, distance: 14.9
click at [199, 245] on link "Na fila" at bounding box center [155, 234] width 92 height 44
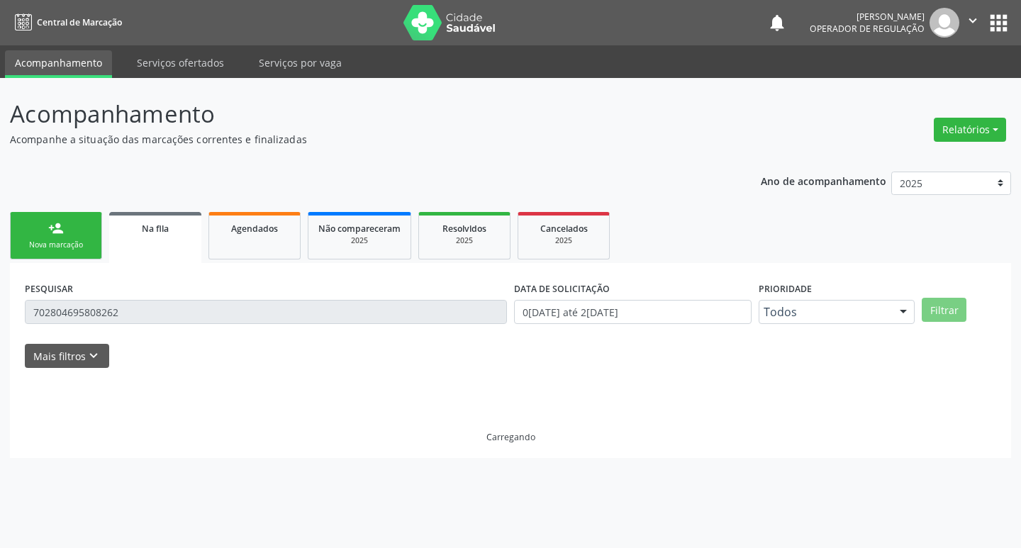
click at [402, 276] on div "PESQUISAR 702804695808262 DATA DE SOLICITAÇÃO 0[DATE] até 2[DATE] Prioridade To…" at bounding box center [510, 360] width 1001 height 195
